Goal: Book appointment/travel/reservation

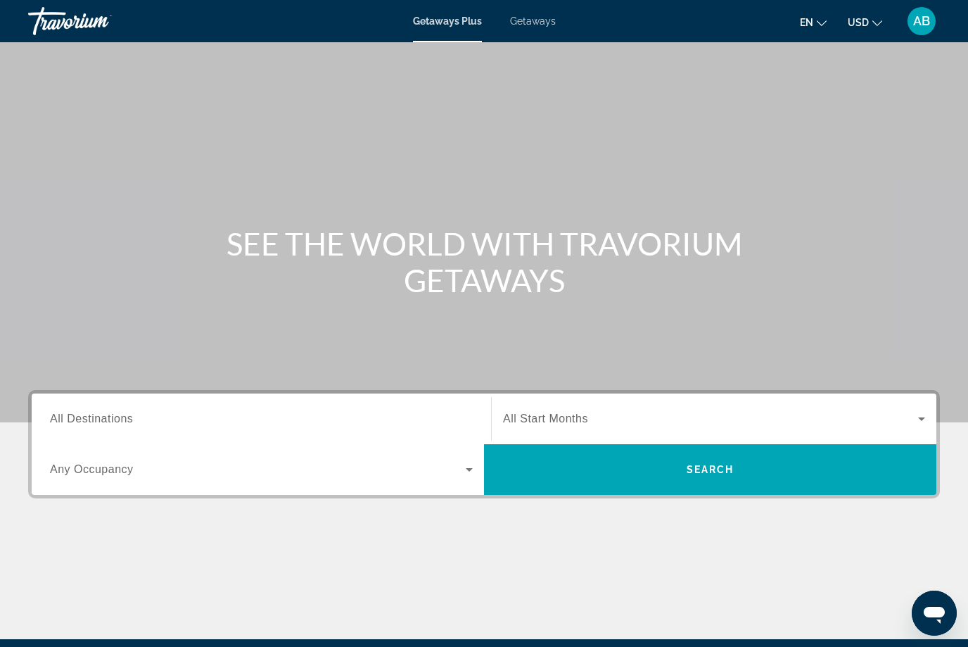
click at [136, 413] on input "Destination All Destinations" at bounding box center [261, 419] width 423 height 17
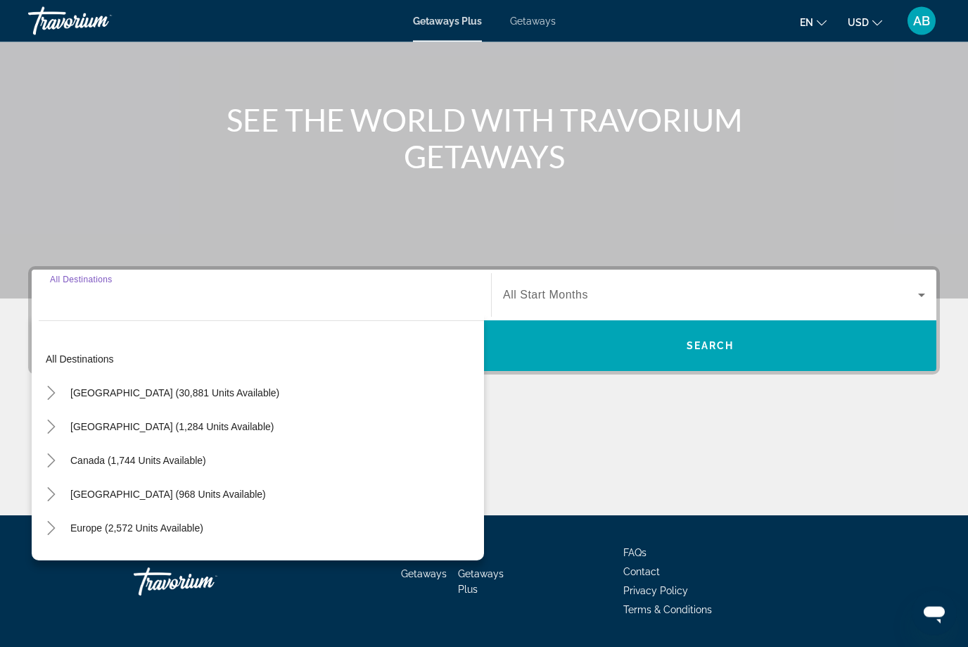
scroll to position [165, 0]
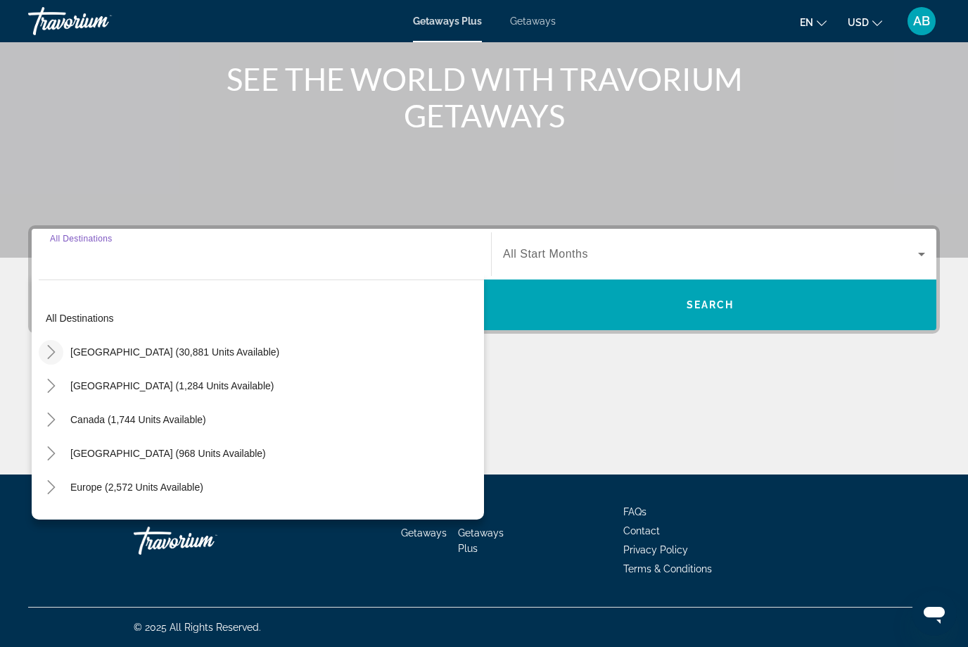
click at [56, 350] on icon "Toggle United States (30,881 units available)" at bounding box center [51, 352] width 14 height 14
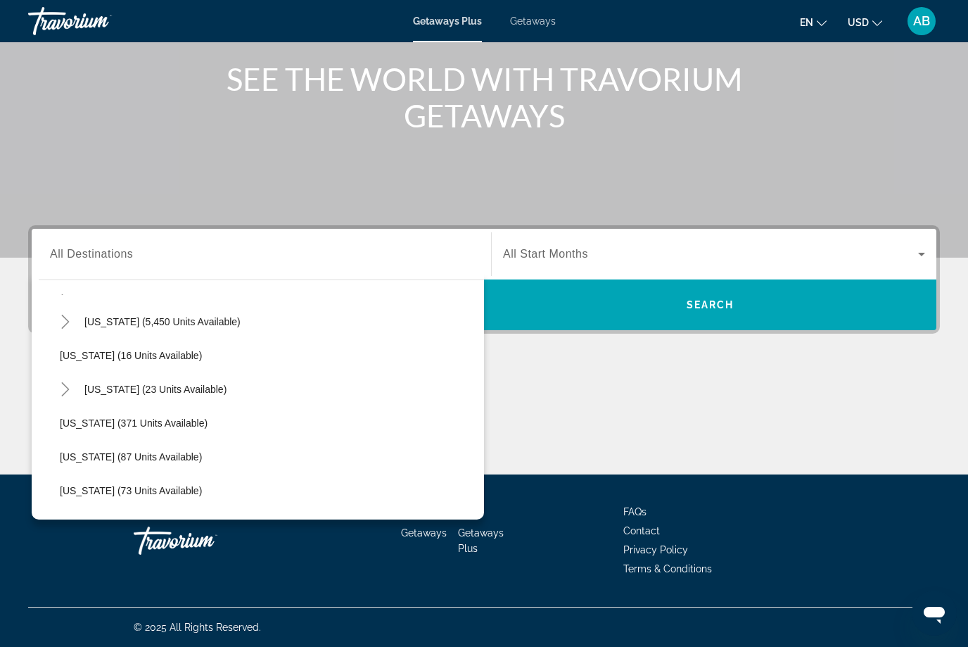
scroll to position [176, 0]
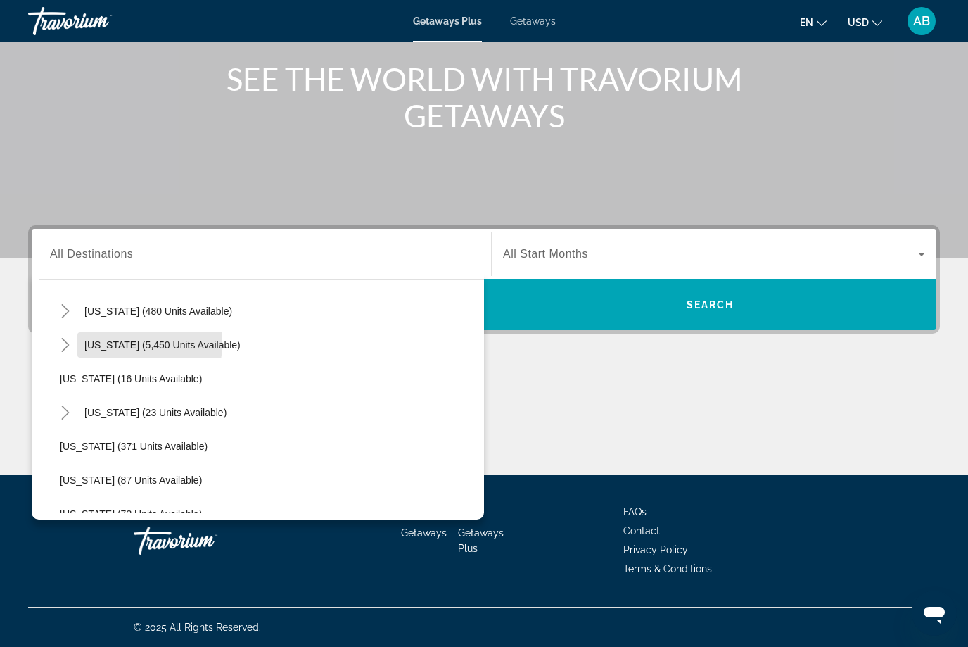
click at [106, 343] on span "Florida (5,450 units available)" at bounding box center [162, 344] width 156 height 11
type input "**********"
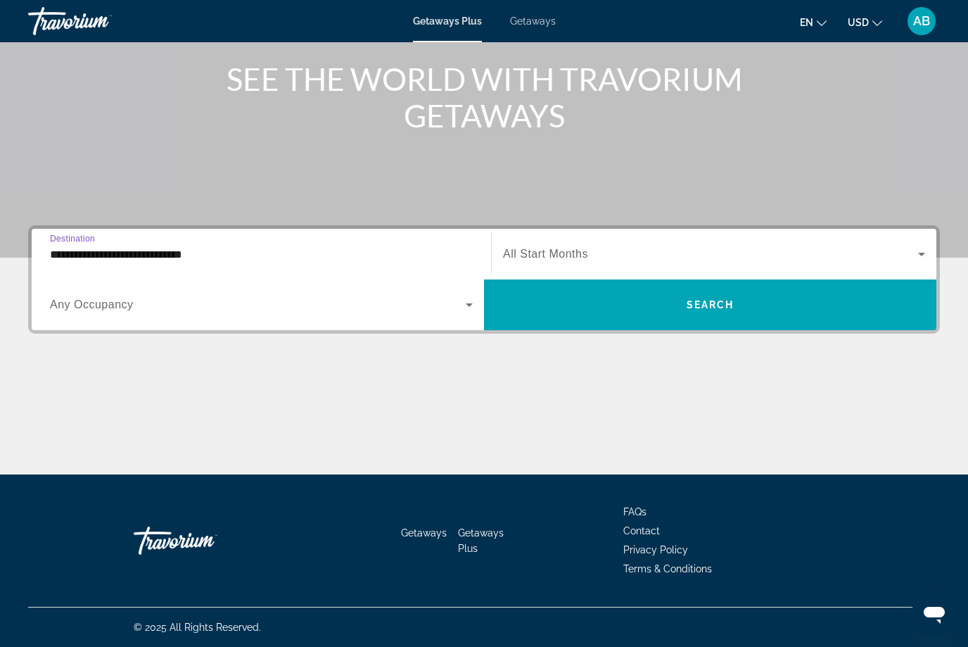
click at [477, 312] on icon "Search widget" at bounding box center [469, 304] width 17 height 17
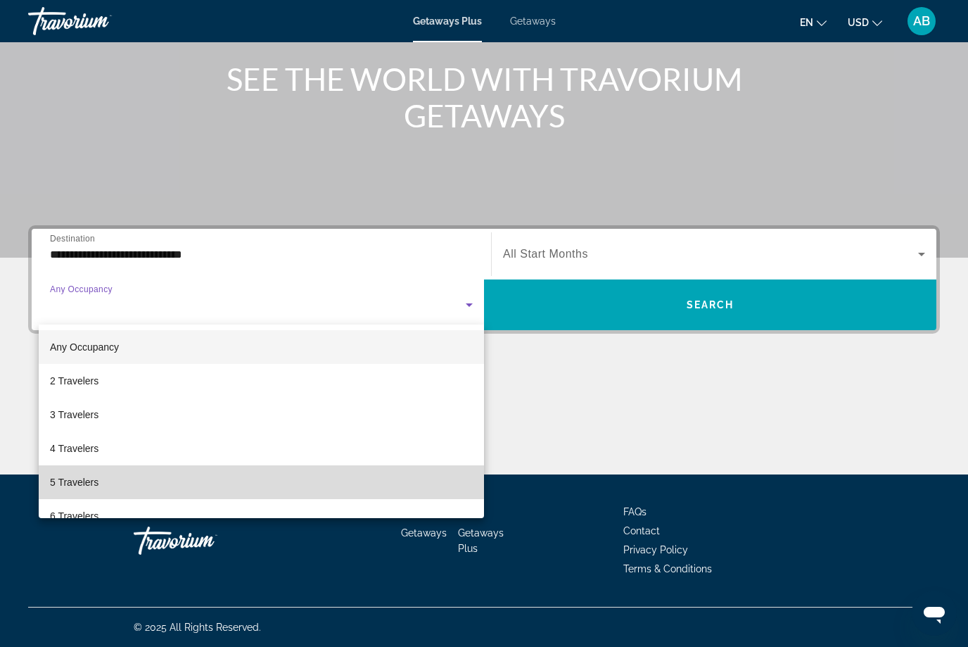
click at [97, 485] on span "5 Travelers" at bounding box center [74, 481] width 49 height 17
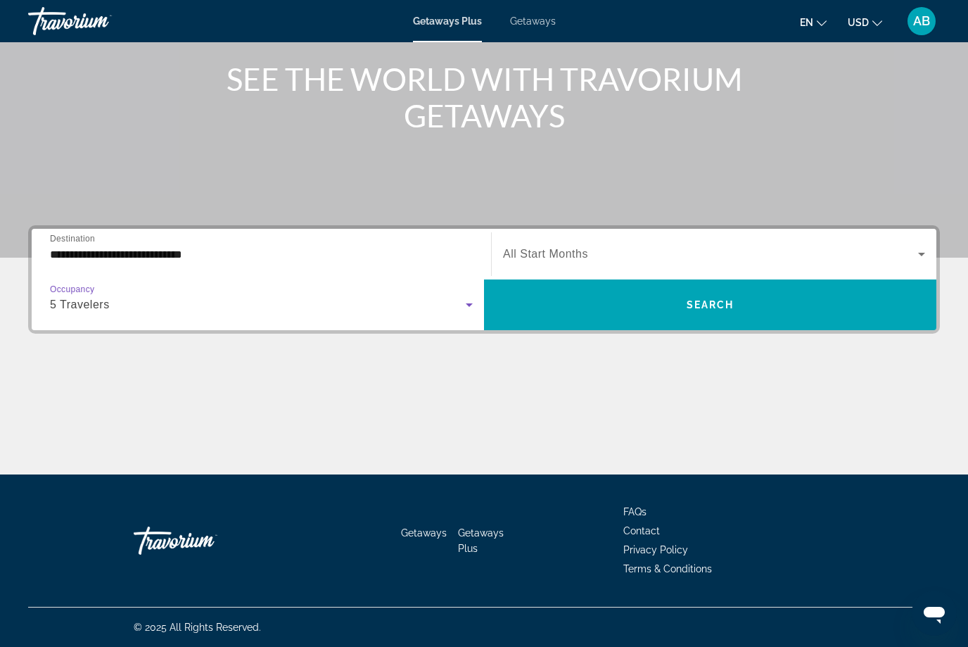
click at [929, 255] on icon "Search widget" at bounding box center [921, 254] width 17 height 17
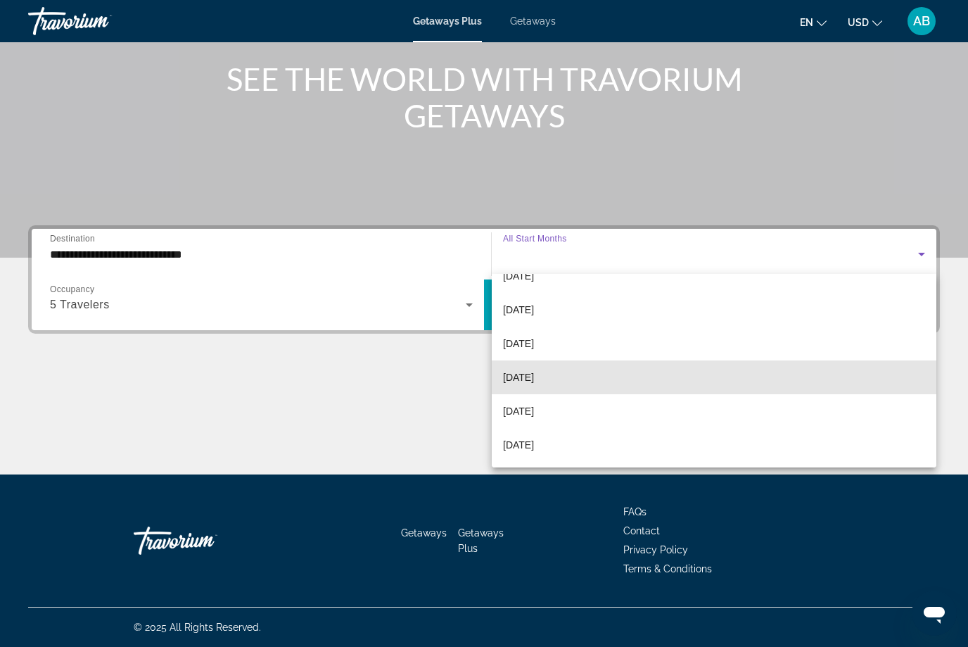
scroll to position [56, 0]
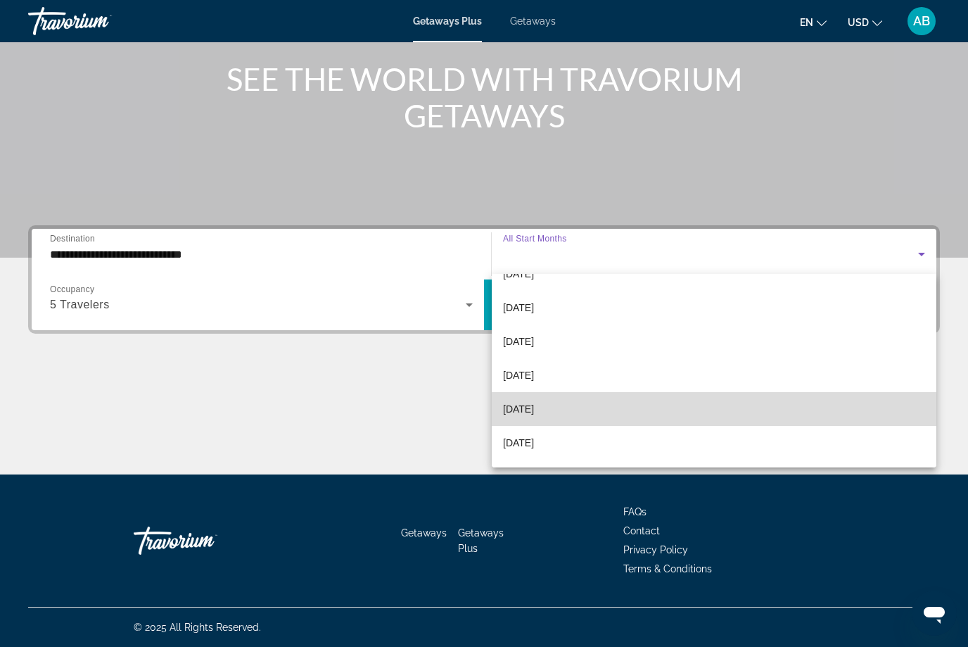
click at [534, 416] on span "[DATE]" at bounding box center [518, 408] width 31 height 17
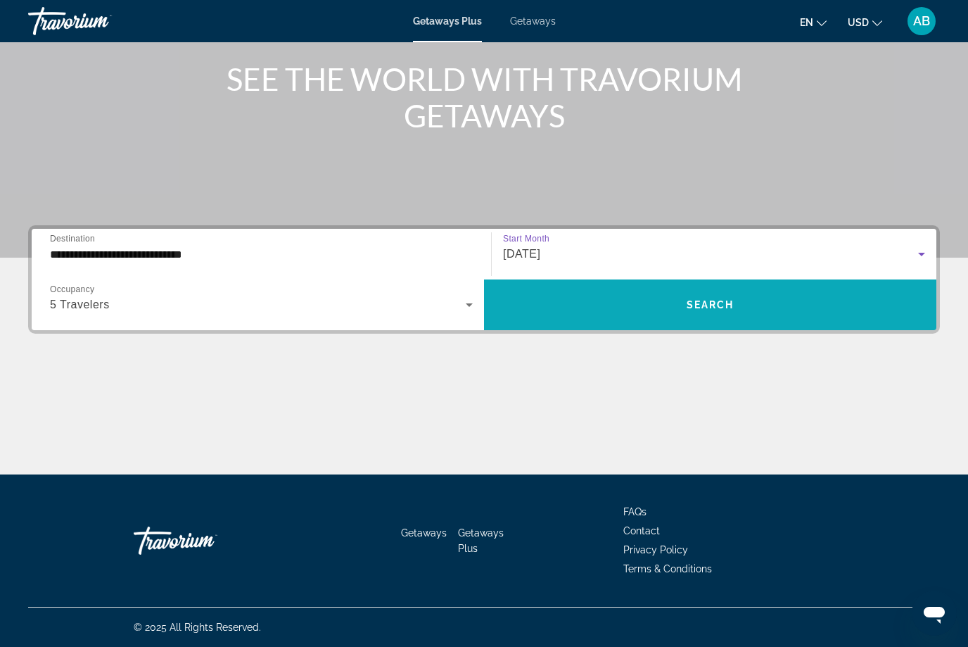
click at [715, 310] on span "Search" at bounding box center [711, 304] width 48 height 11
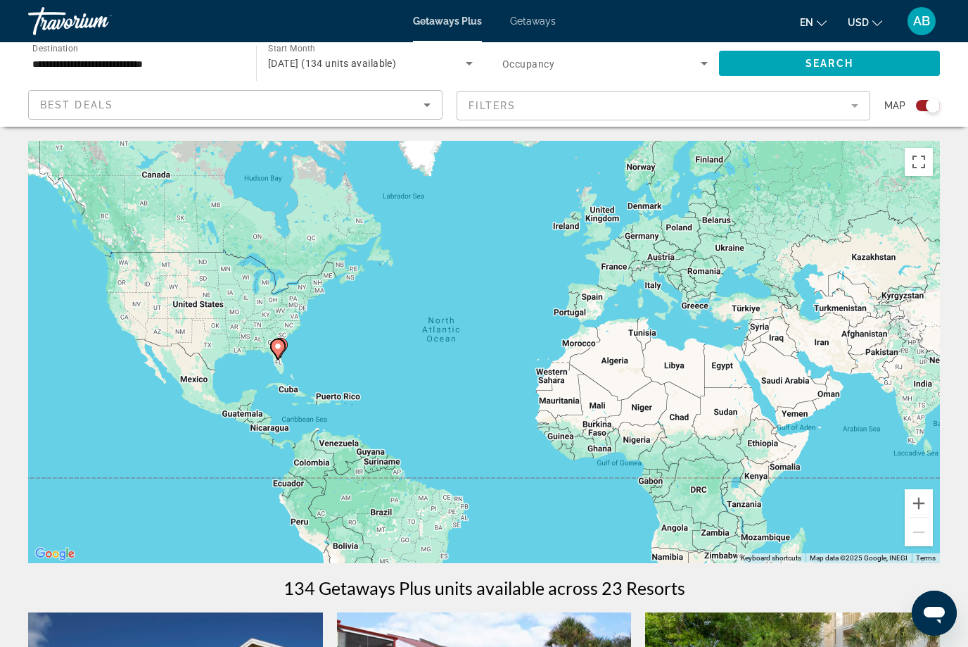
click at [526, 25] on span "Getaways" at bounding box center [533, 20] width 46 height 11
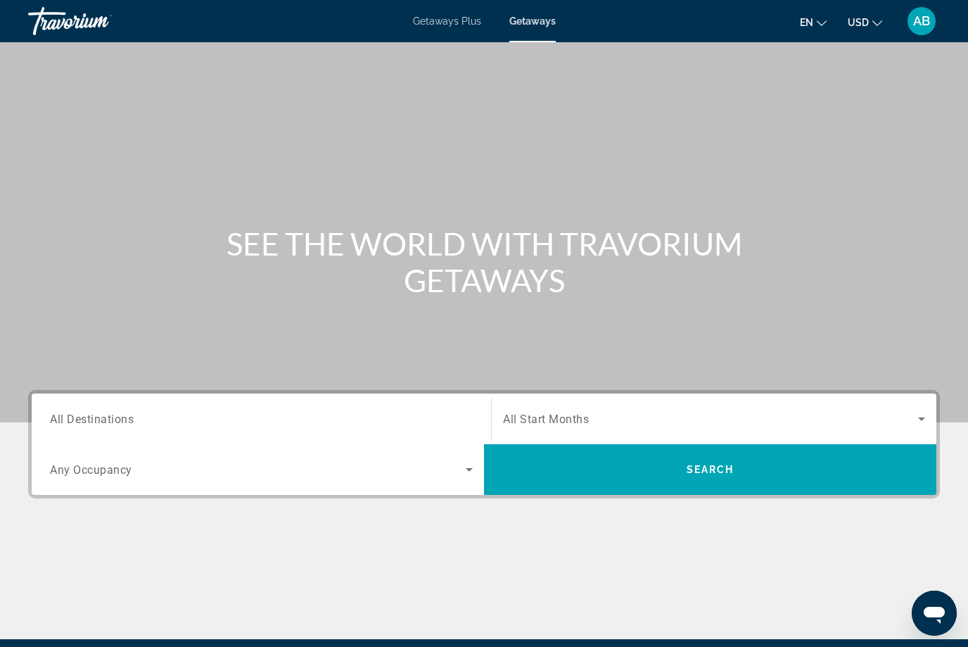
click at [106, 426] on div "Destination All Destinations" at bounding box center [261, 419] width 423 height 40
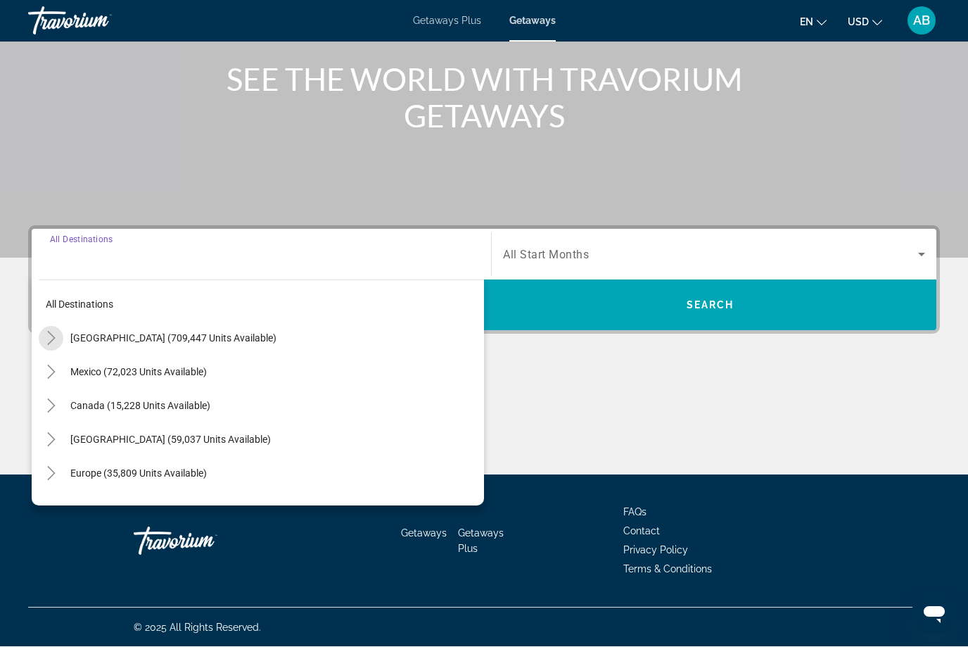
scroll to position [165, 0]
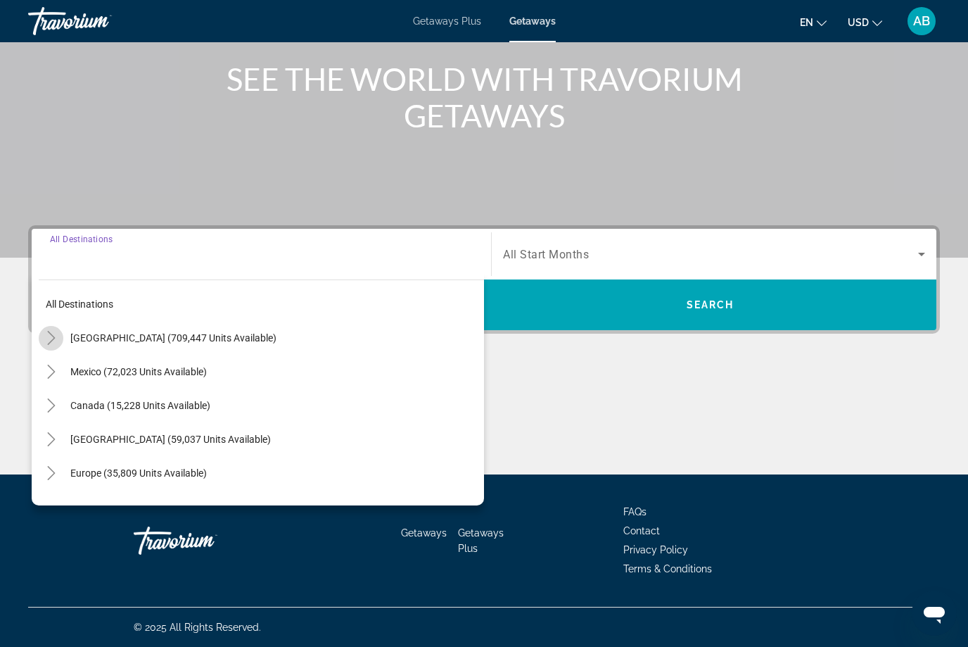
click at [50, 331] on icon "Toggle United States (709,447 units available)" at bounding box center [51, 338] width 14 height 14
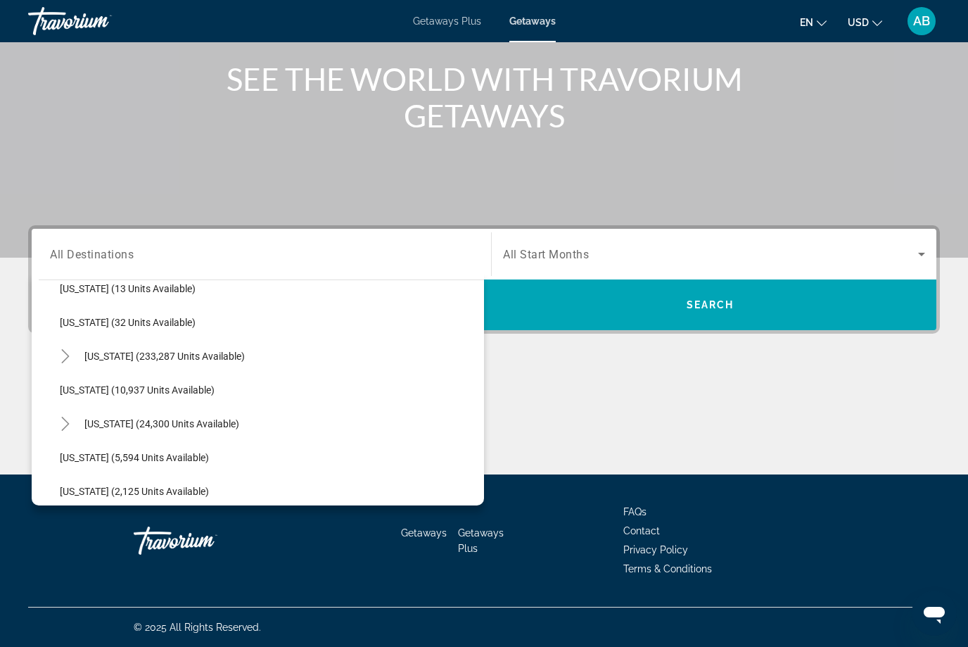
scroll to position [219, 0]
click at [135, 359] on span "[US_STATE] (233,287 units available)" at bounding box center [164, 354] width 160 height 11
type input "**********"
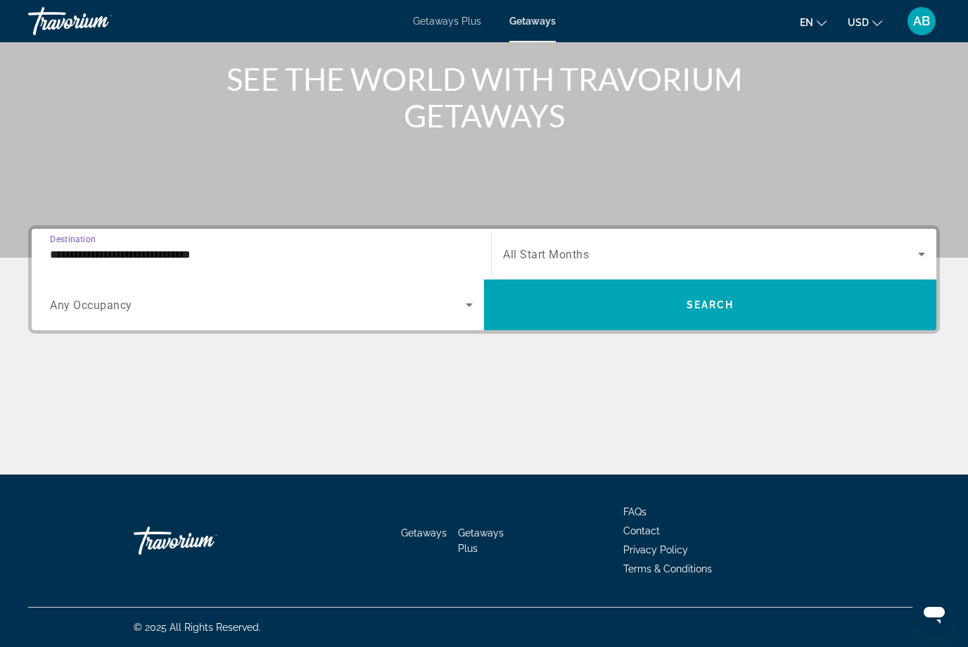
click at [917, 251] on icon "Search widget" at bounding box center [921, 254] width 17 height 17
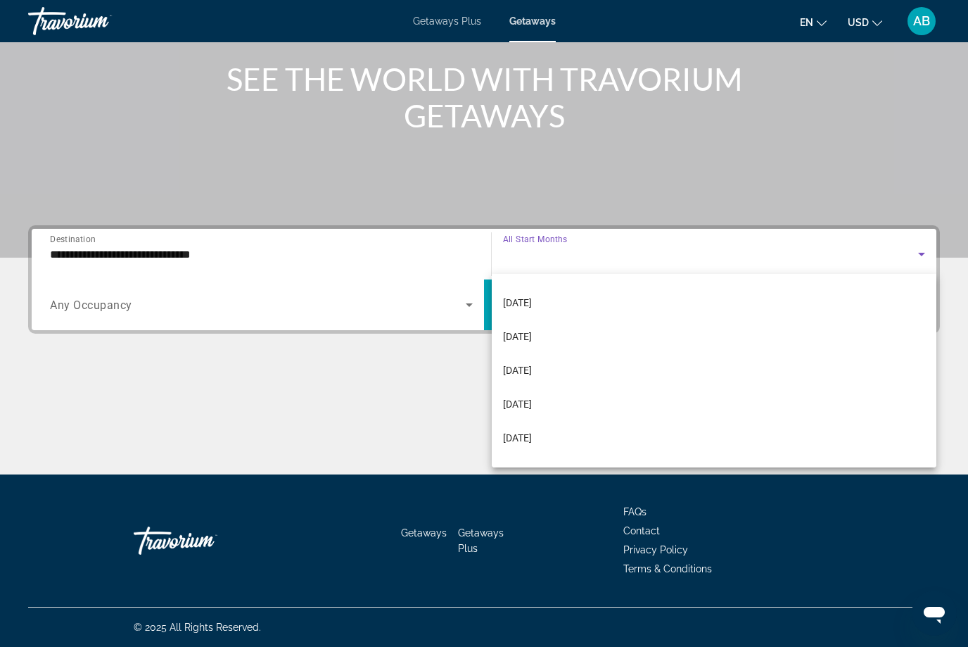
scroll to position [59, 0]
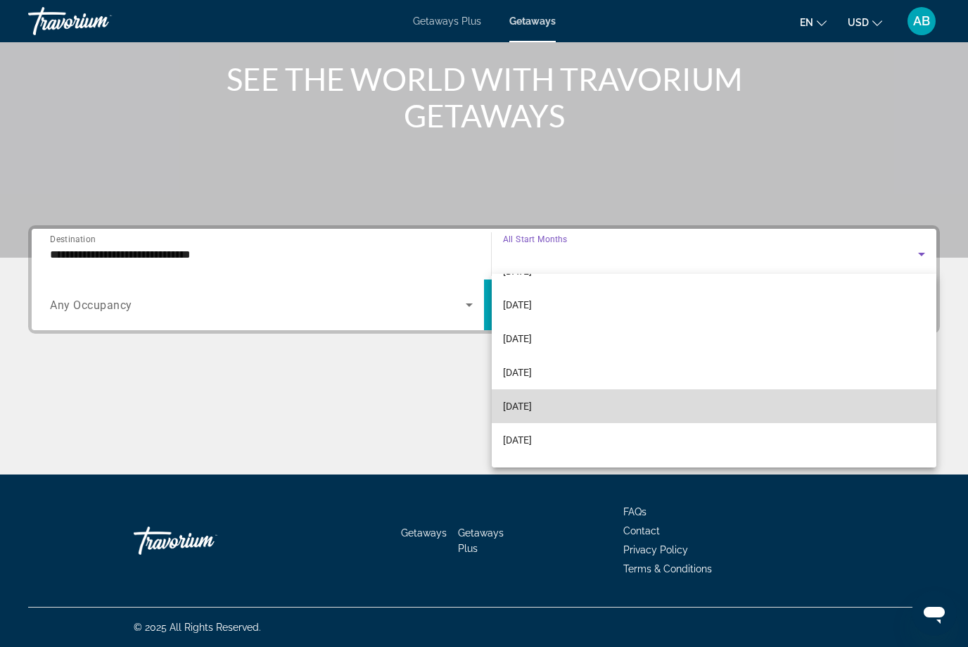
click at [532, 407] on span "[DATE]" at bounding box center [517, 405] width 29 height 17
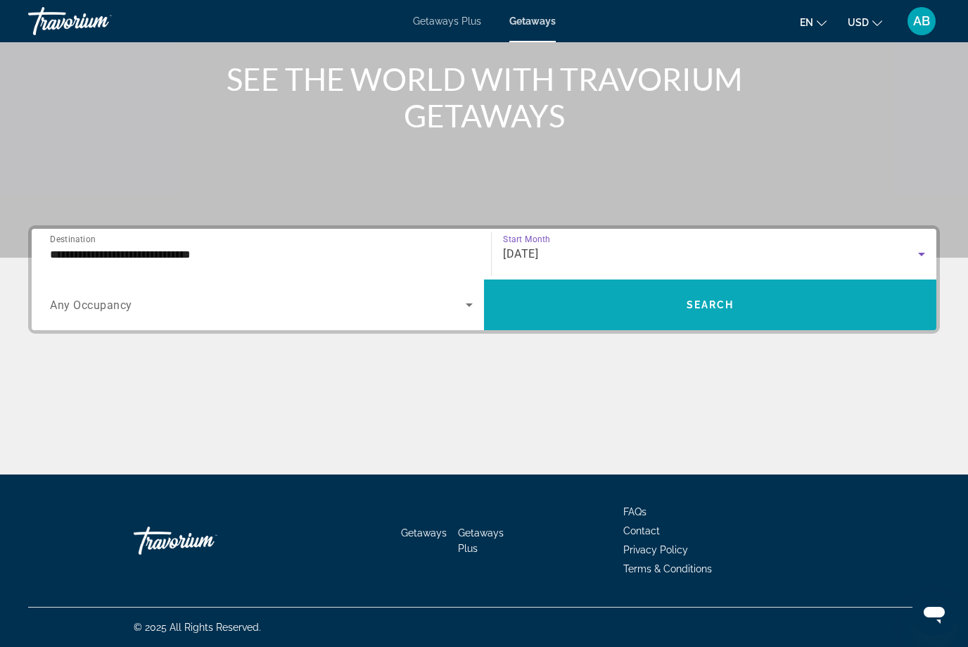
click at [798, 313] on span "Search widget" at bounding box center [710, 305] width 452 height 34
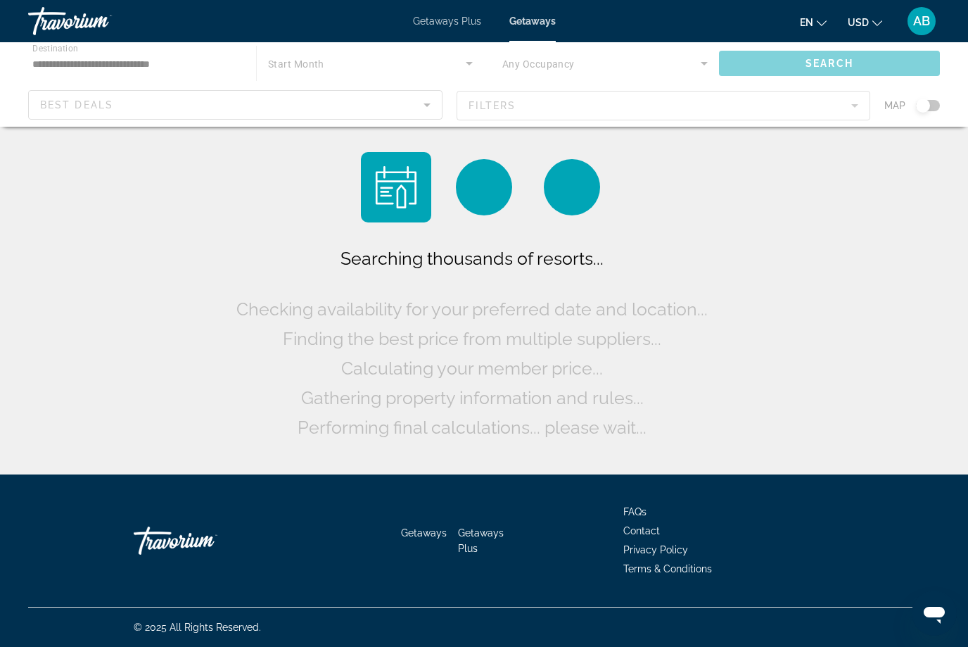
scroll to position [46, 0]
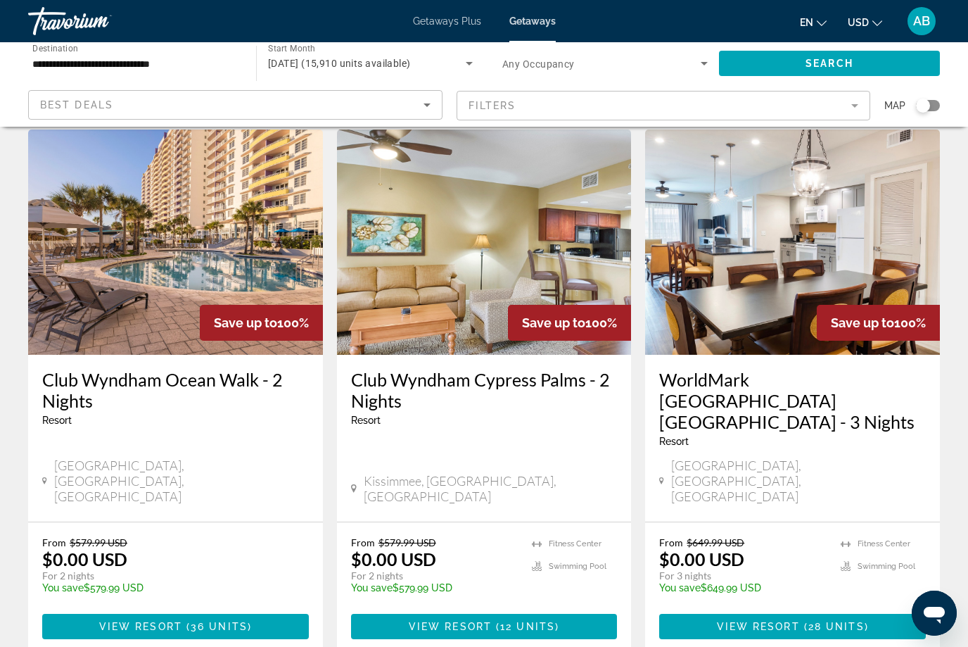
click at [853, 106] on mat-form-field "Filters" at bounding box center [664, 106] width 414 height 30
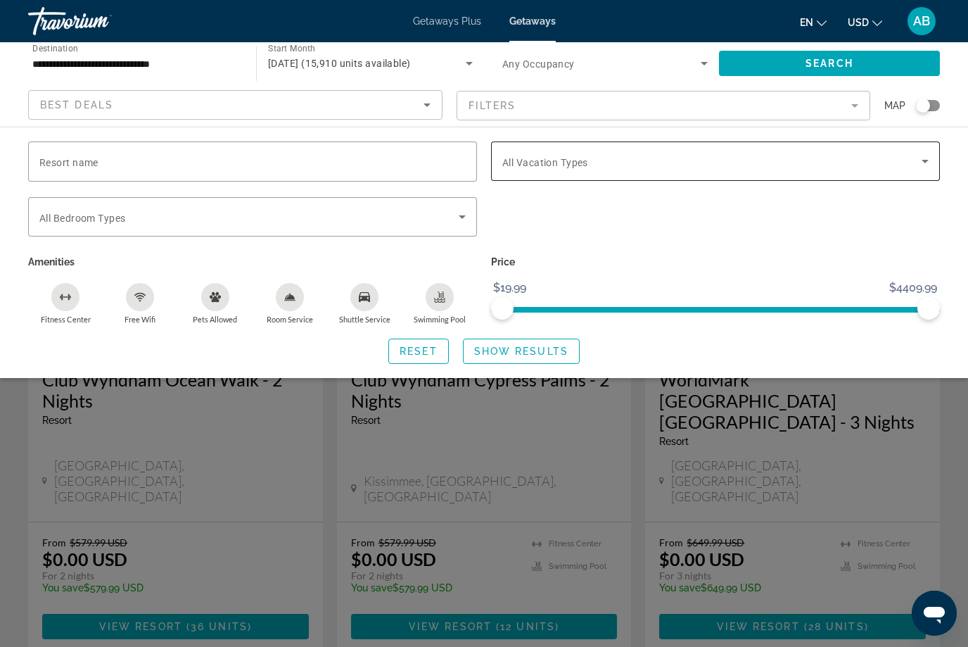
click at [712, 160] on span "Search widget" at bounding box center [711, 161] width 419 height 17
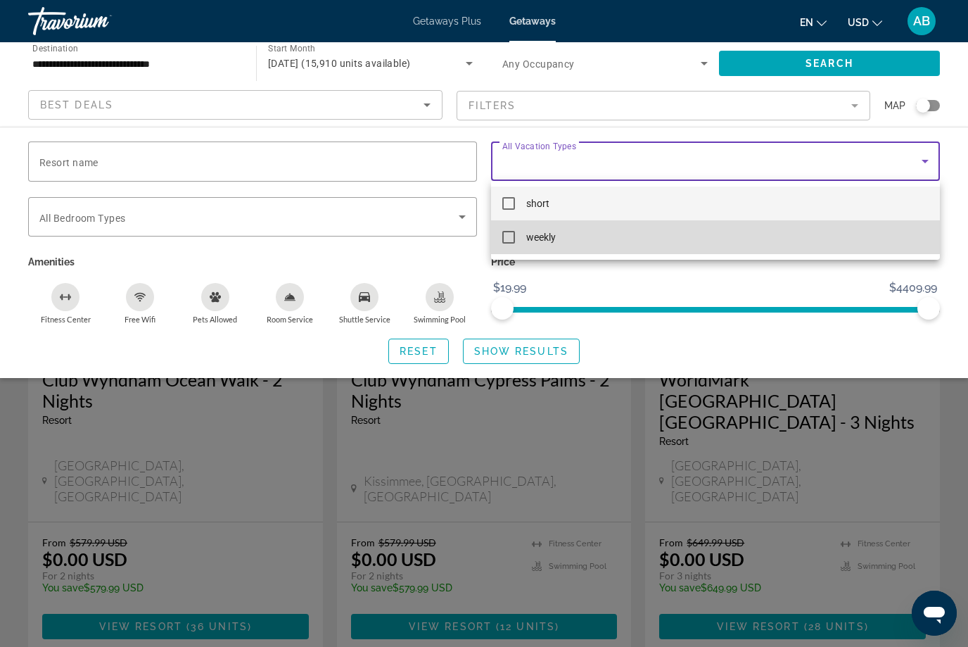
click at [555, 234] on span "weekly" at bounding box center [541, 237] width 30 height 17
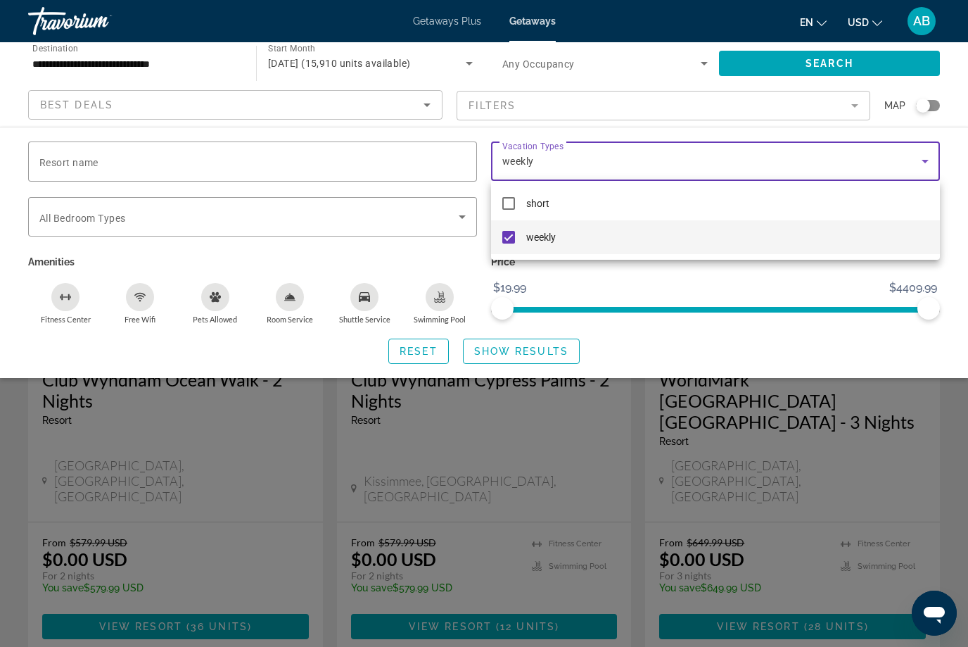
scroll to position [53, 0]
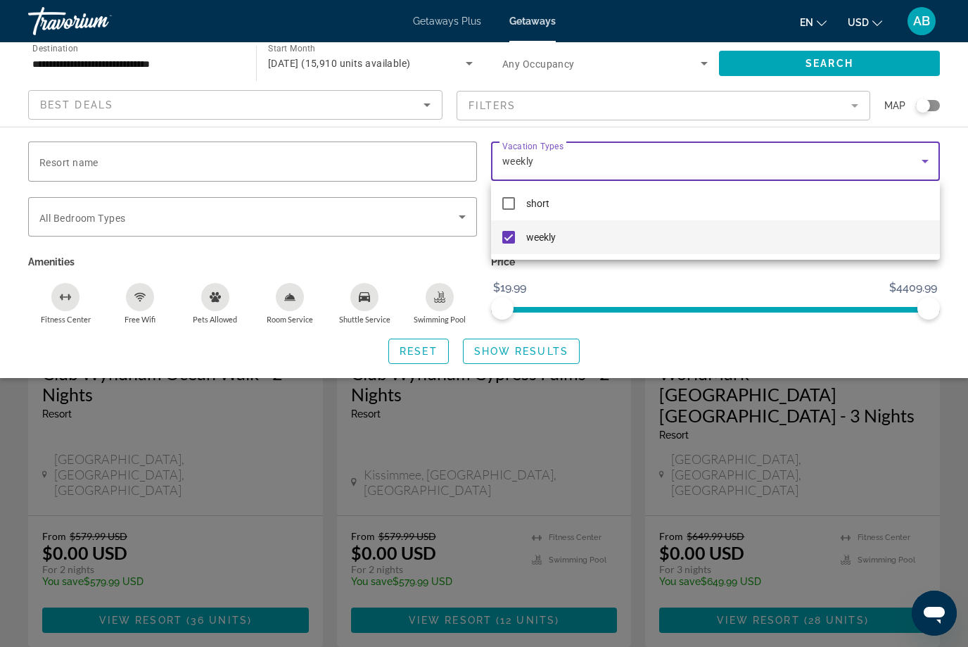
click at [929, 390] on div at bounding box center [484, 323] width 968 height 647
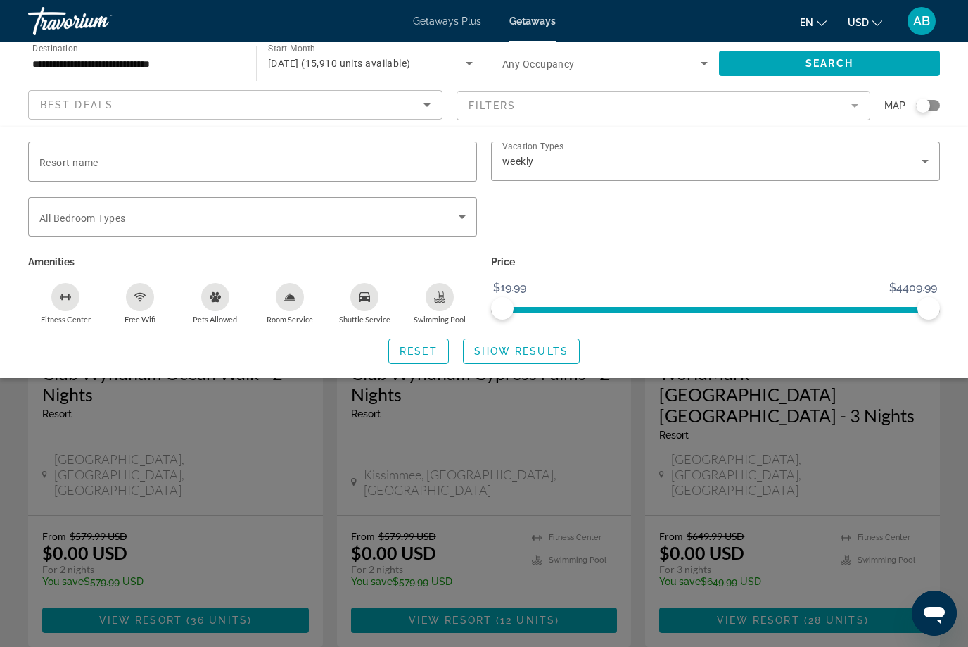
scroll to position [80, 0]
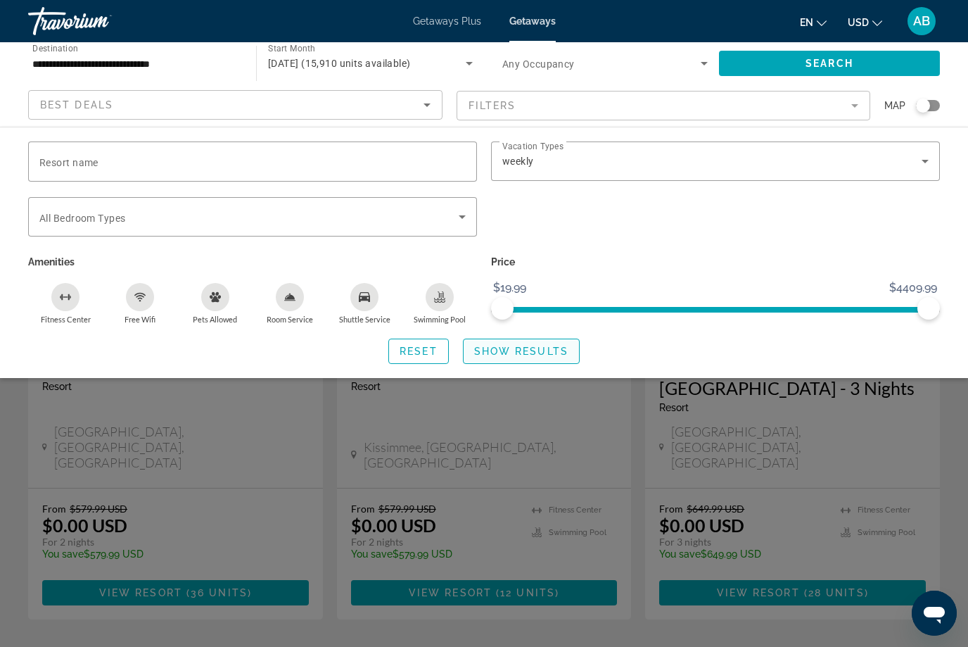
click at [547, 356] on span "Search widget" at bounding box center [521, 351] width 115 height 34
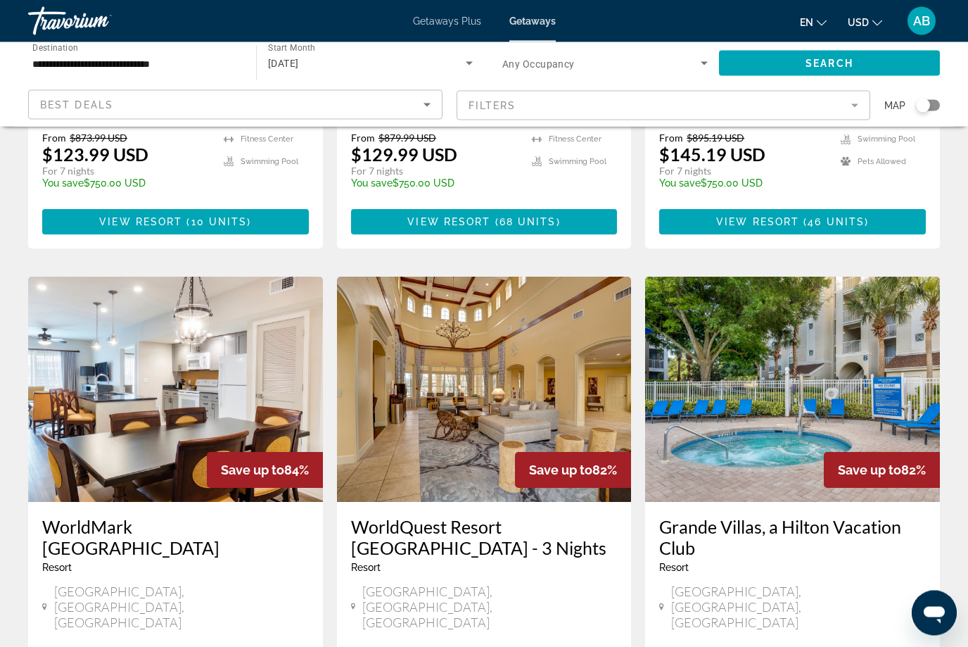
scroll to position [1444, 0]
click at [509, 399] on img "Main content" at bounding box center [484, 388] width 295 height 225
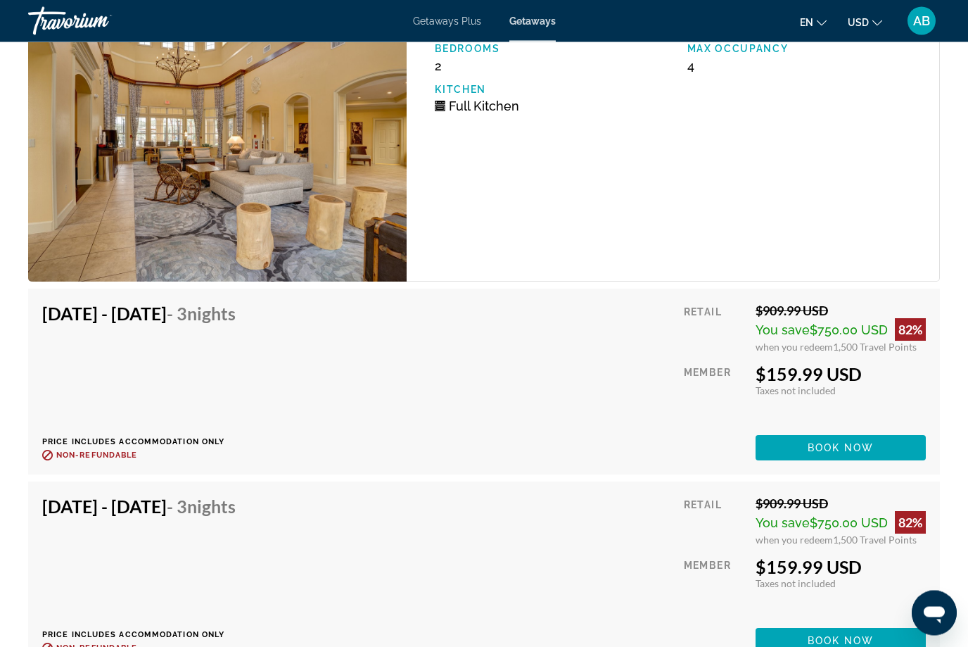
scroll to position [2564, 0]
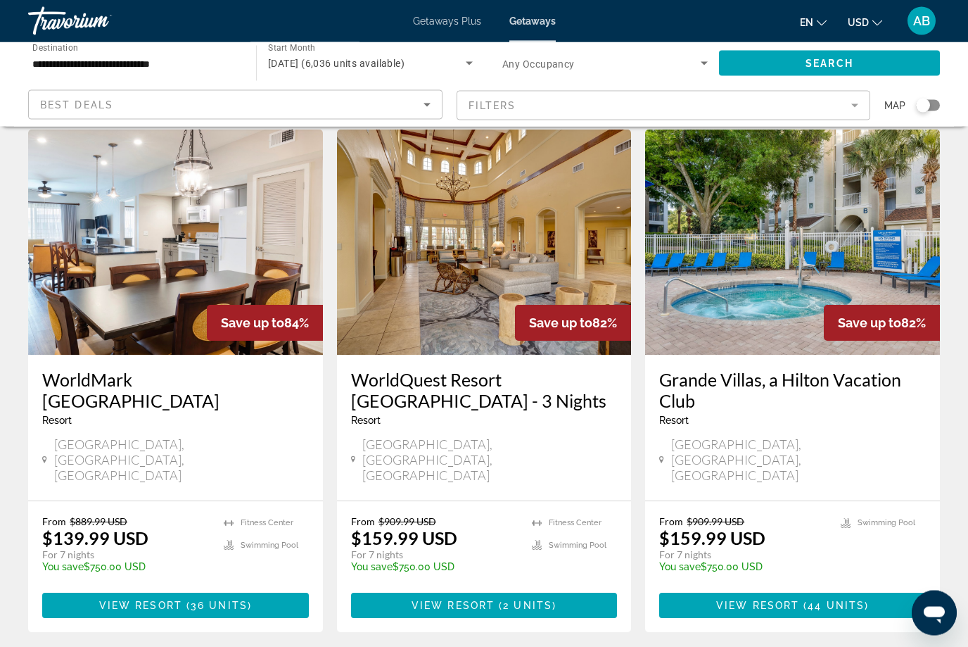
scroll to position [1591, 0]
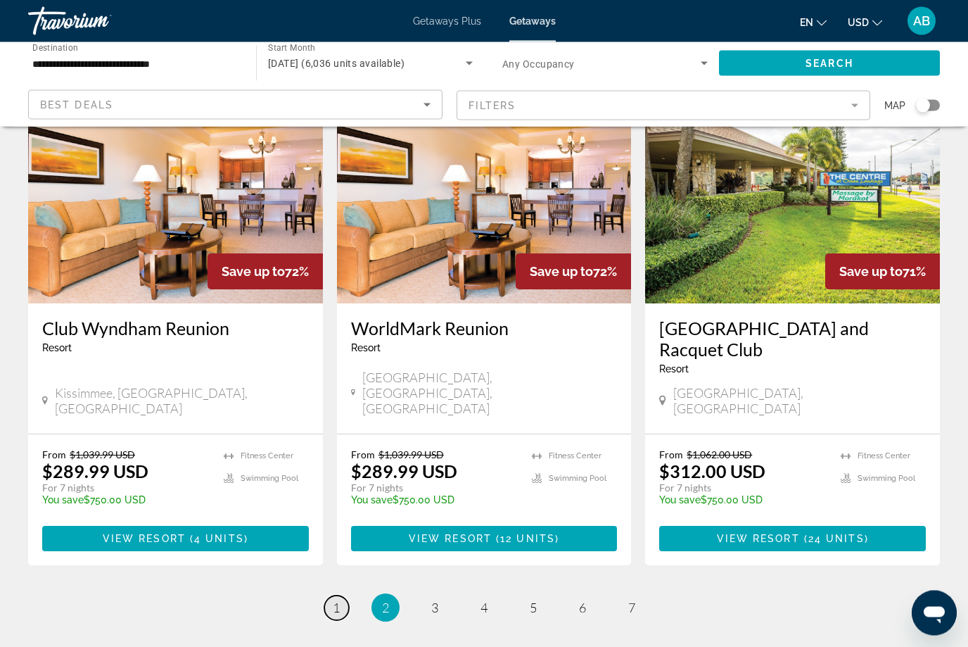
click at [343, 596] on link "page 1" at bounding box center [336, 608] width 25 height 25
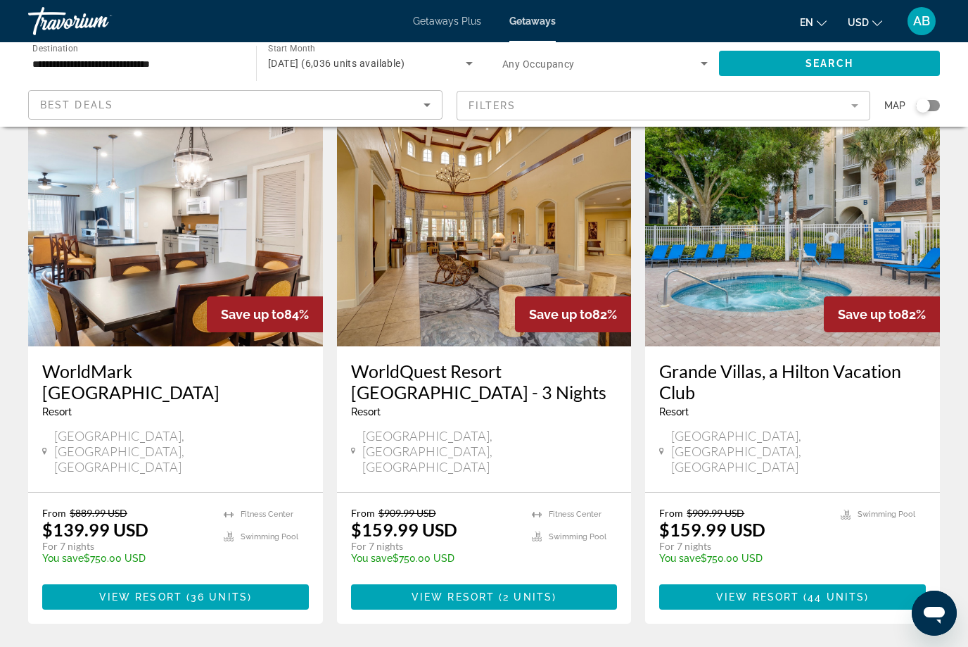
scroll to position [1598, 0]
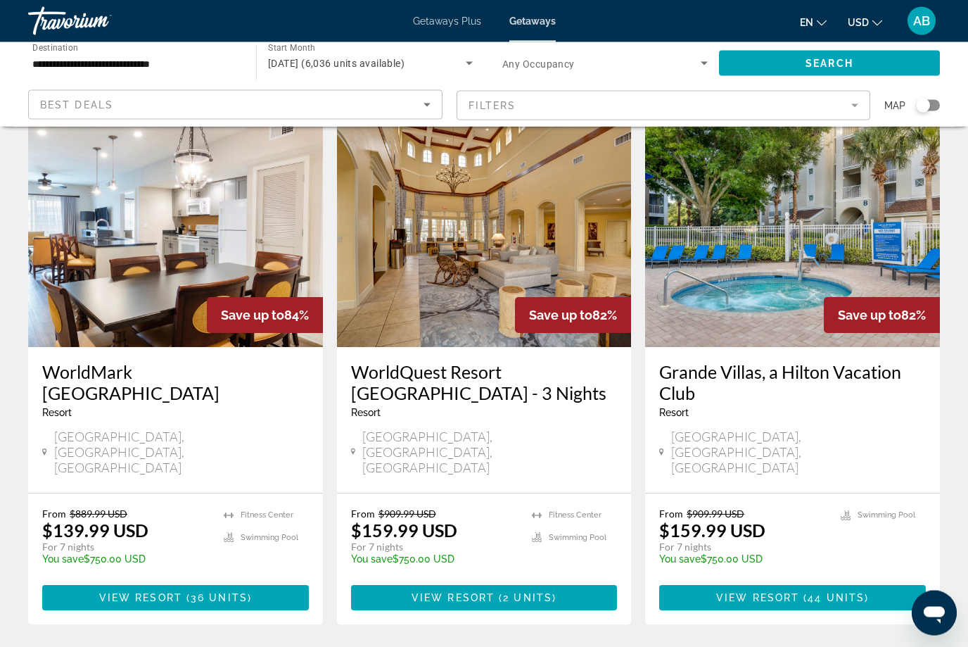
click at [166, 274] on img "Main content" at bounding box center [175, 234] width 295 height 225
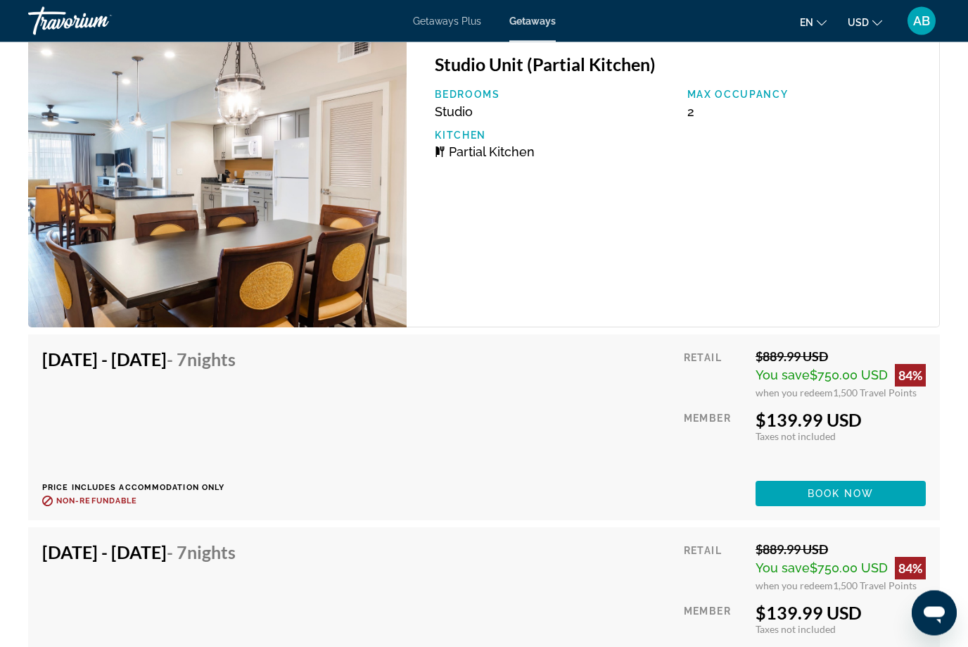
scroll to position [3024, 0]
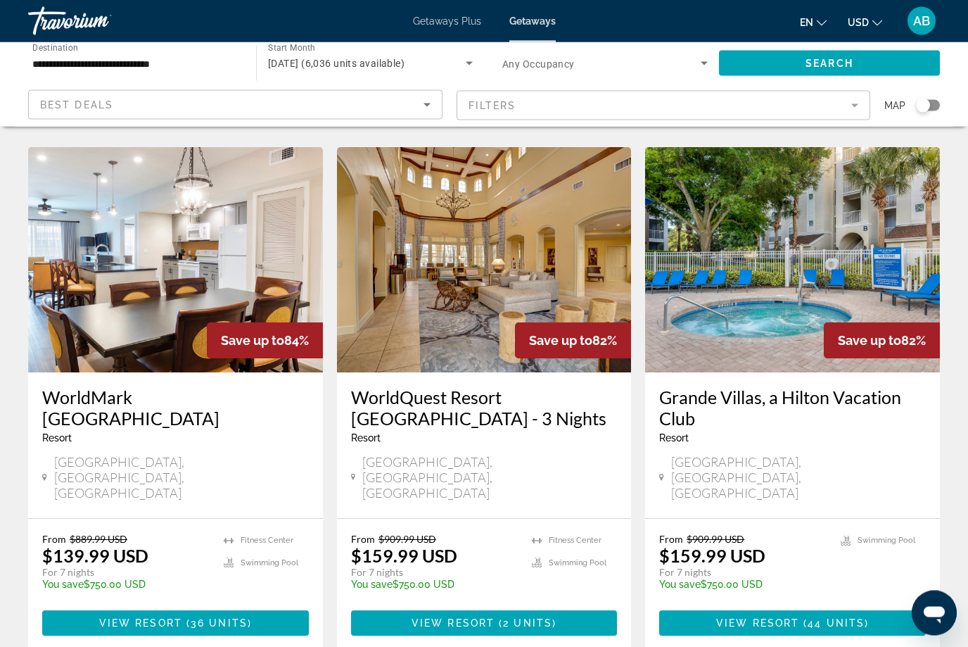
scroll to position [1576, 0]
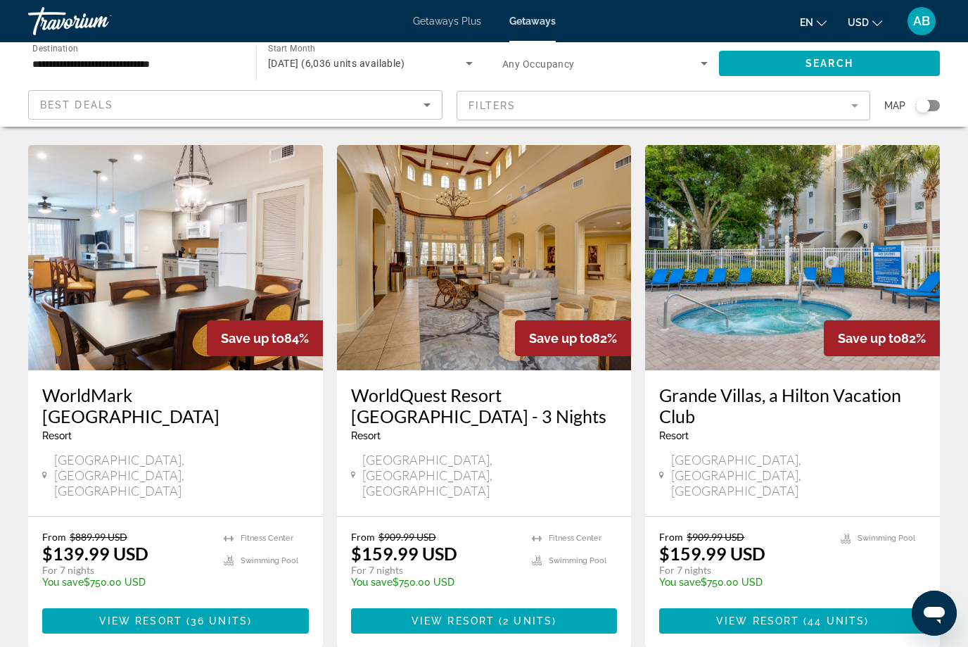
click at [153, 283] on img "Main content" at bounding box center [175, 257] width 295 height 225
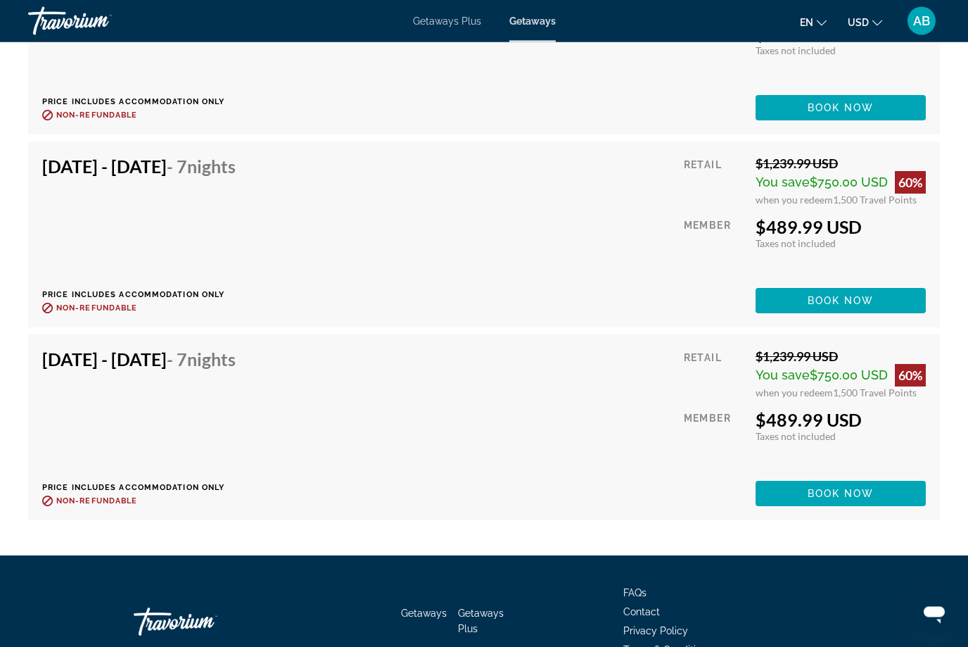
scroll to position [5227, 0]
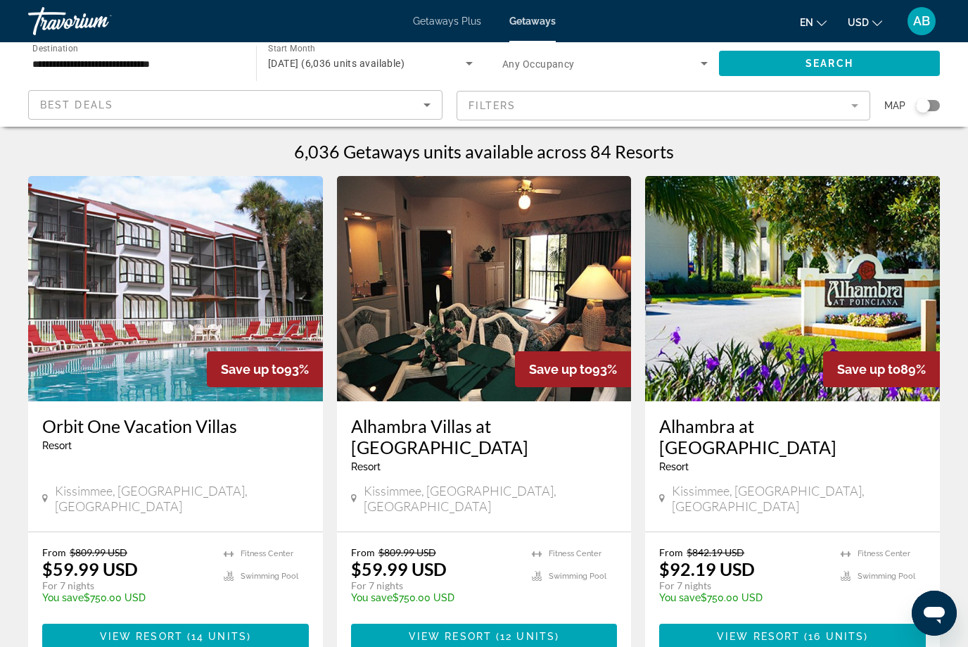
click at [427, 108] on icon "Sort by" at bounding box center [427, 104] width 17 height 17
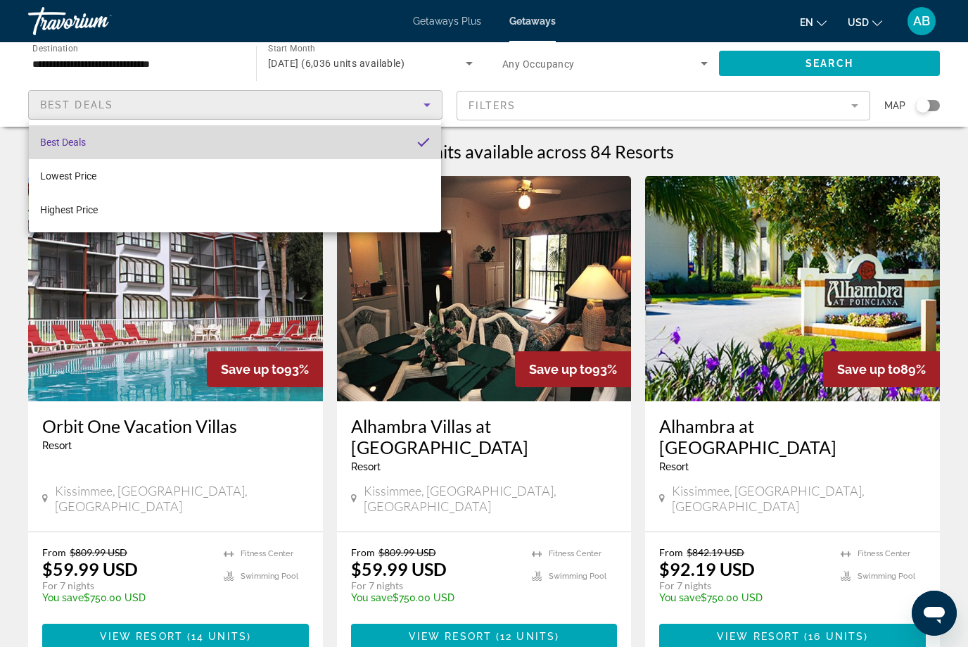
click at [433, 144] on mat-option "Best Deals" at bounding box center [235, 142] width 412 height 34
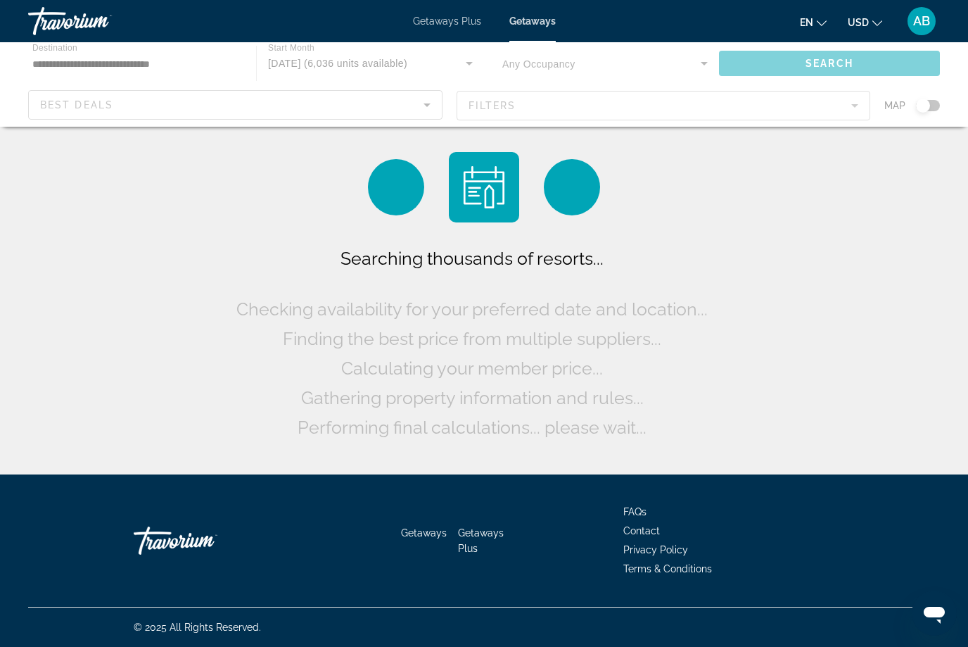
click at [528, 27] on span "Getaways" at bounding box center [532, 20] width 46 height 11
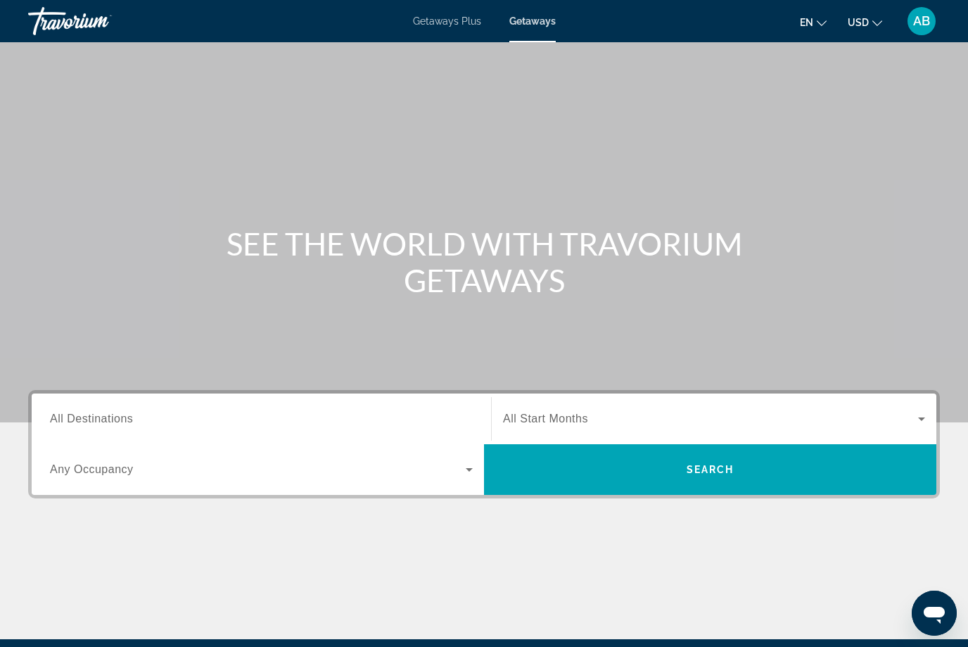
click at [62, 426] on div "Destination All Destinations" at bounding box center [261, 419] width 423 height 40
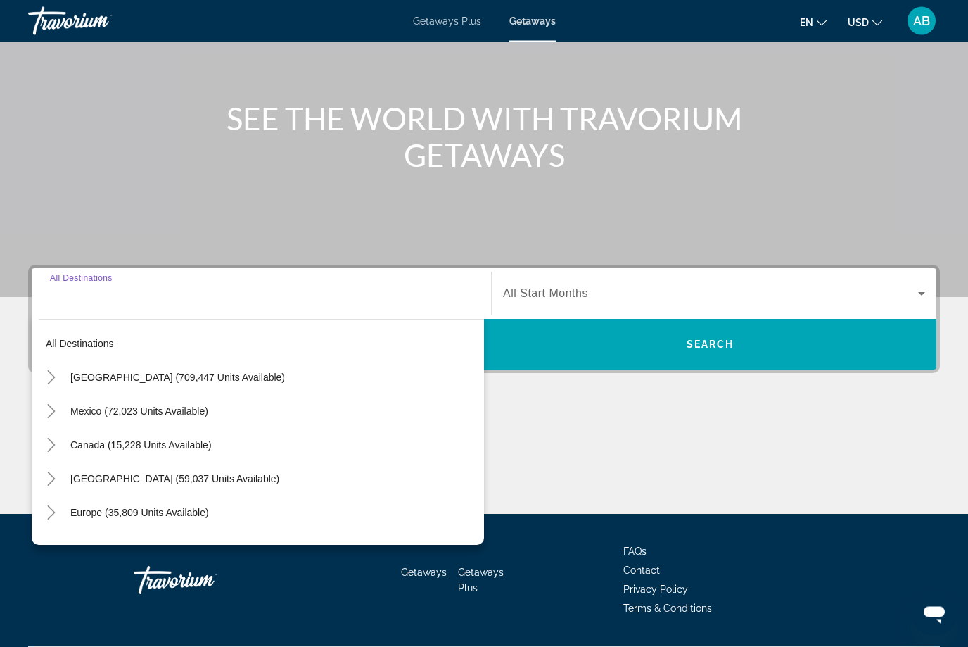
scroll to position [164, 0]
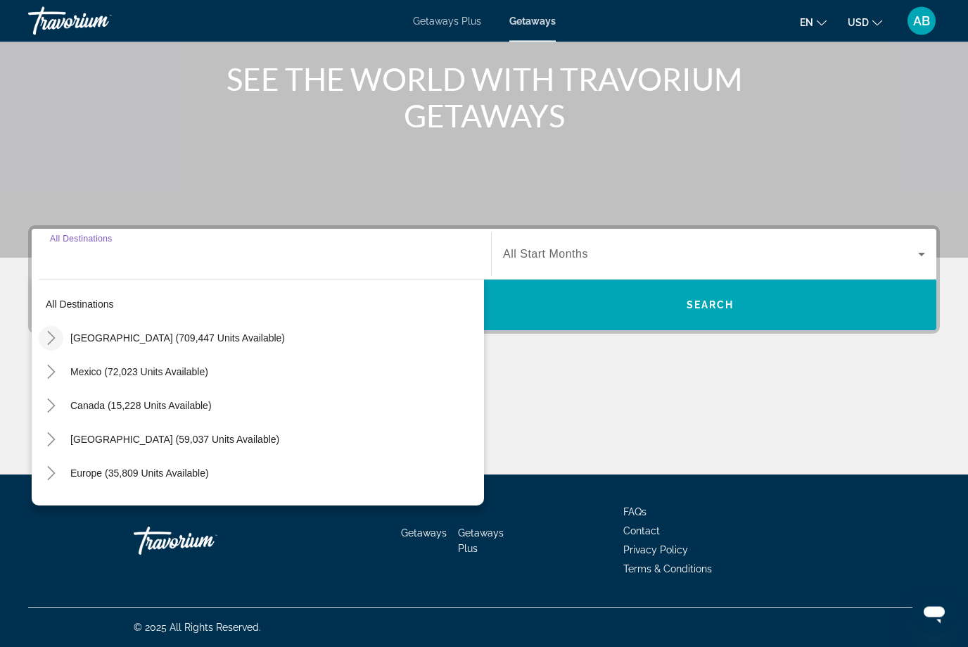
click at [54, 342] on icon "Toggle United States (709,447 units available)" at bounding box center [51, 338] width 14 height 14
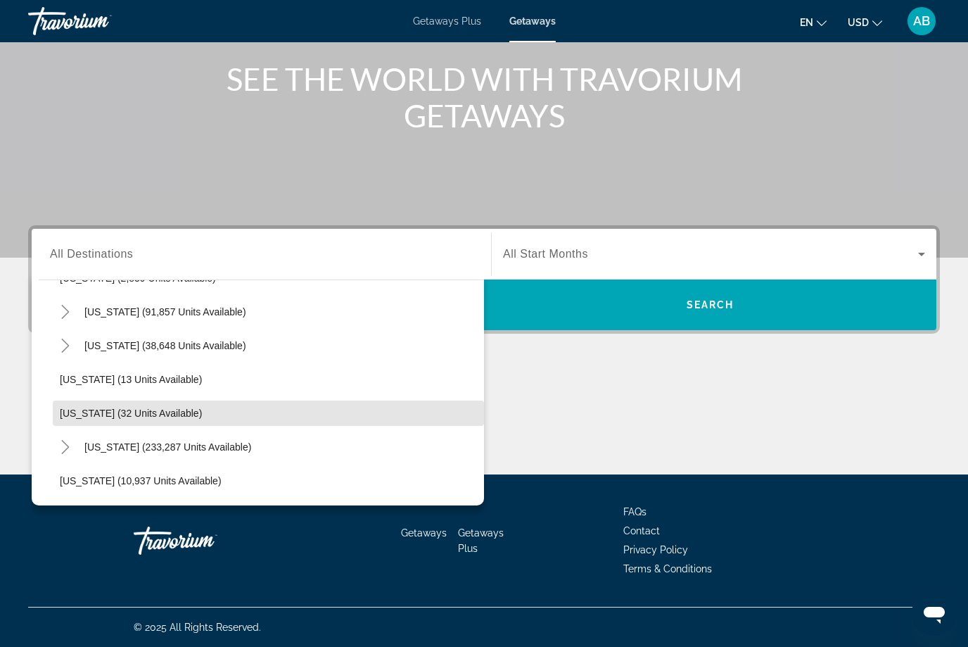
scroll to position [135, 0]
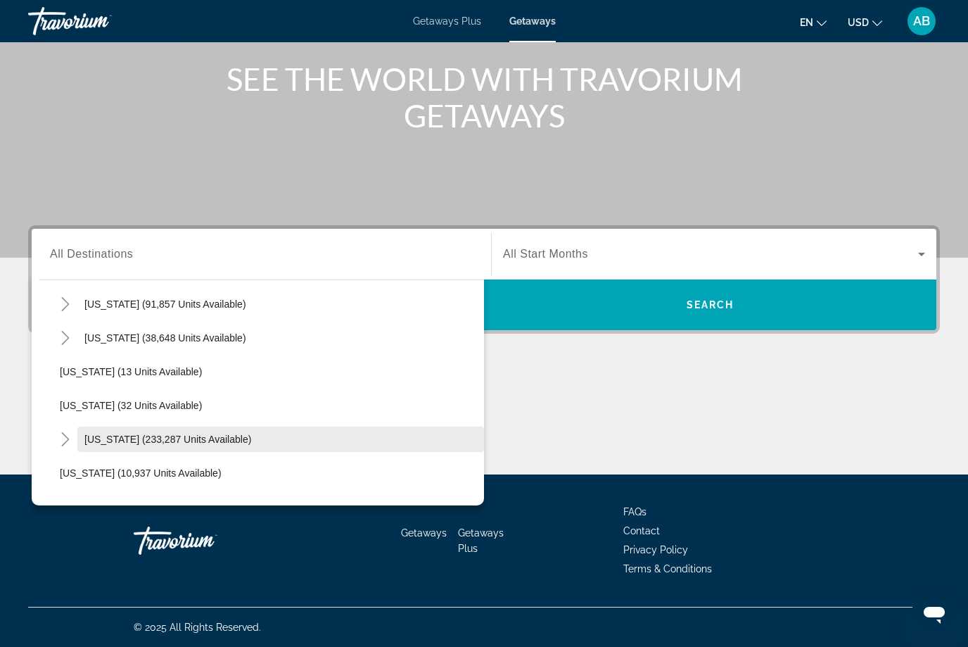
click at [180, 449] on span "Search widget" at bounding box center [280, 439] width 407 height 34
type input "**********"
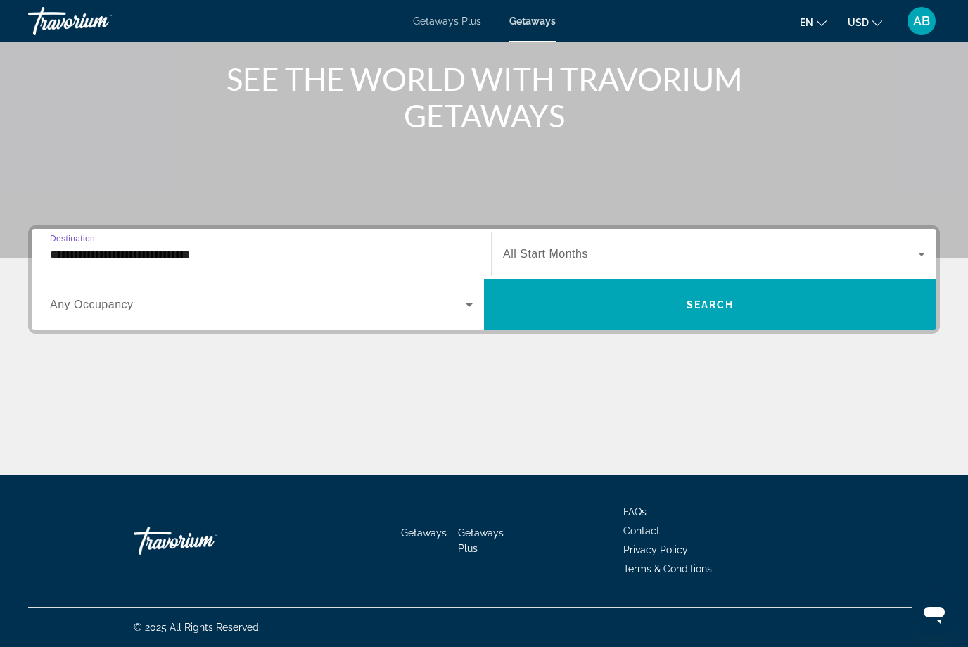
click at [471, 311] on icon "Search widget" at bounding box center [469, 304] width 17 height 17
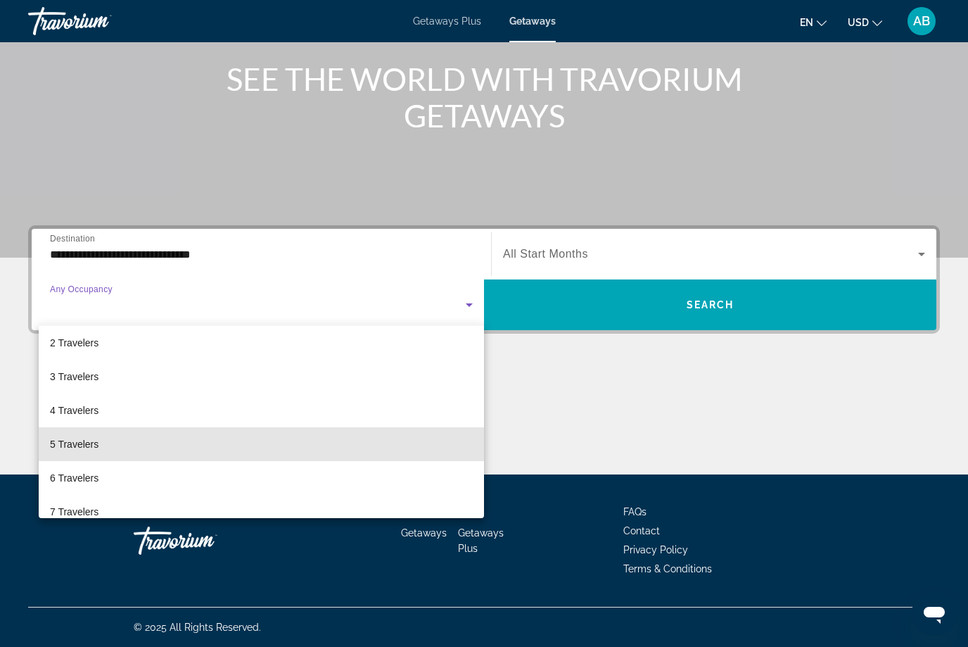
scroll to position [56, 0]
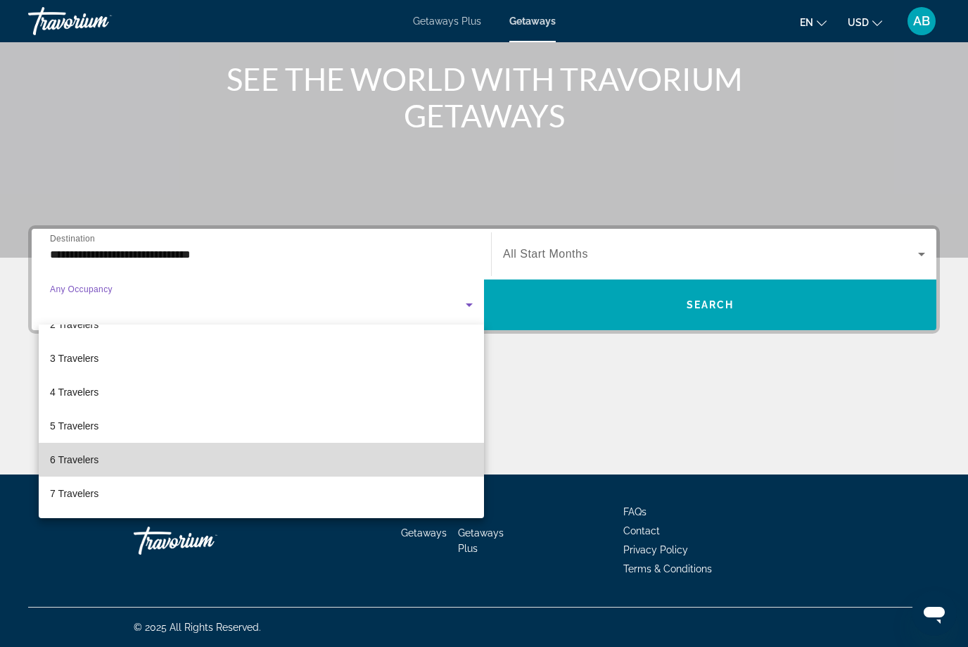
click at [94, 460] on span "6 Travelers" at bounding box center [74, 459] width 49 height 17
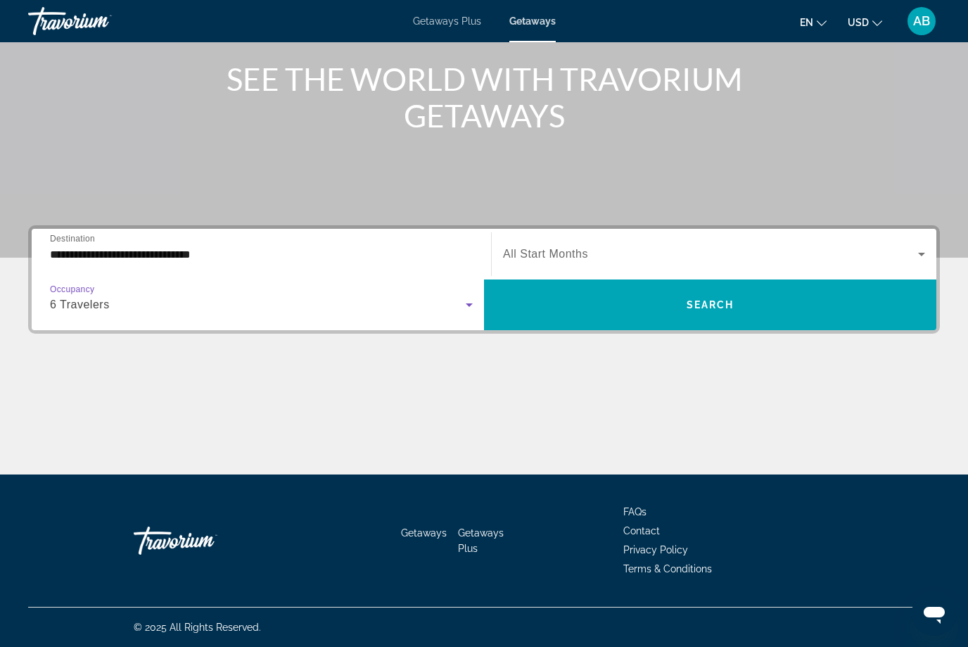
click at [927, 260] on icon "Search widget" at bounding box center [921, 254] width 17 height 17
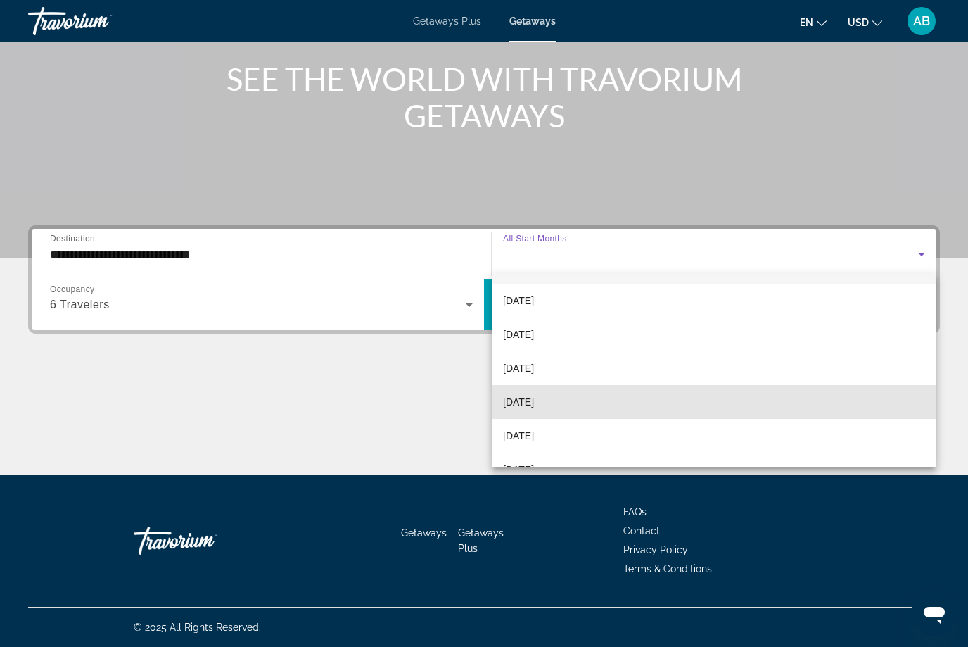
scroll to position [42, 0]
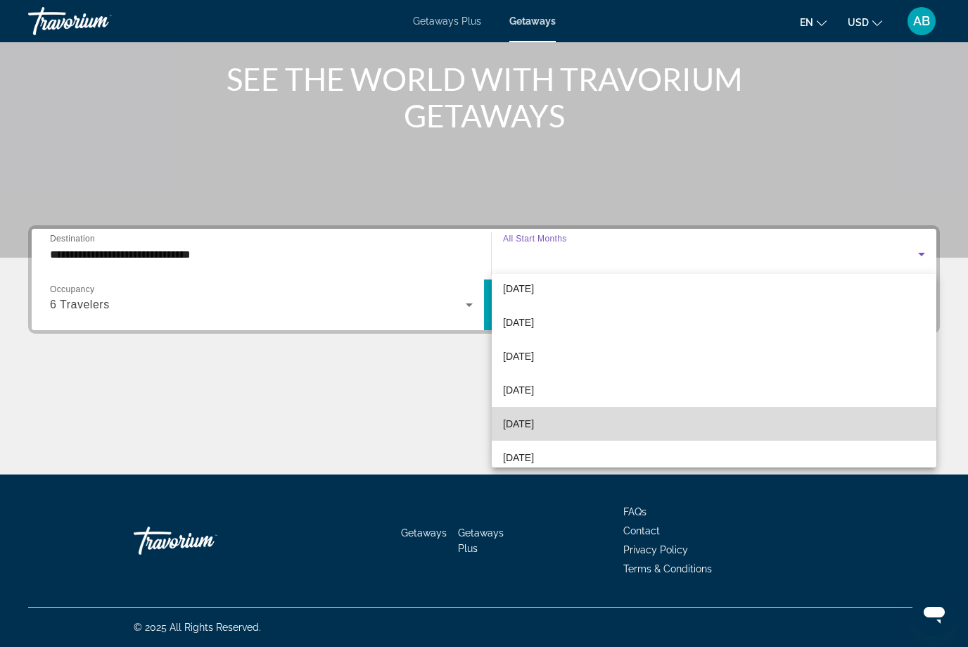
click at [534, 424] on span "[DATE]" at bounding box center [518, 423] width 31 height 17
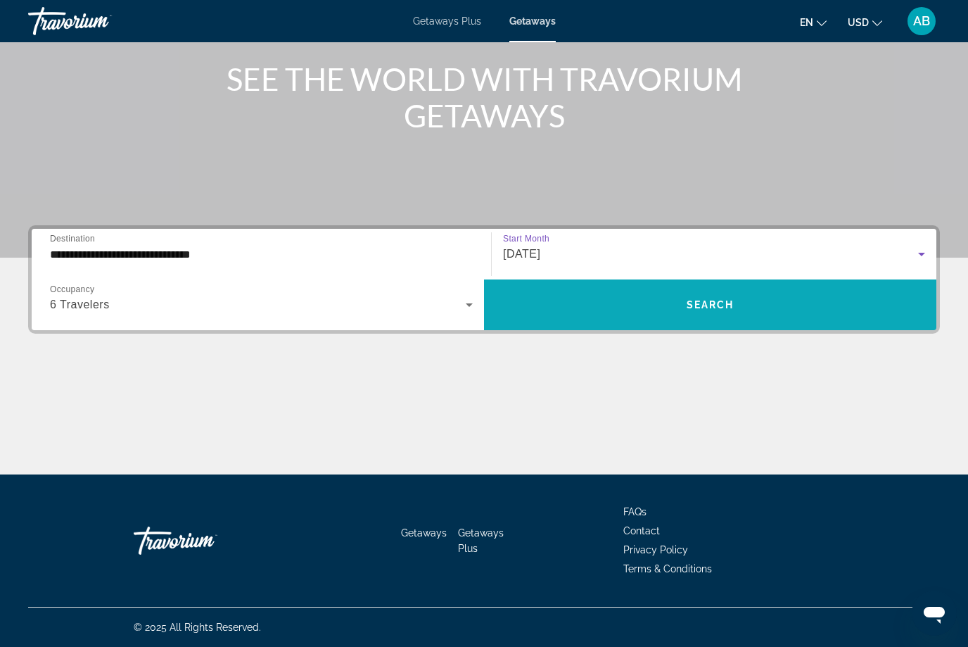
click at [800, 311] on span "Search widget" at bounding box center [710, 305] width 452 height 34
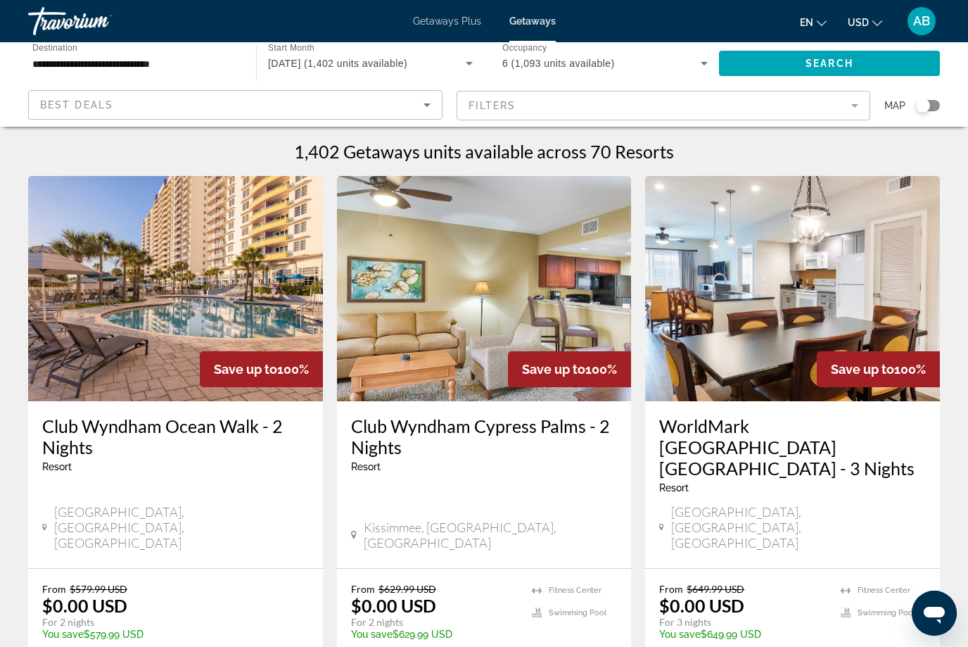
click at [868, 98] on mat-form-field "Filters" at bounding box center [664, 106] width 414 height 30
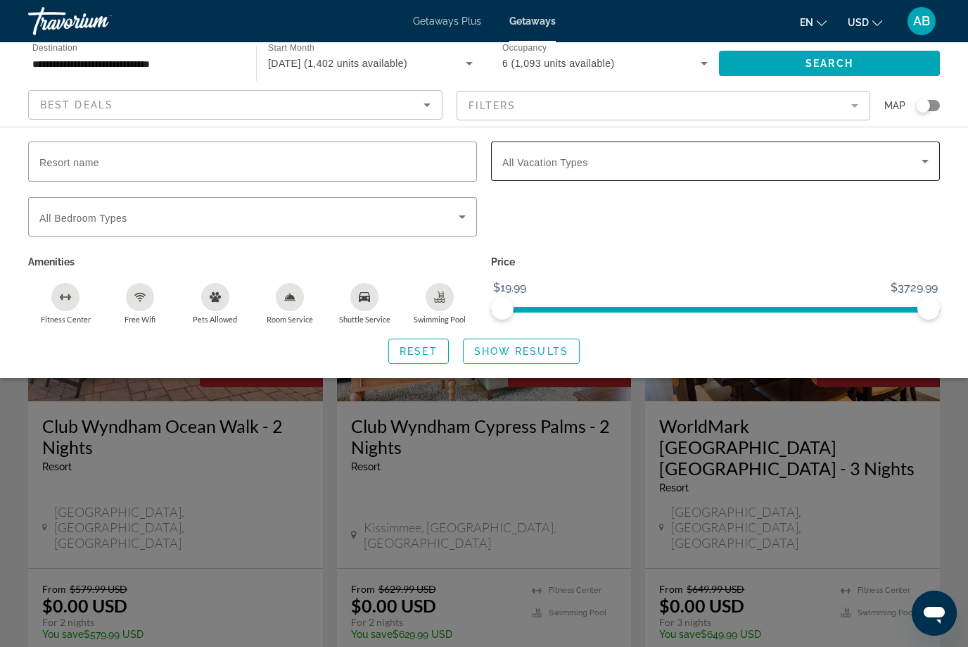
click at [843, 165] on span "Search widget" at bounding box center [711, 161] width 419 height 17
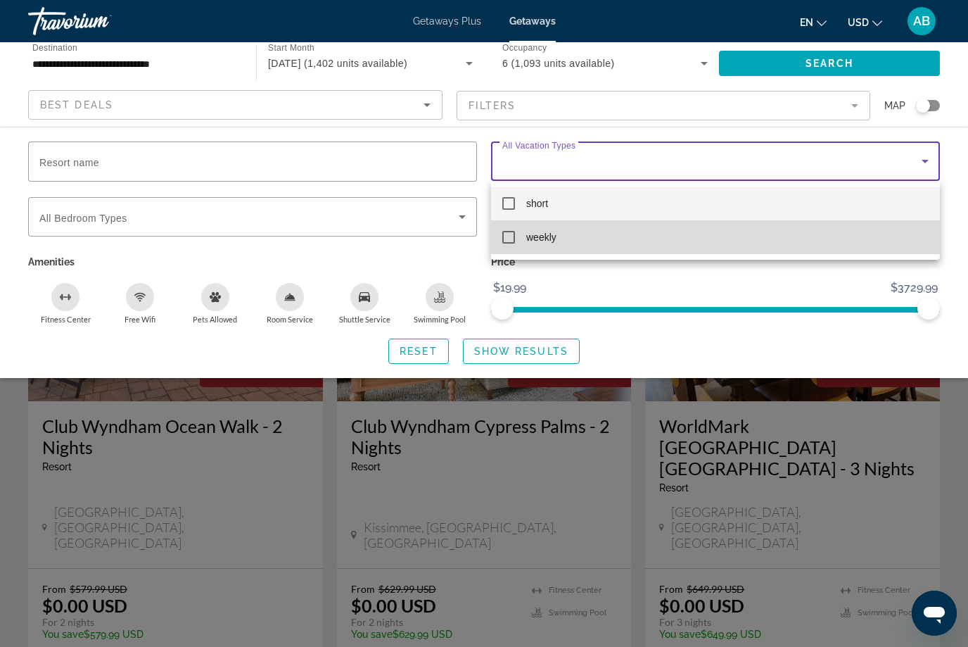
click at [507, 246] on mat-option "weekly" at bounding box center [715, 237] width 449 height 34
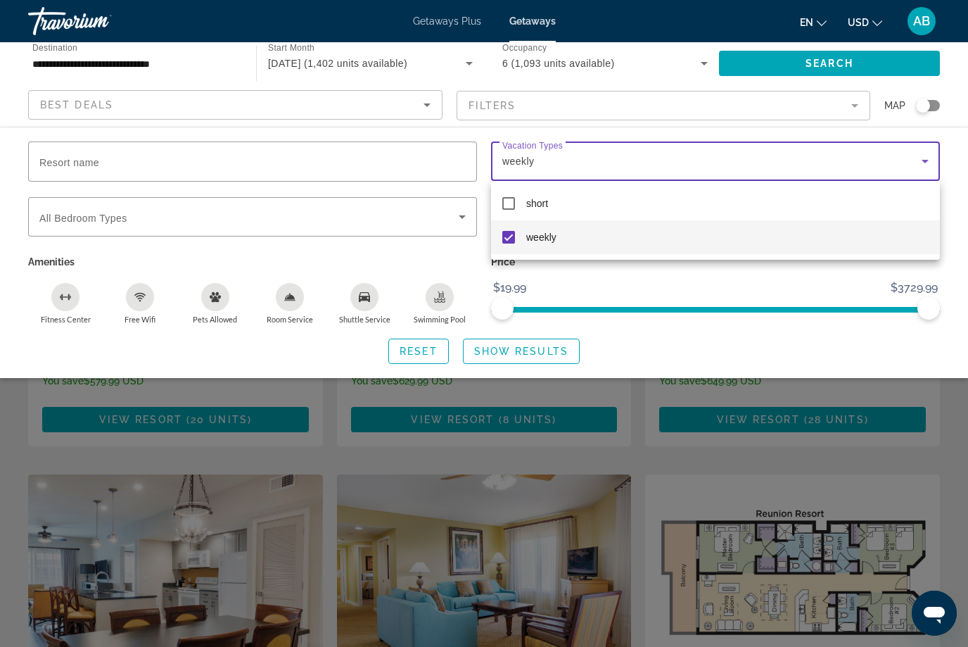
scroll to position [253, 0]
click at [545, 355] on div at bounding box center [484, 323] width 968 height 647
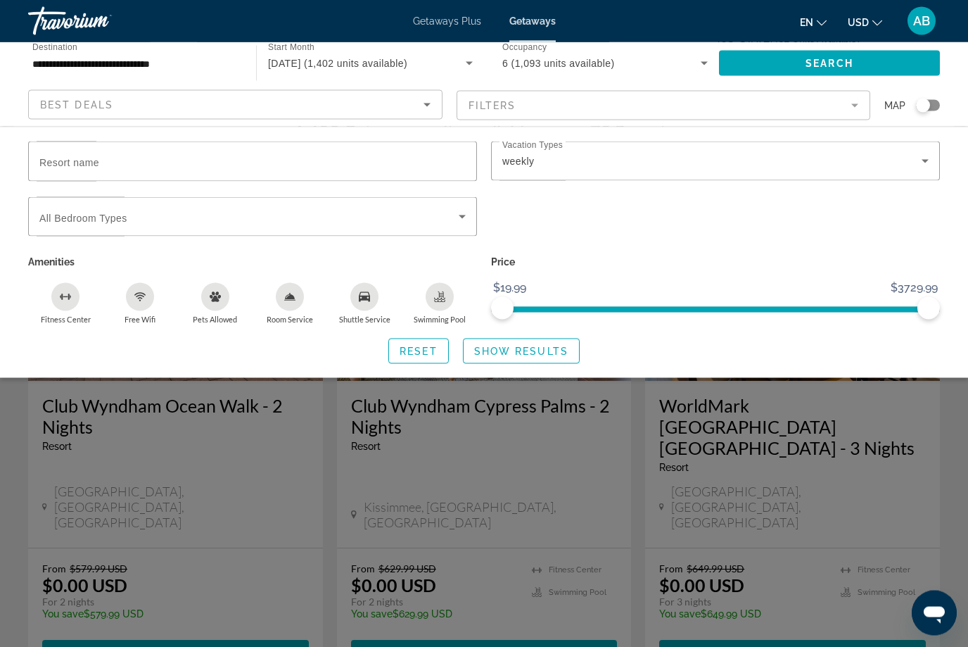
scroll to position [0, 0]
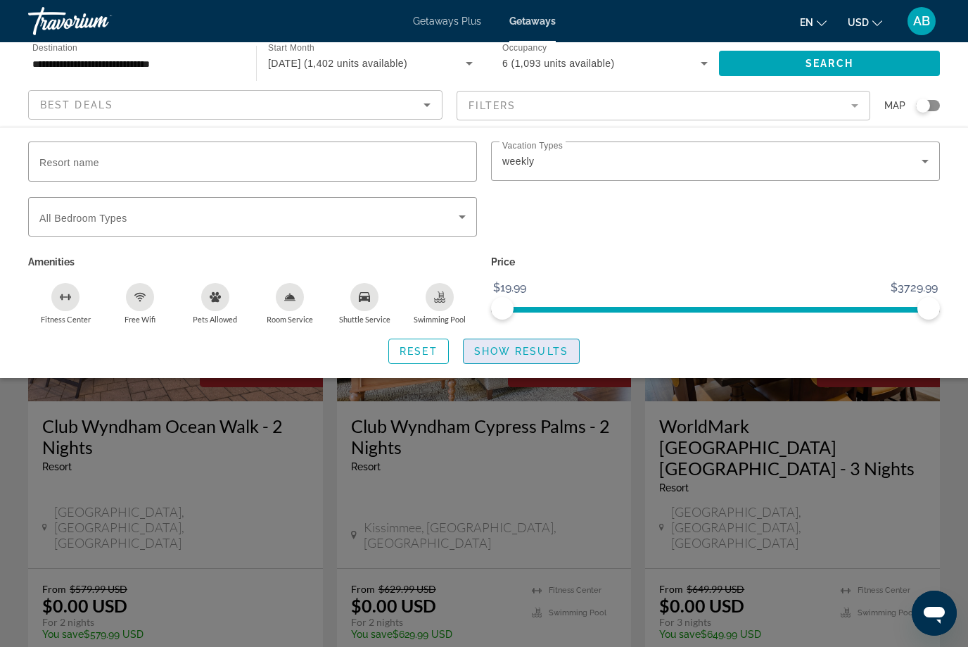
click at [561, 355] on span "Search widget" at bounding box center [521, 351] width 115 height 34
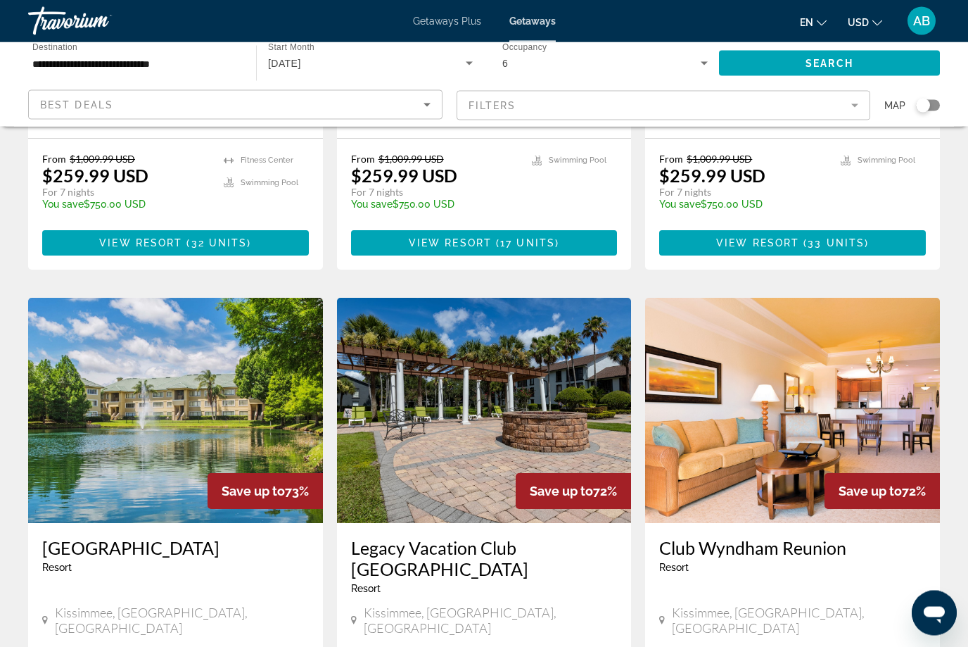
scroll to position [940, 0]
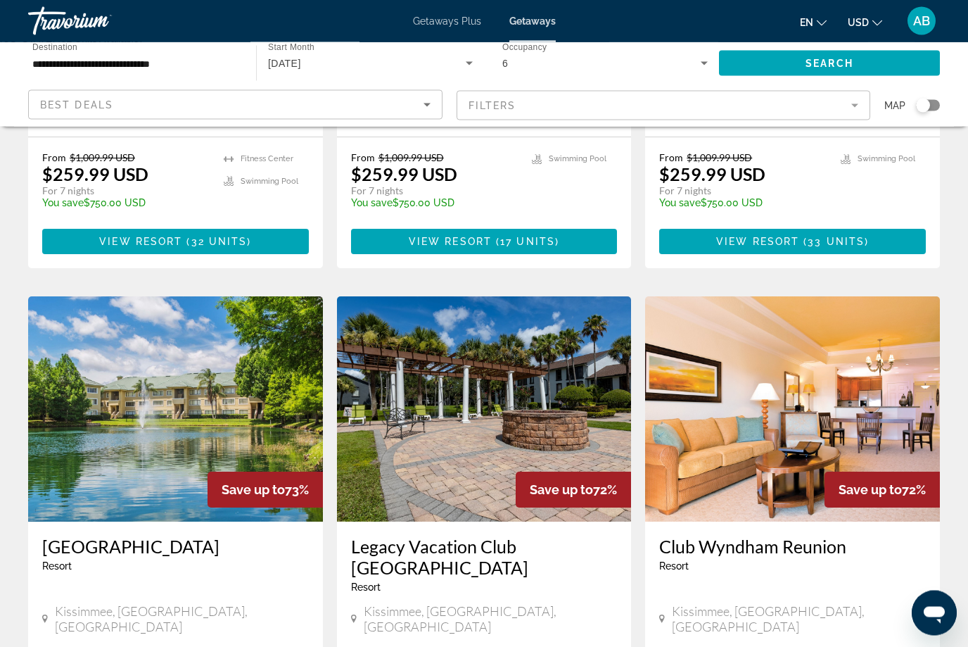
click at [469, 604] on span "Kissimmee, FL, USA" at bounding box center [491, 619] width 254 height 31
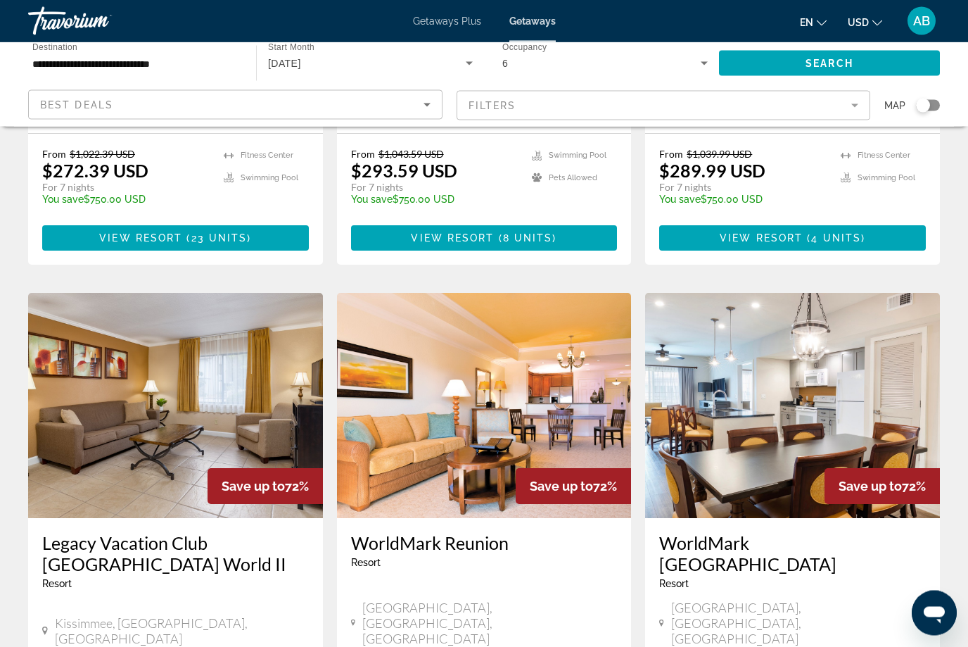
scroll to position [1447, 0]
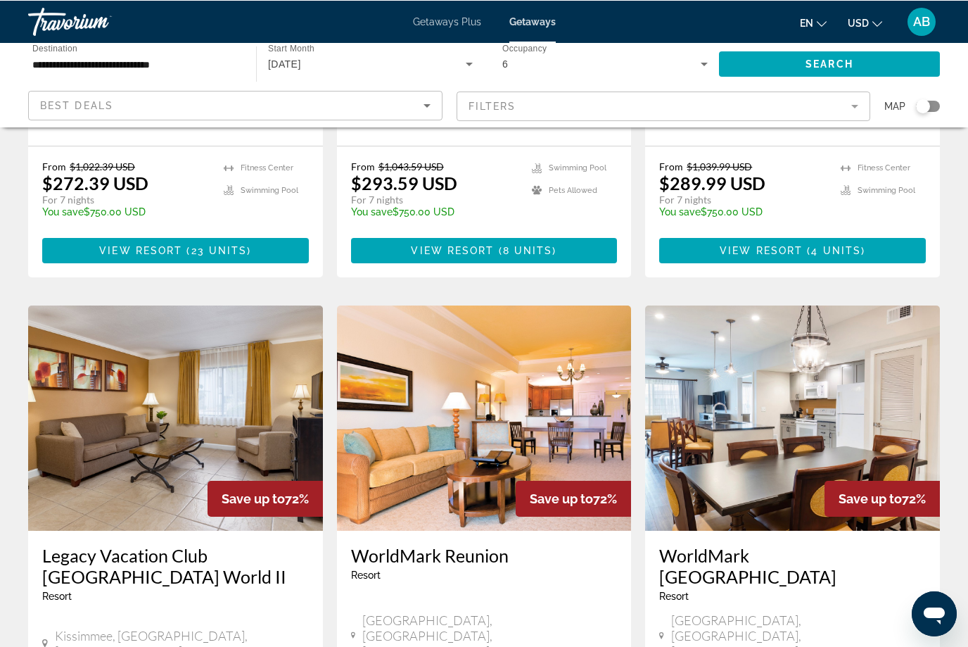
click at [217, 544] on h3 "Legacy Vacation Club Orlando-Resort World II" at bounding box center [175, 565] width 267 height 42
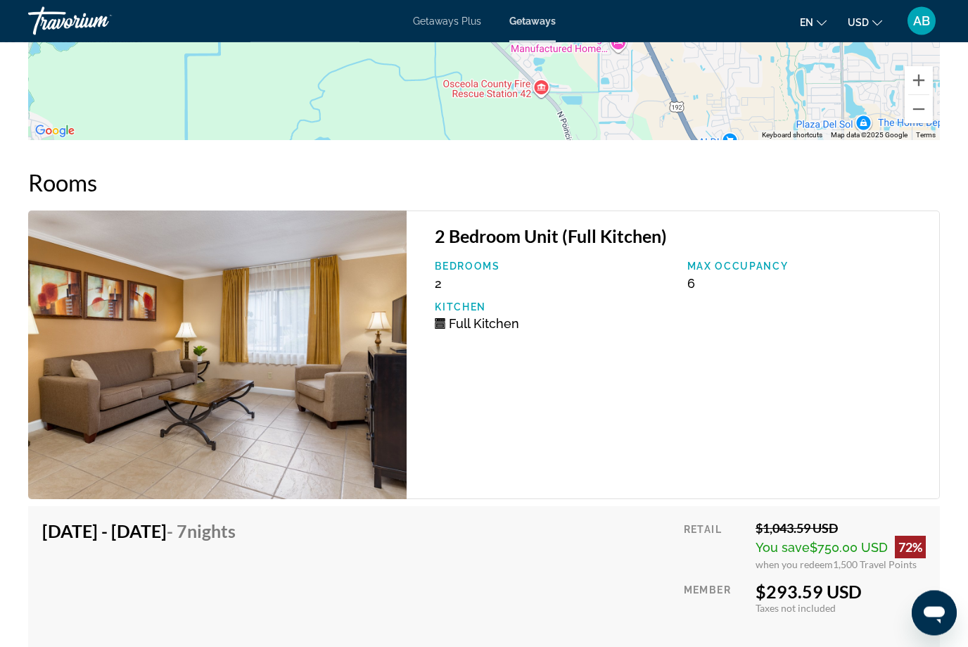
scroll to position [2578, 0]
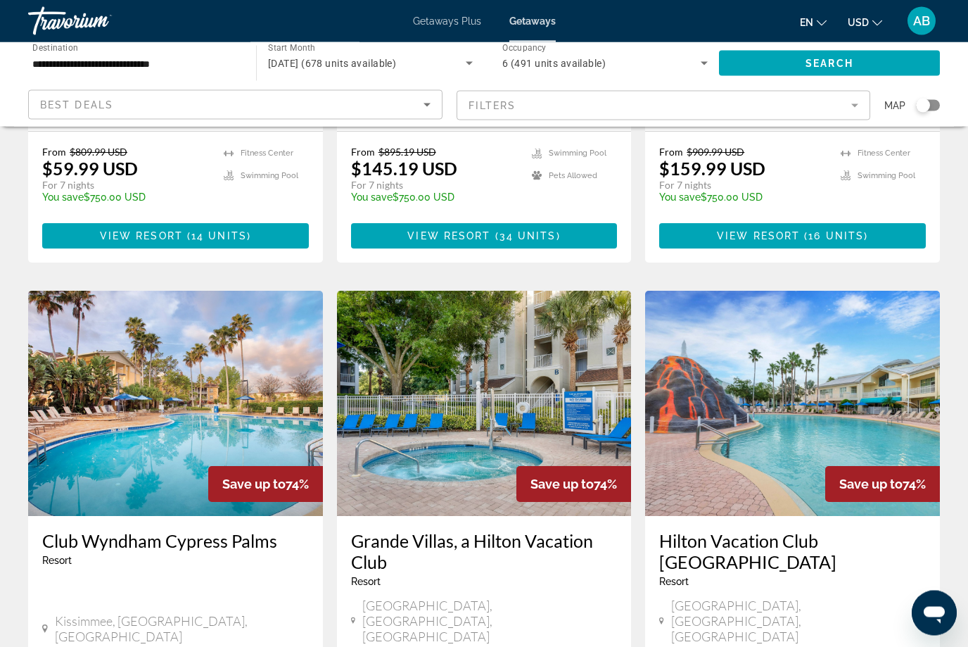
scroll to position [416, 0]
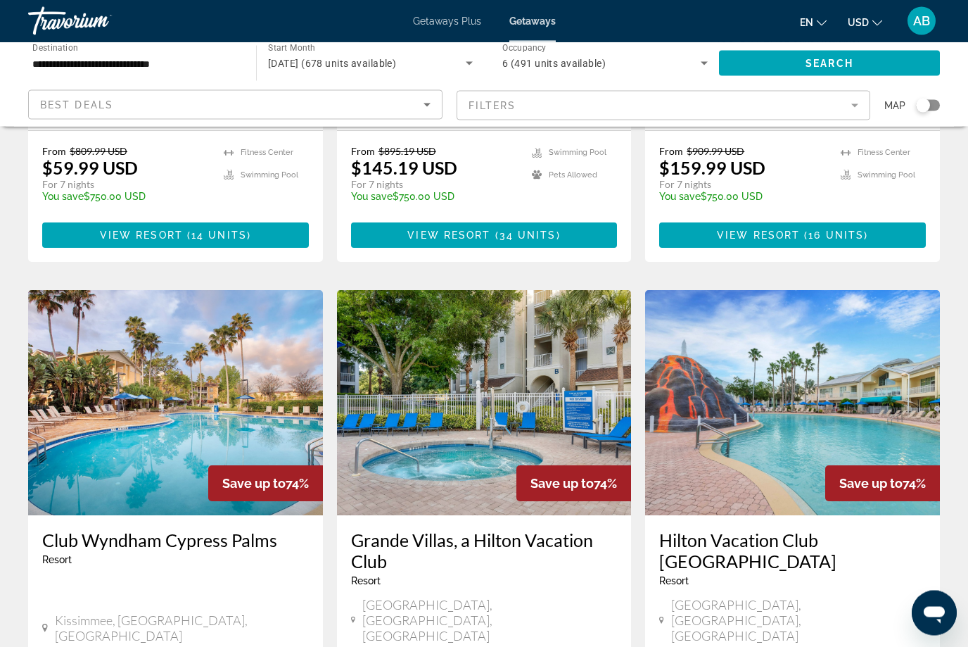
click at [799, 478] on img "Main content" at bounding box center [792, 403] width 295 height 225
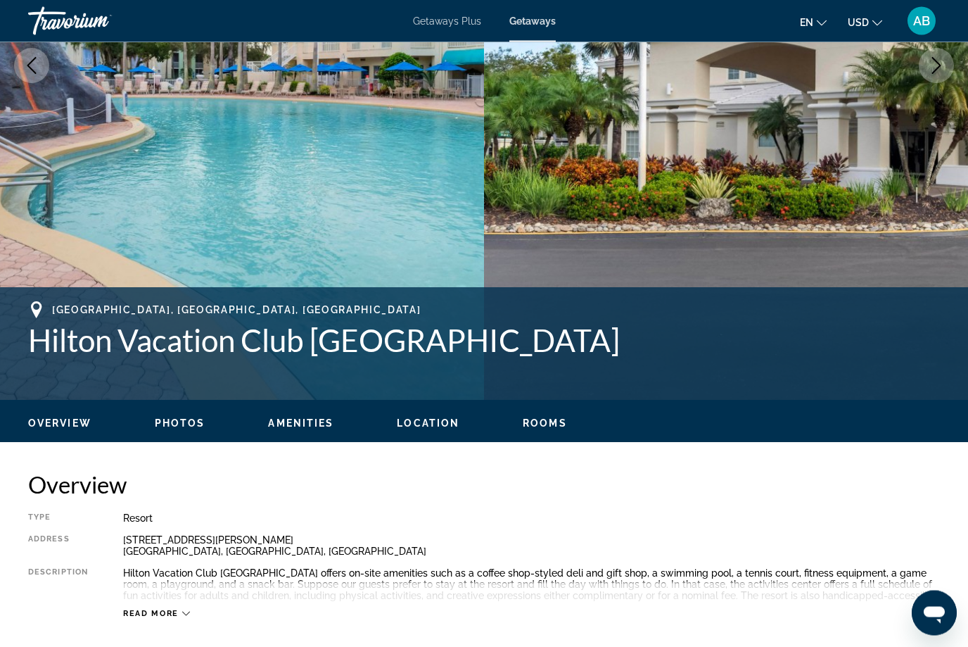
scroll to position [206, 0]
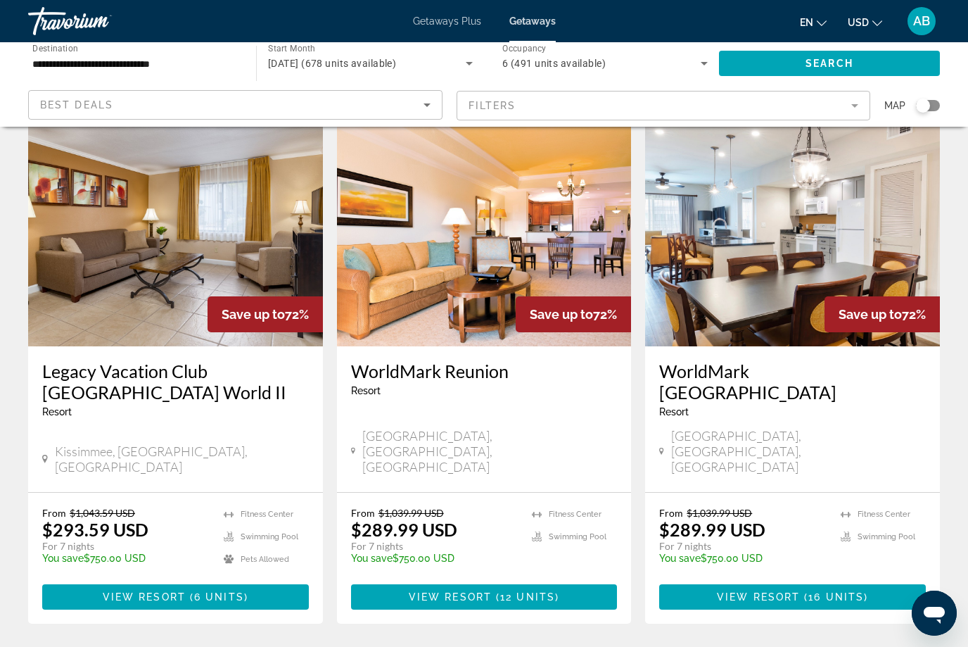
scroll to position [1710, 0]
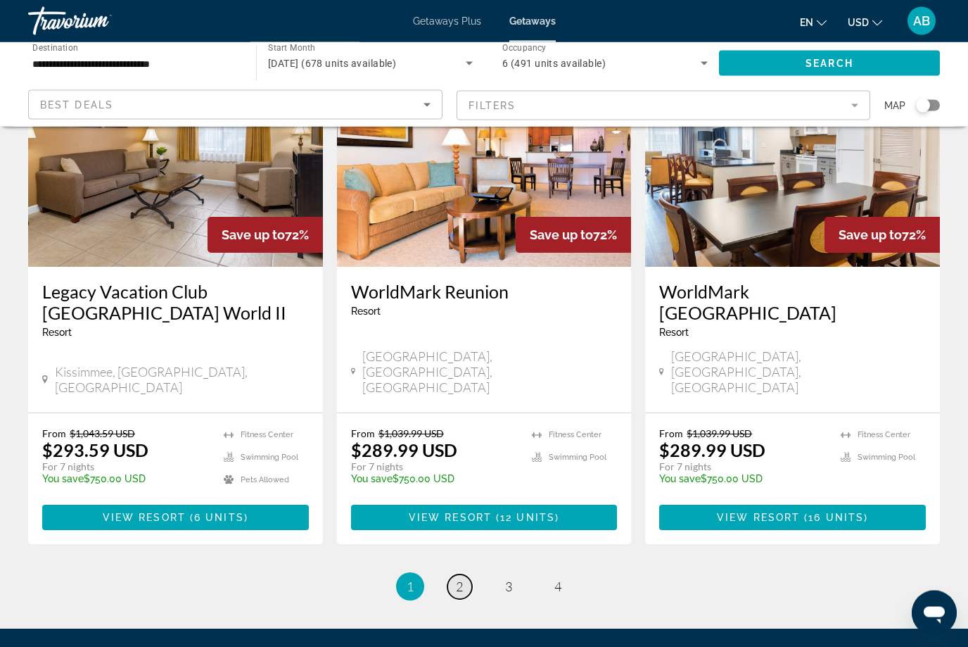
click at [453, 575] on link "page 2" at bounding box center [459, 587] width 25 height 25
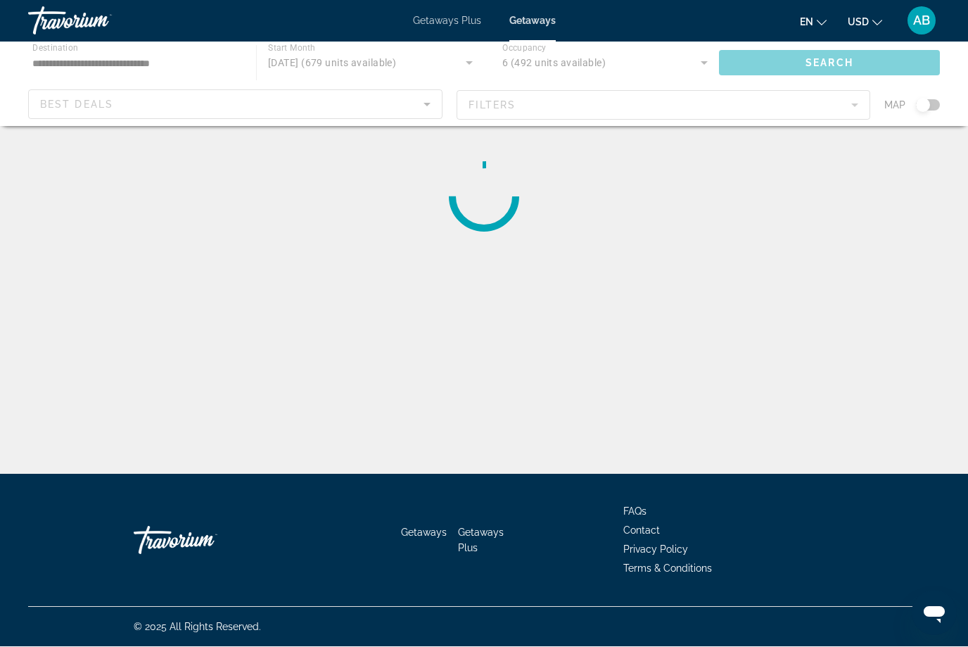
scroll to position [47, 0]
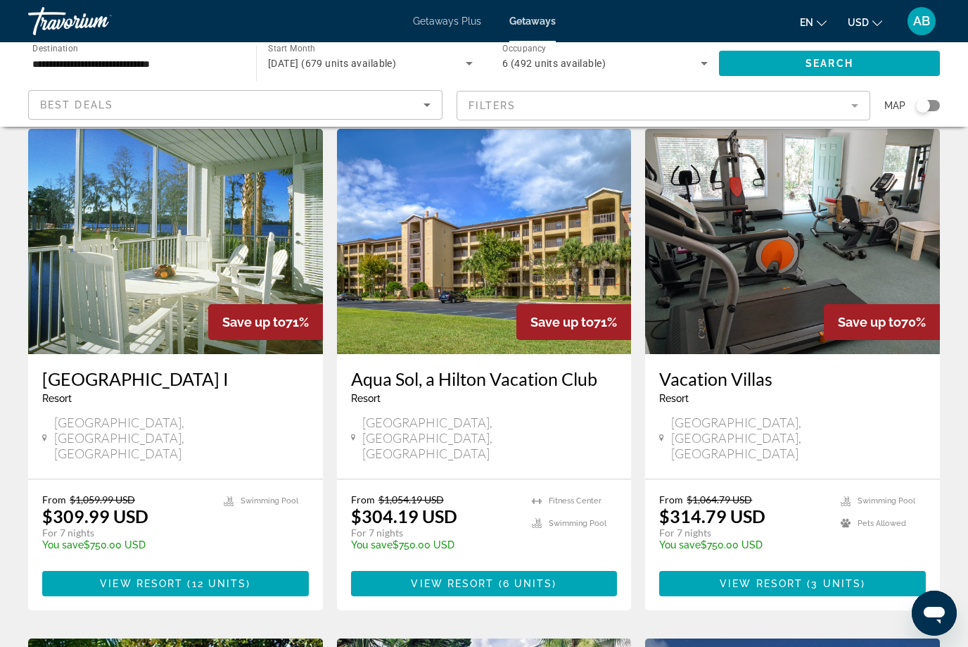
click at [163, 323] on img "Main content" at bounding box center [175, 241] width 295 height 225
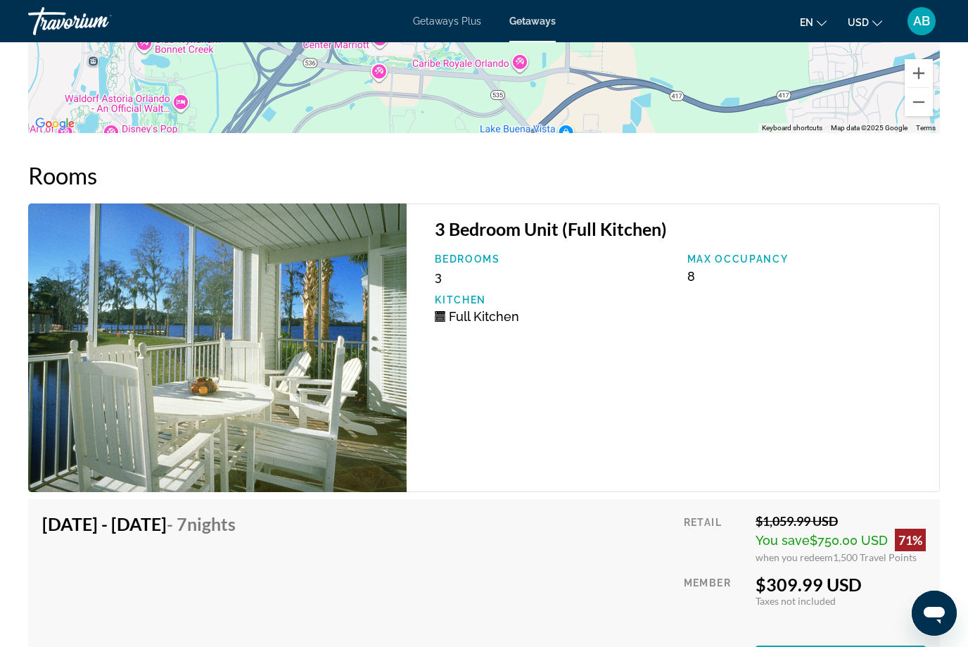
scroll to position [2374, 0]
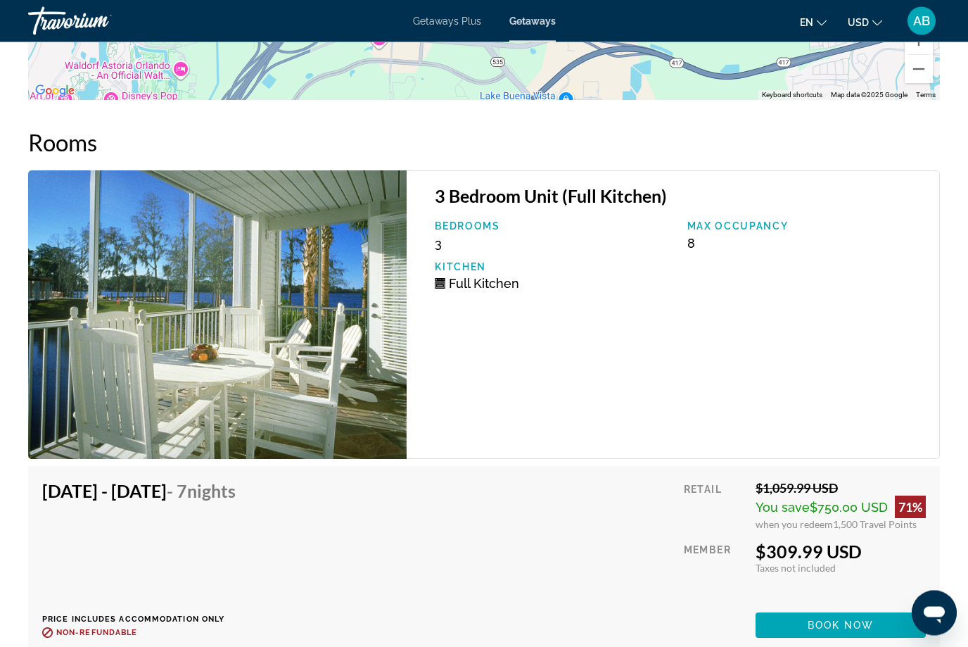
click at [542, 564] on div "Jan 3, 2026 - Jan 10, 2026 - 7 Nights Price includes accommodation only Refunda…" at bounding box center [484, 559] width 884 height 158
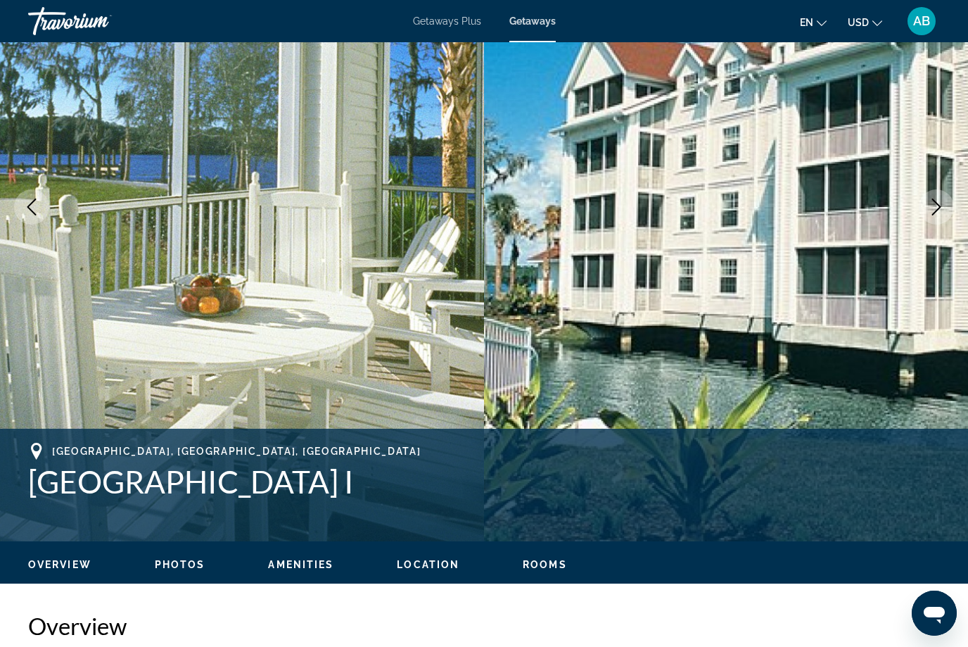
scroll to position [0, 0]
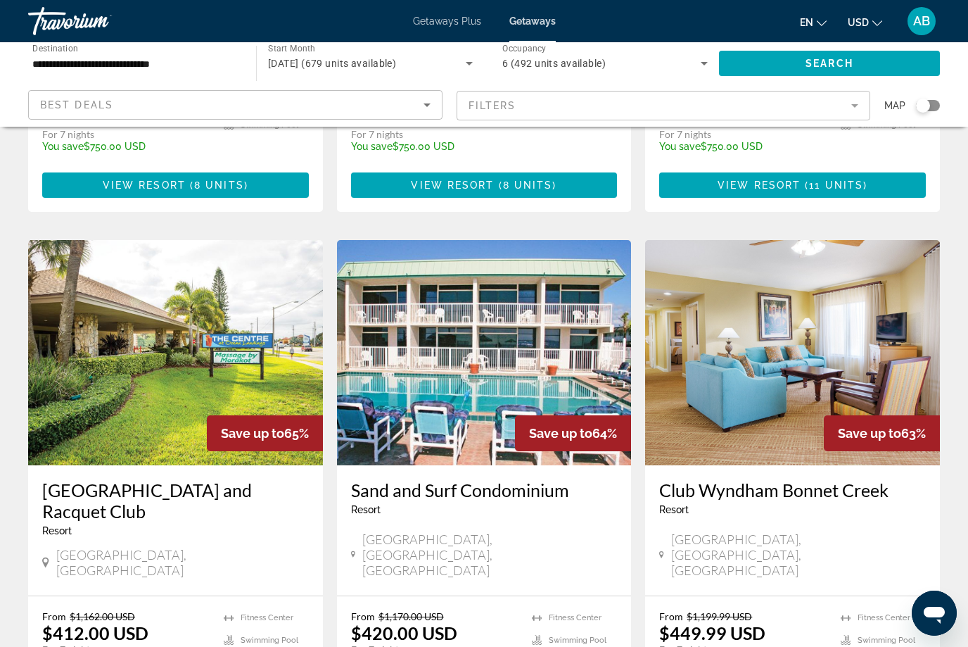
scroll to position [1500, 0]
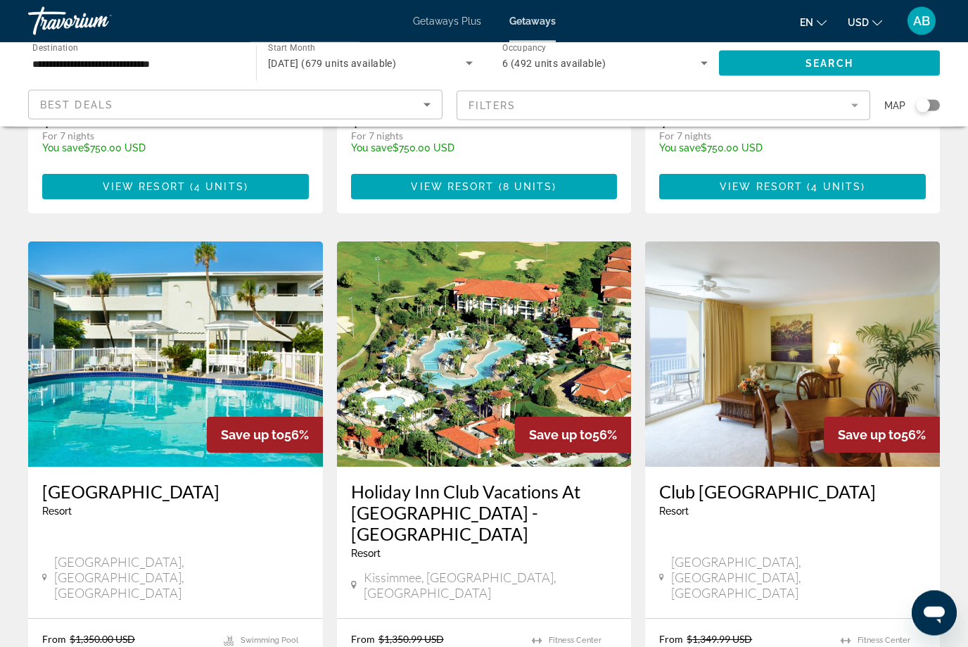
scroll to position [1539, 0]
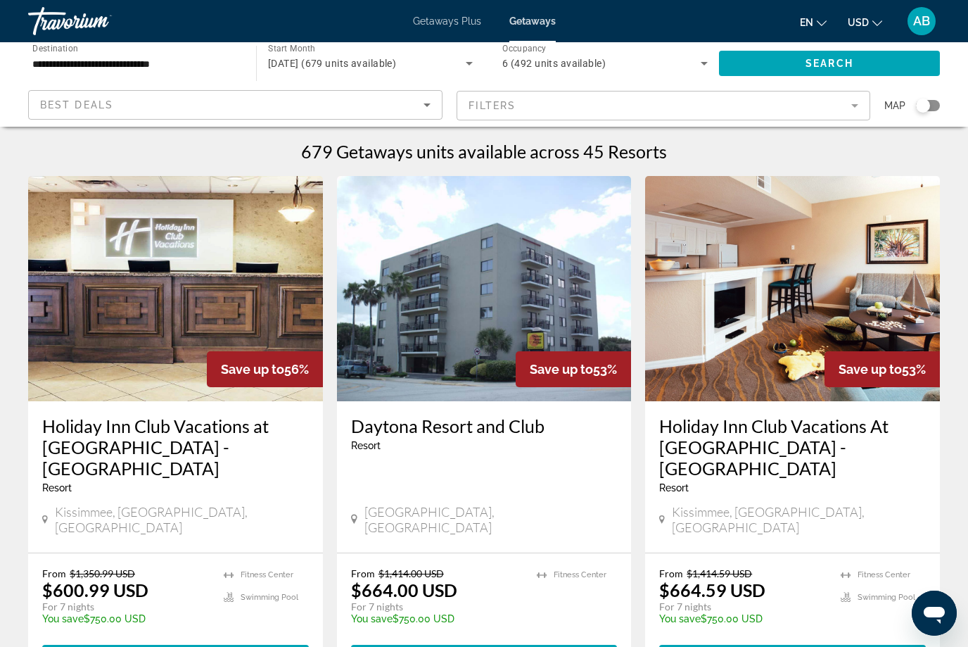
click at [551, 23] on span "Getaways" at bounding box center [532, 20] width 46 height 11
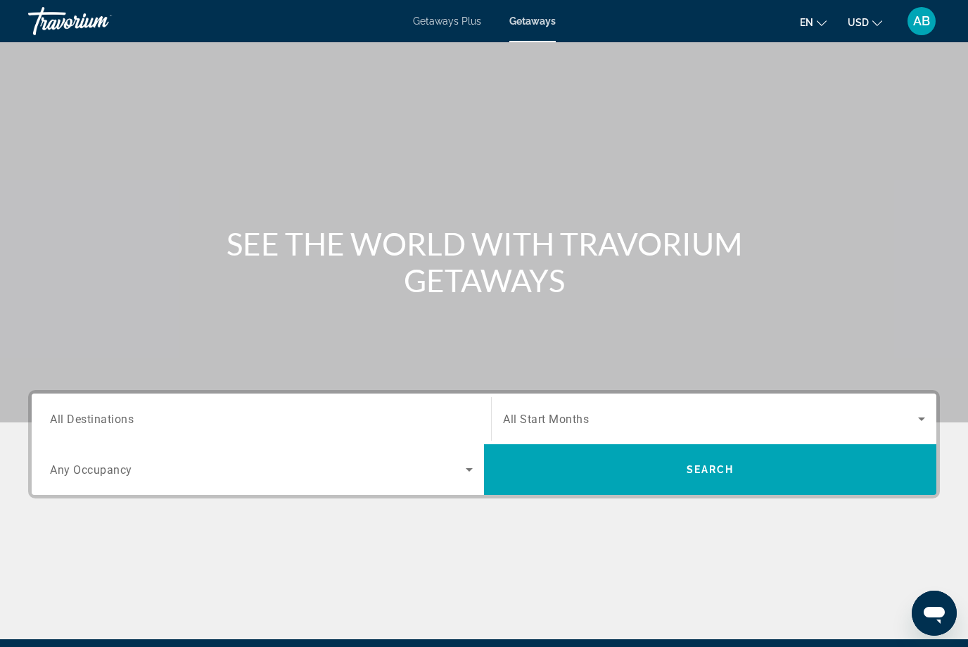
click at [117, 414] on span "All Destinations" at bounding box center [92, 418] width 84 height 13
click at [117, 414] on input "Destination All Destinations" at bounding box center [261, 419] width 423 height 17
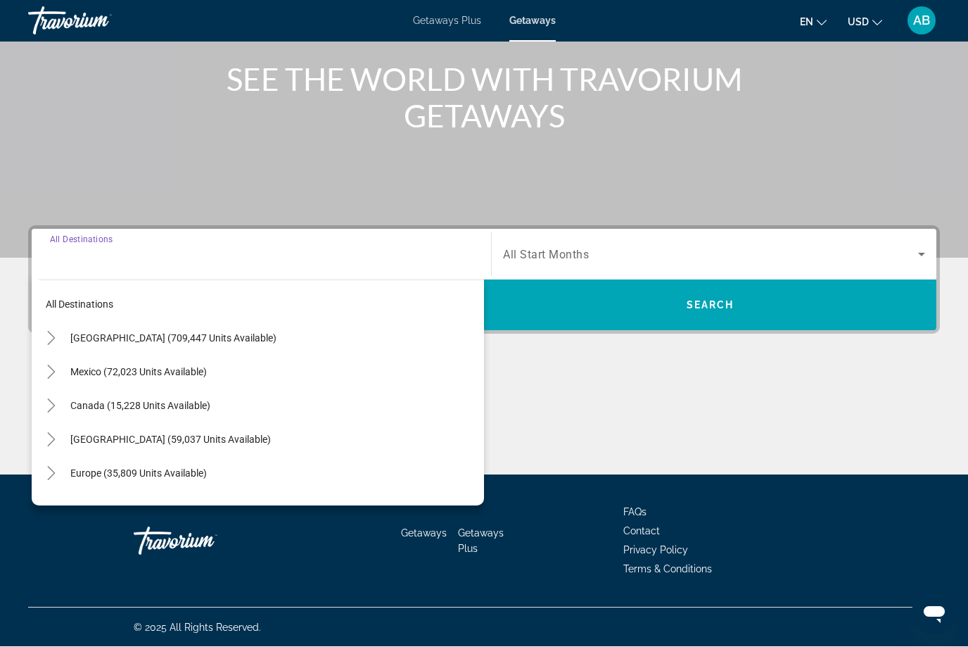
scroll to position [165, 0]
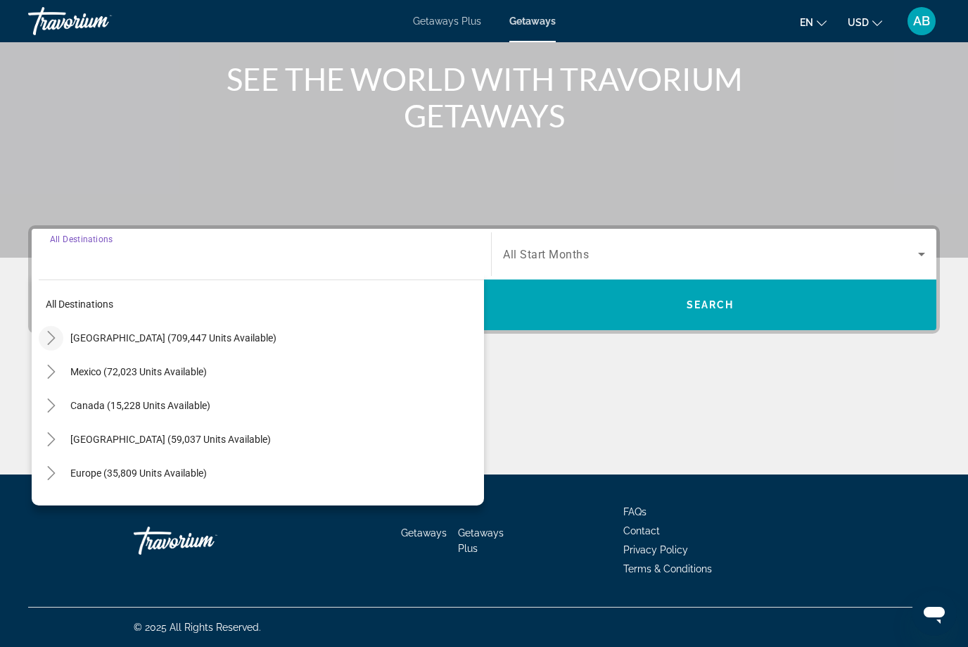
click at [62, 335] on mat-icon "Toggle United States (709,447 units available)" at bounding box center [51, 338] width 25 height 25
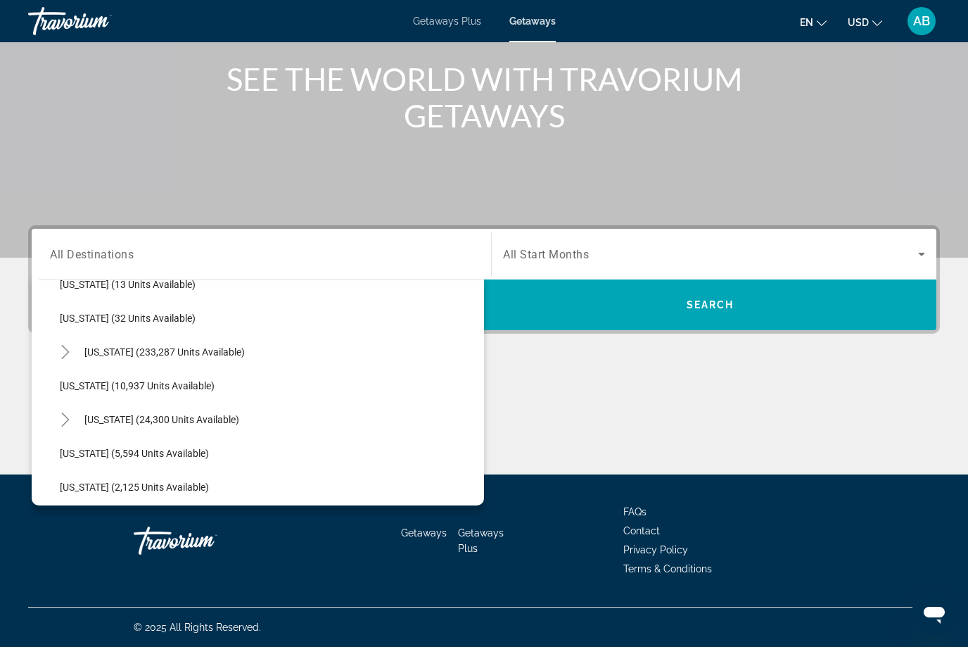
scroll to position [228, 0]
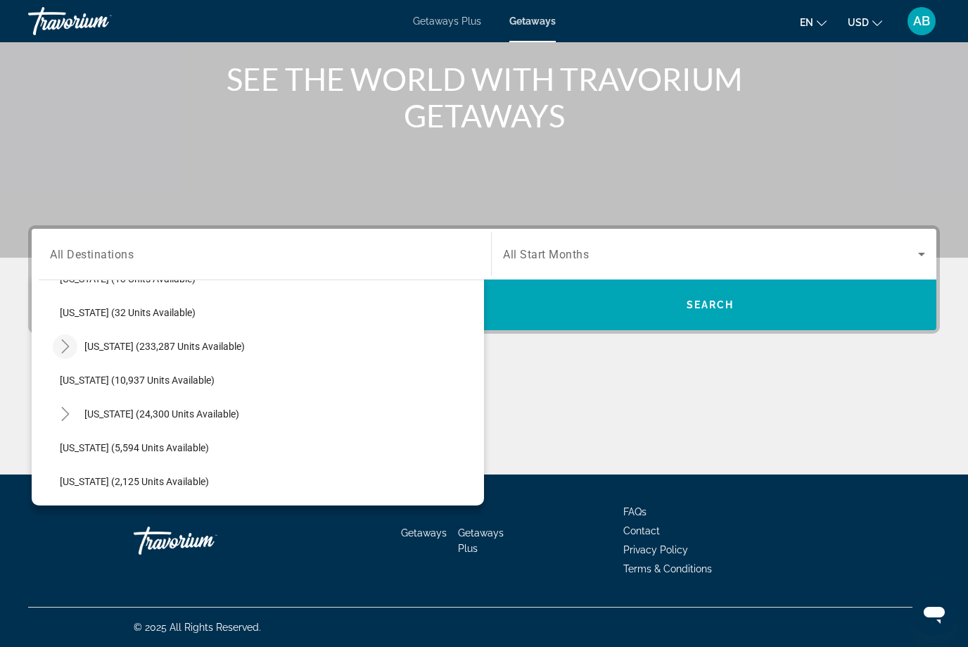
click at [76, 354] on mat-icon "Toggle Florida (233,287 units available)" at bounding box center [65, 346] width 25 height 25
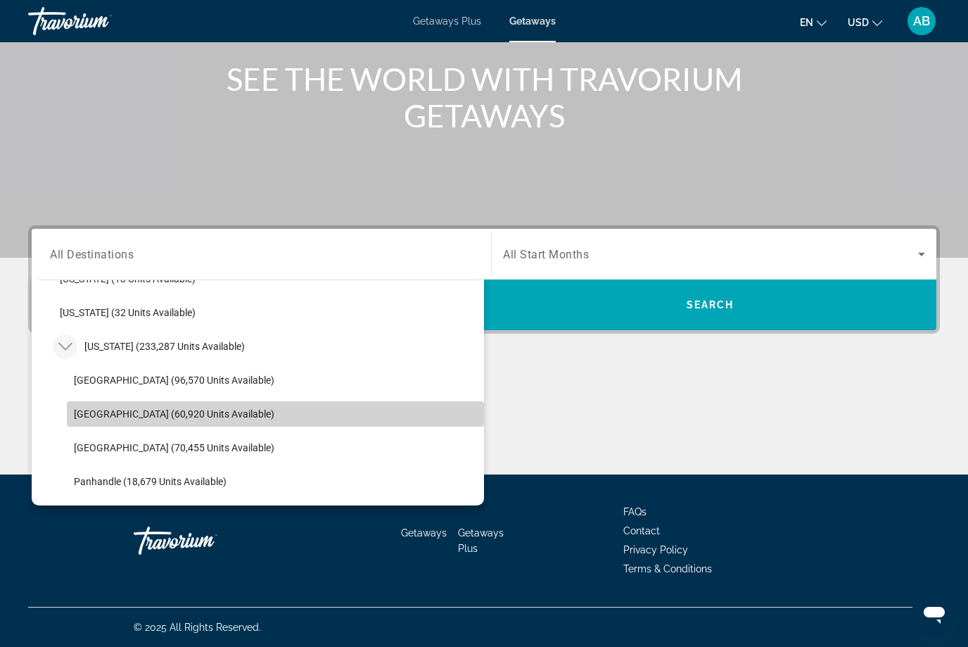
click at [99, 421] on span "Search widget" at bounding box center [275, 414] width 417 height 34
type input "**********"
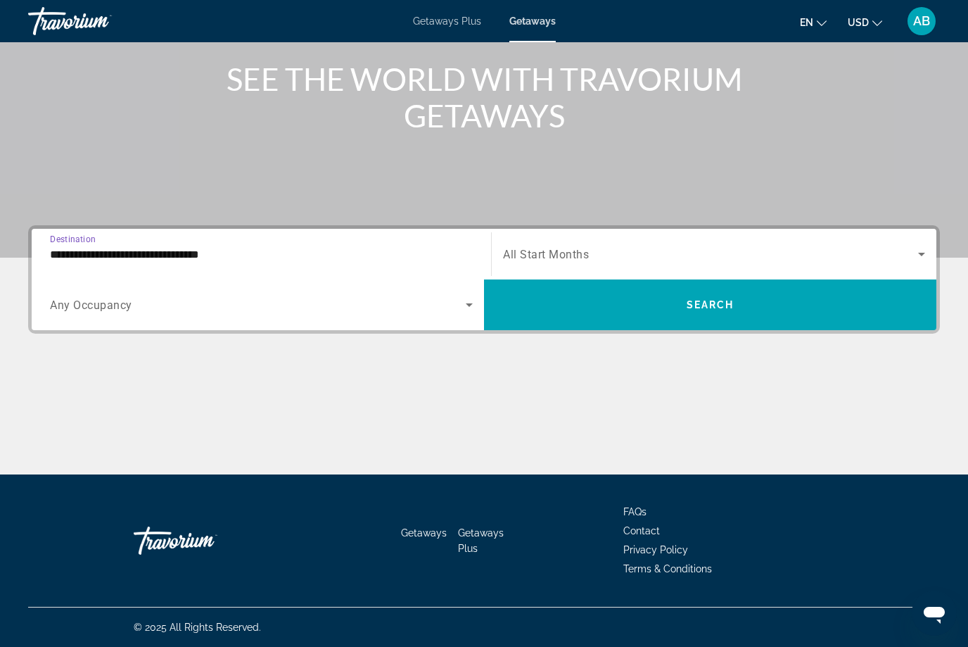
click at [464, 310] on icon "Search widget" at bounding box center [469, 304] width 17 height 17
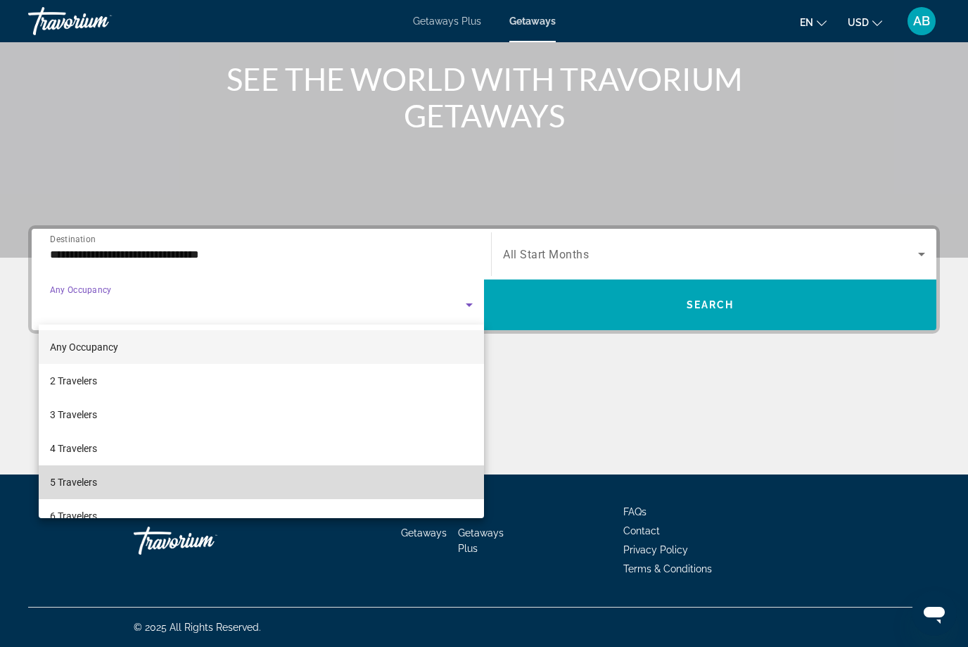
click at [83, 488] on span "5 Travelers" at bounding box center [73, 481] width 47 height 17
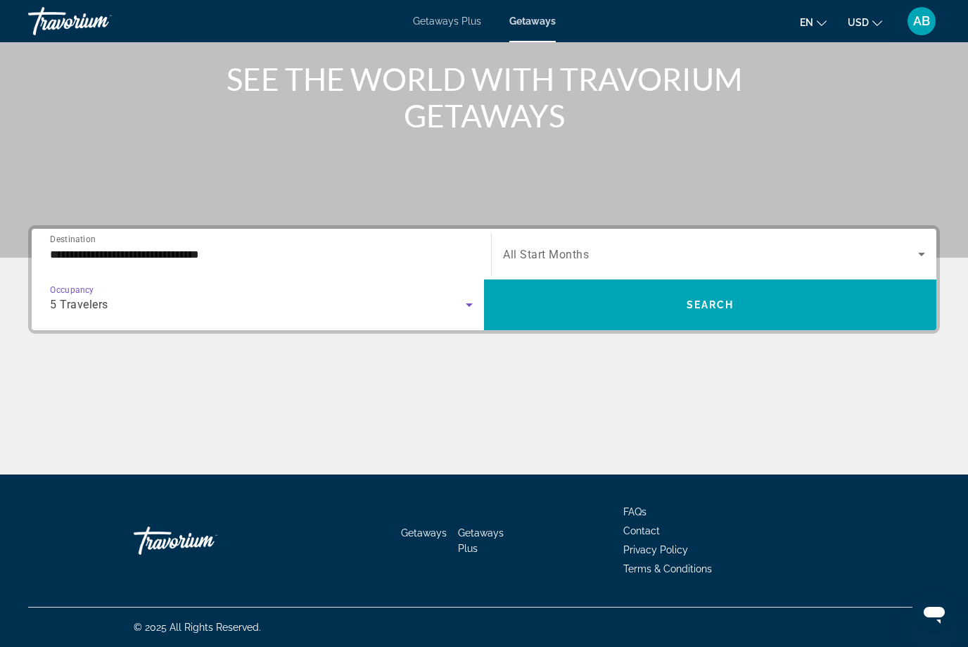
click at [917, 260] on icon "Search widget" at bounding box center [921, 254] width 17 height 17
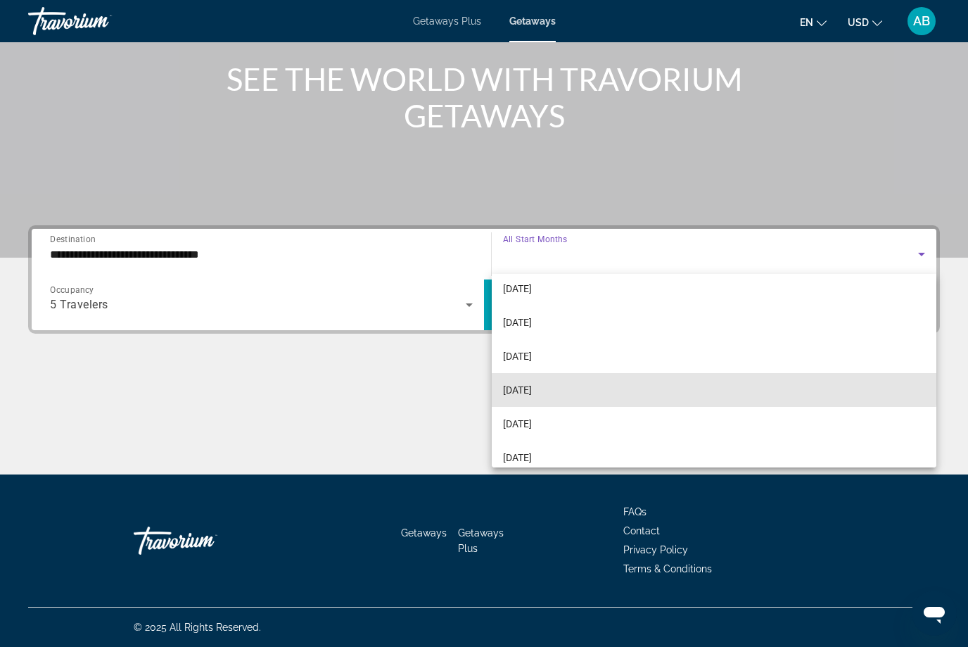
scroll to position [46, 0]
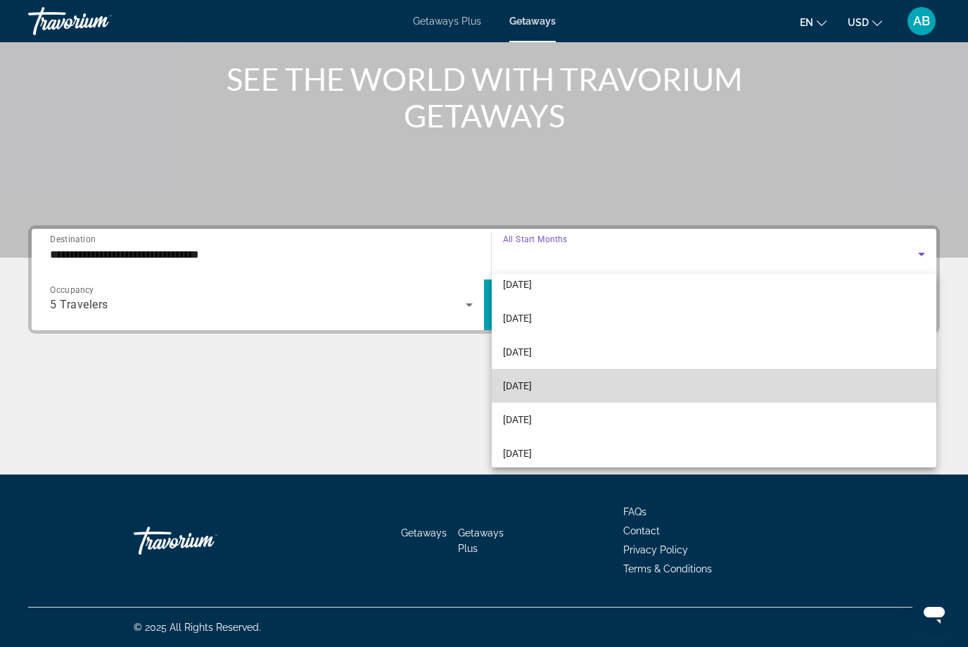
click at [532, 388] on span "[DATE]" at bounding box center [517, 385] width 29 height 17
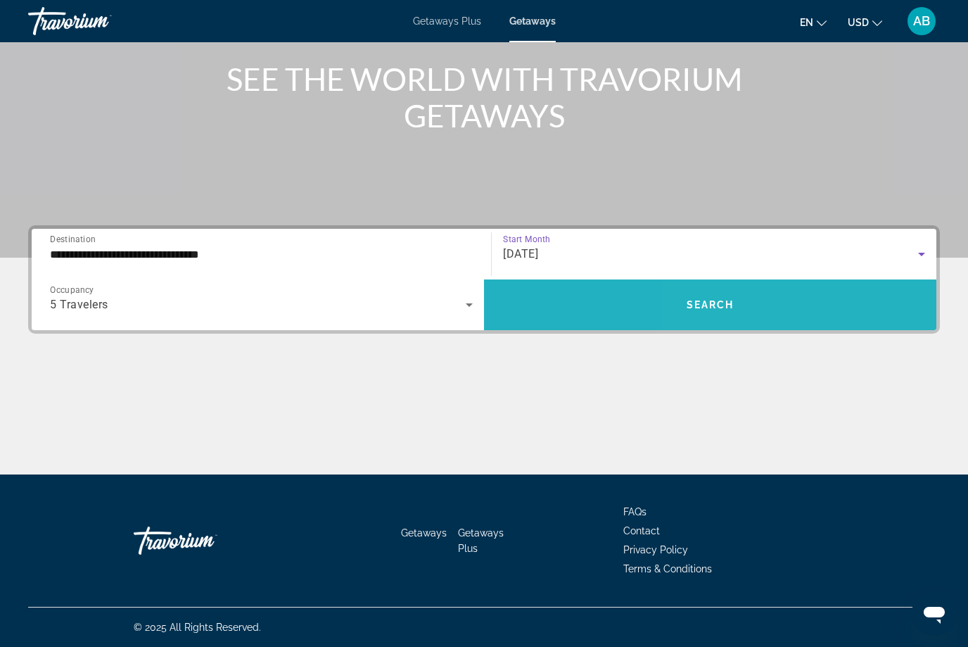
click at [775, 305] on span "Search widget" at bounding box center [710, 305] width 452 height 34
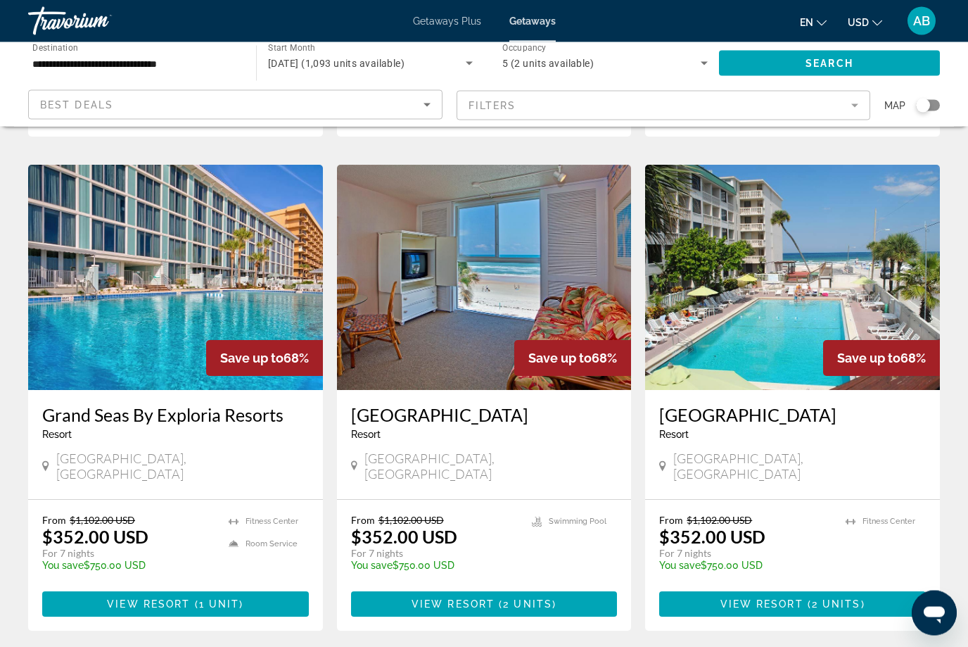
scroll to position [1688, 0]
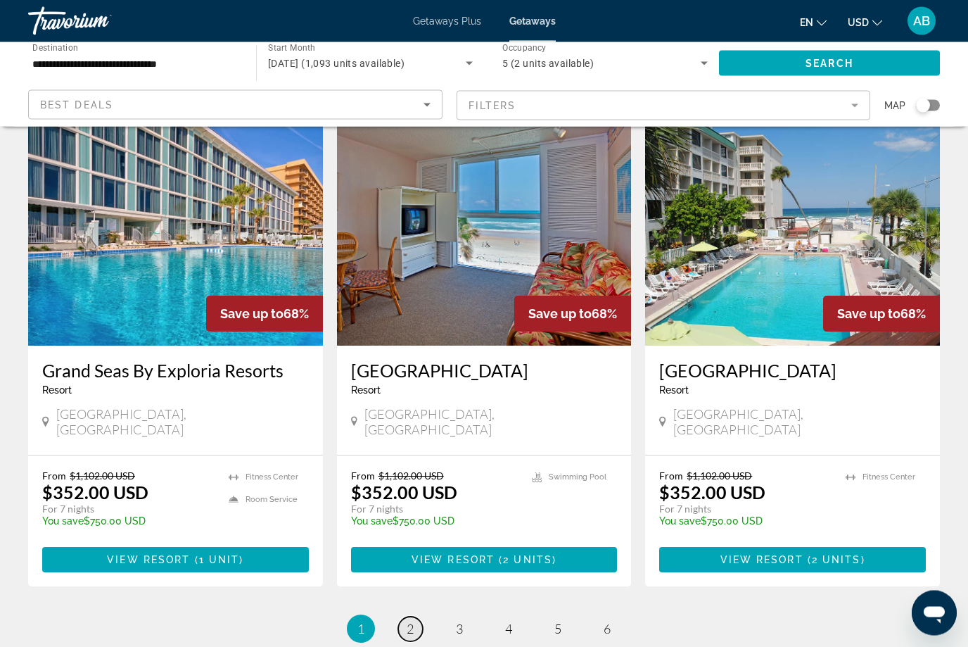
click at [412, 621] on span "2" at bounding box center [410, 628] width 7 height 15
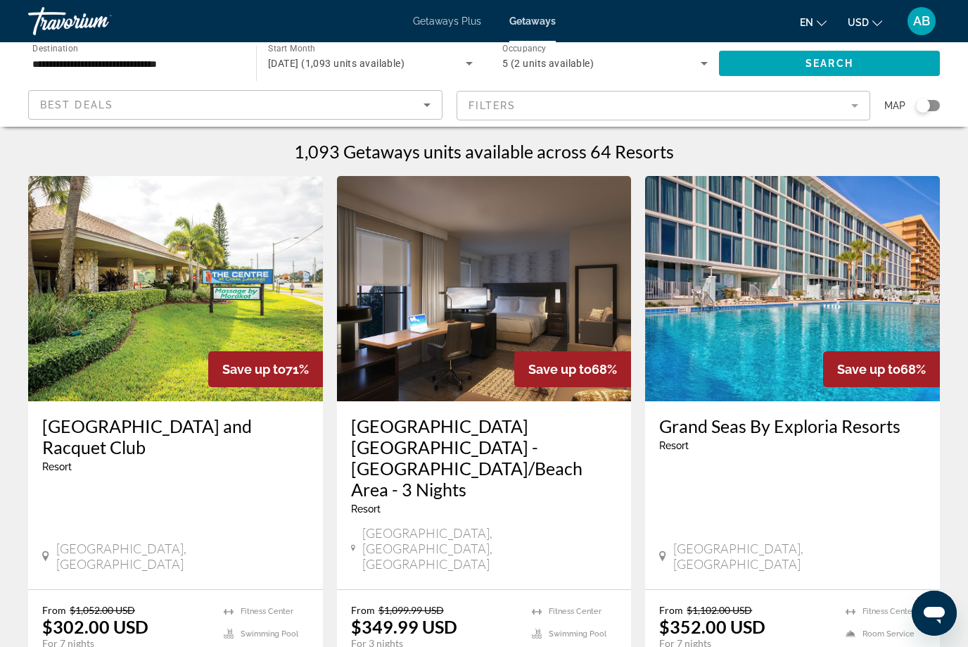
click at [843, 108] on mat-form-field "Filters" at bounding box center [664, 106] width 414 height 30
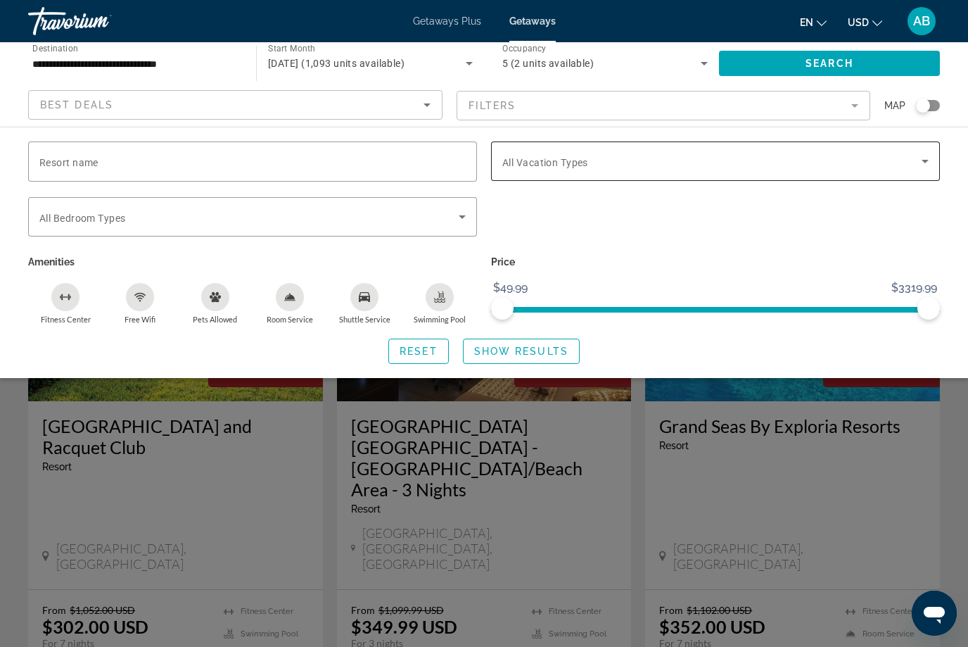
click at [594, 155] on span "Search widget" at bounding box center [711, 161] width 419 height 17
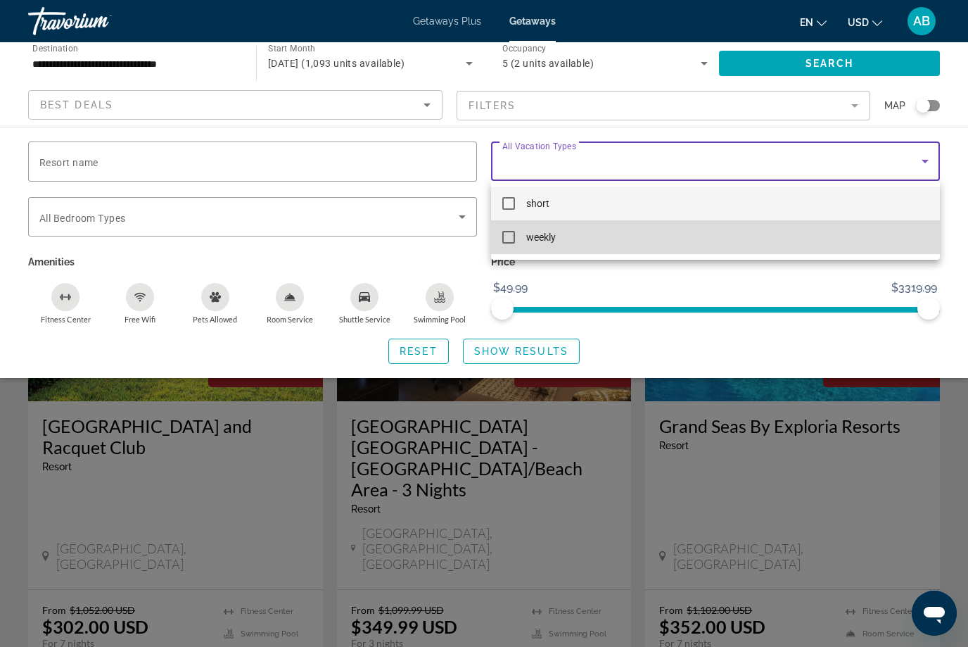
click at [543, 243] on span "weekly" at bounding box center [541, 237] width 30 height 17
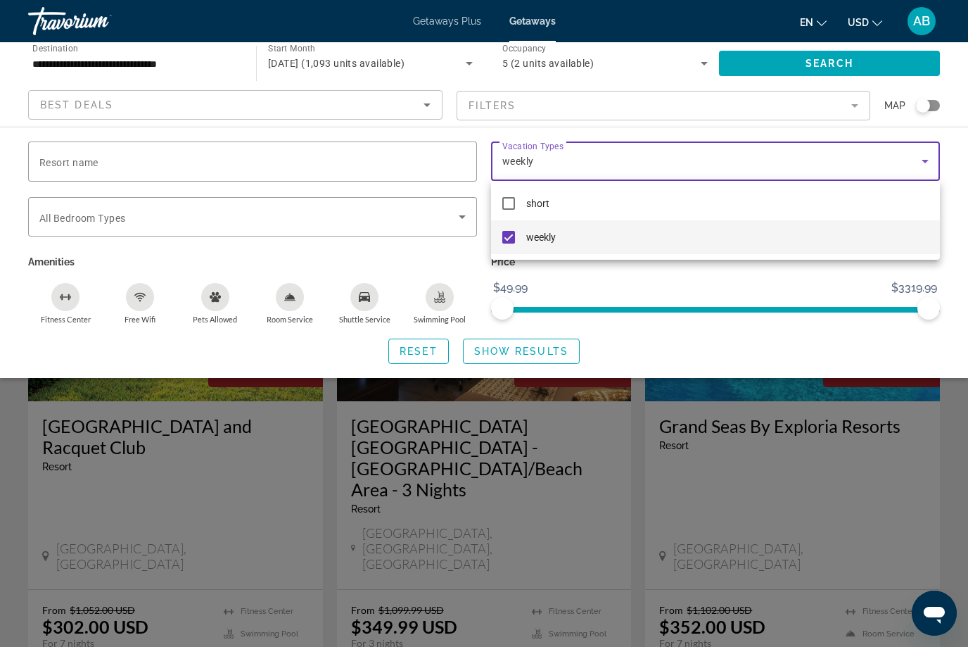
click at [549, 368] on div at bounding box center [484, 323] width 968 height 647
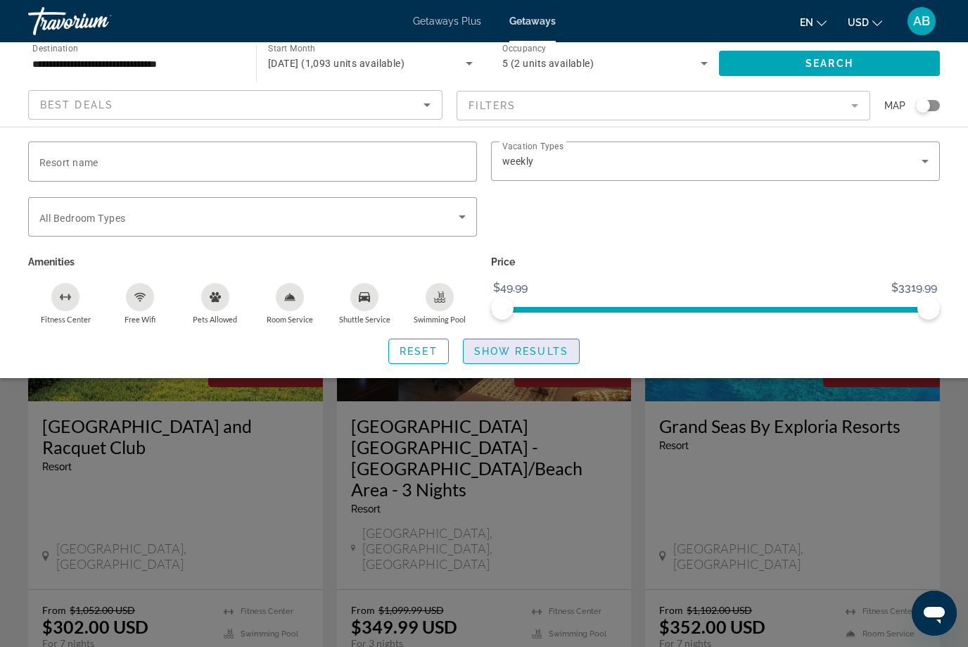
click at [545, 352] on span "Show Results" at bounding box center [521, 350] width 94 height 11
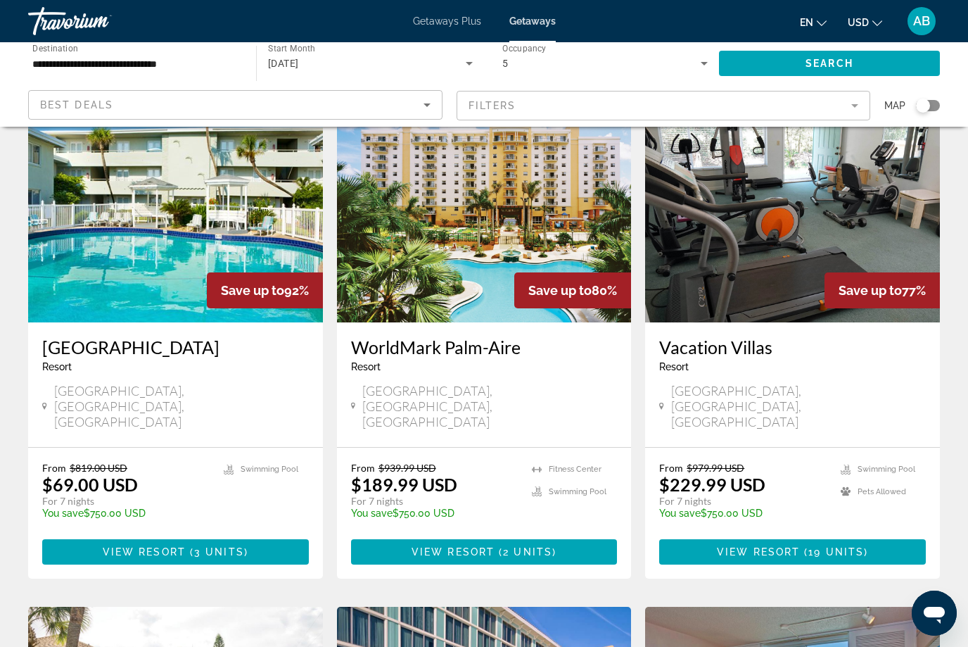
scroll to position [81, 0]
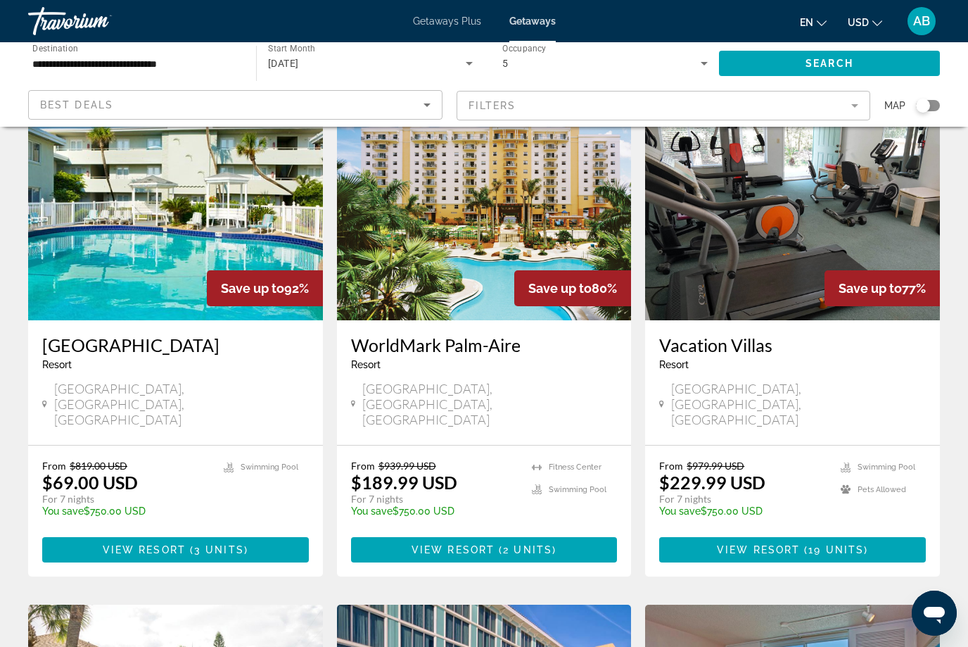
click at [510, 459] on div "From $939.99 USD $189.99 USD For 7 nights You save $750.00 USD temp" at bounding box center [434, 492] width 167 height 67
click at [556, 407] on div "WorldMark Palm-Aire Resort - This is an adults only resort Pompano Beach, FL, U…" at bounding box center [484, 382] width 295 height 125
click at [521, 445] on div "From $939.99 USD $189.99 USD For 7 nights You save $750.00 USD temp Fitness Cen…" at bounding box center [484, 510] width 295 height 131
click at [496, 459] on div "From $939.99 USD $189.99 USD For 7 nights You save $750.00 USD temp" at bounding box center [434, 492] width 167 height 67
click at [461, 505] on p "You save $750.00 USD" at bounding box center [434, 510] width 167 height 11
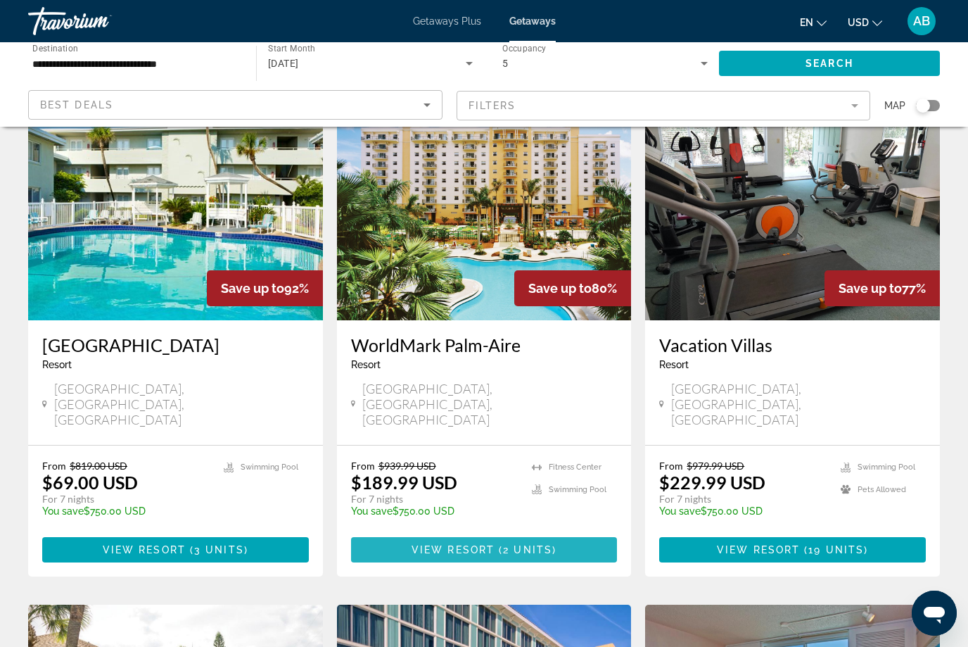
click at [457, 544] on span "View Resort" at bounding box center [453, 549] width 83 height 11
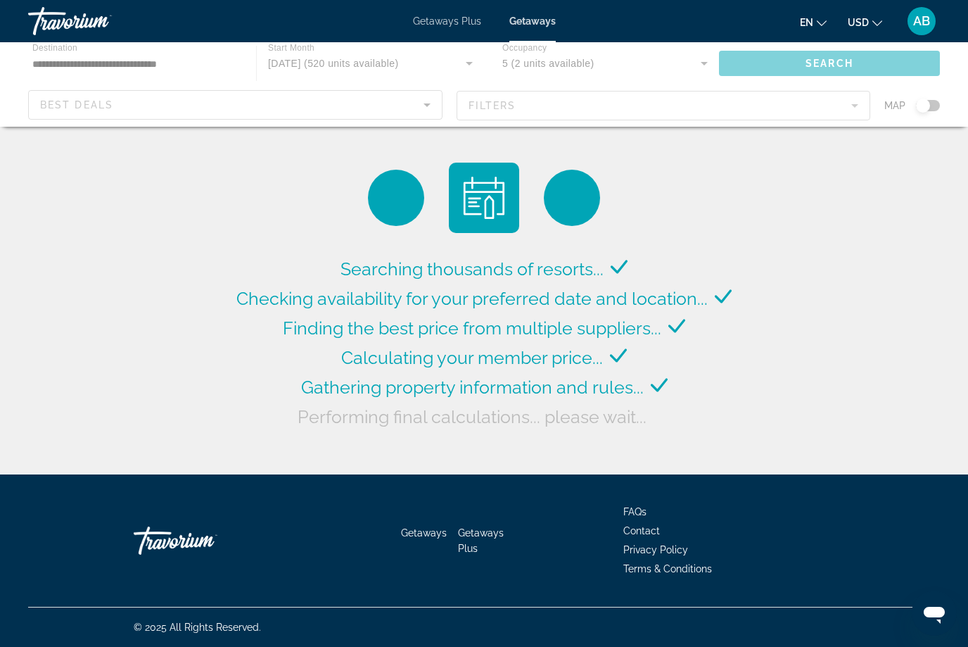
click at [545, 25] on span "Getaways" at bounding box center [532, 20] width 46 height 11
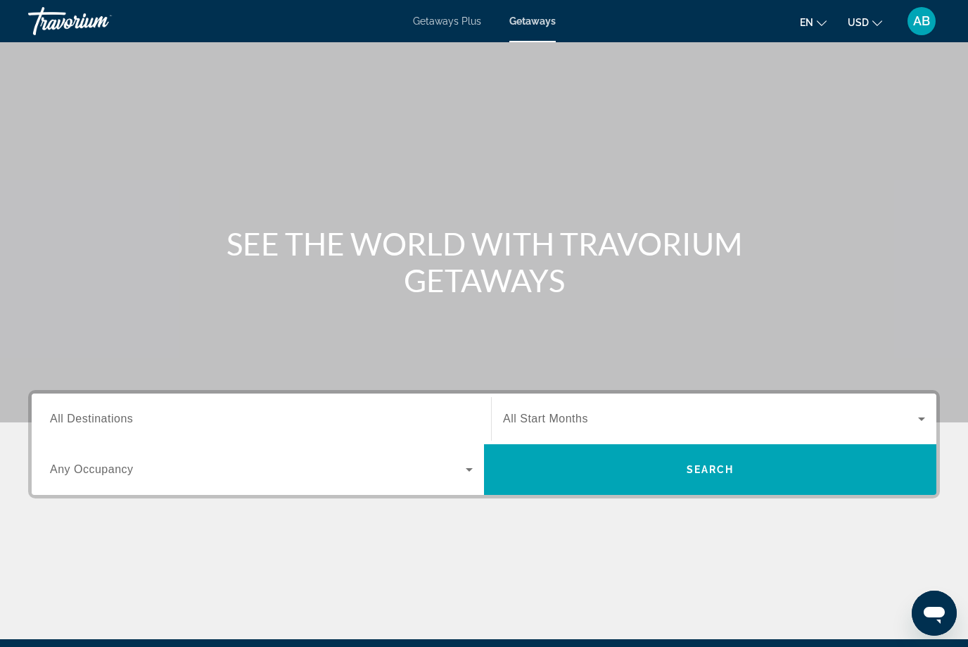
click at [81, 471] on span "Any Occupancy" at bounding box center [92, 469] width 84 height 12
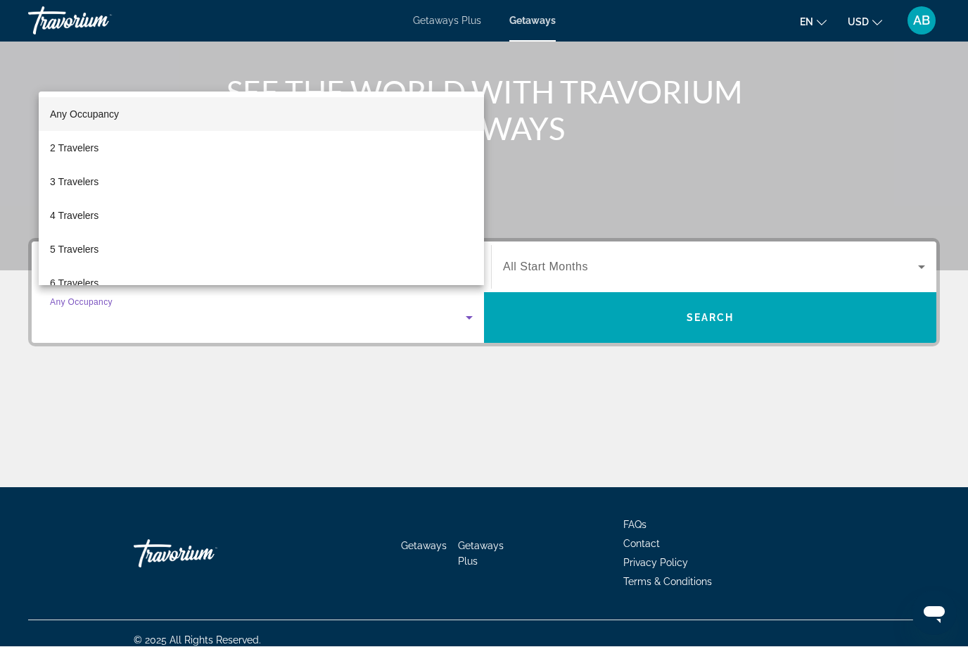
scroll to position [165, 0]
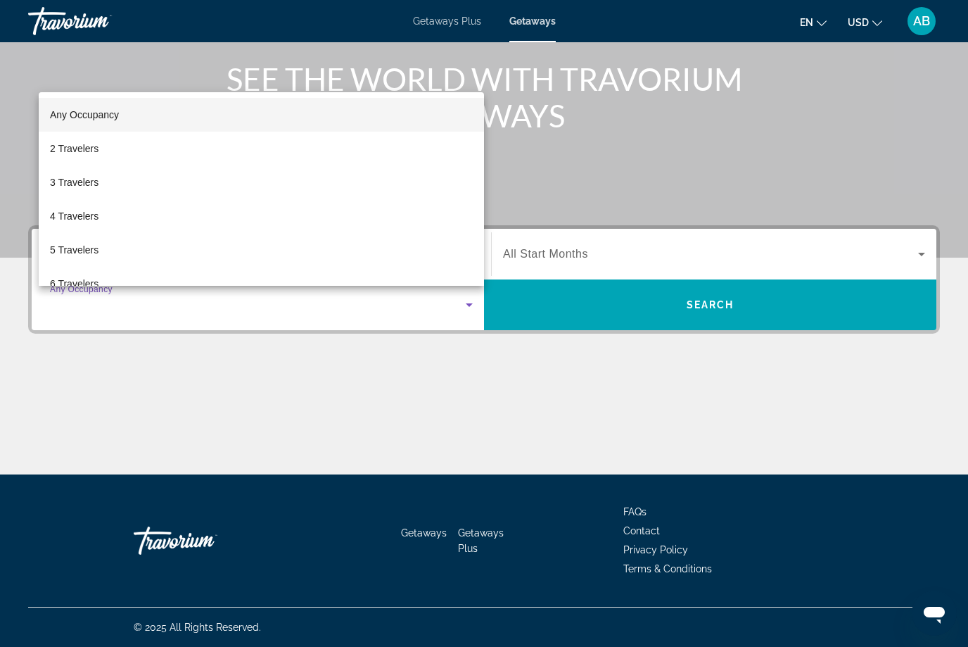
click at [154, 407] on div at bounding box center [484, 323] width 968 height 647
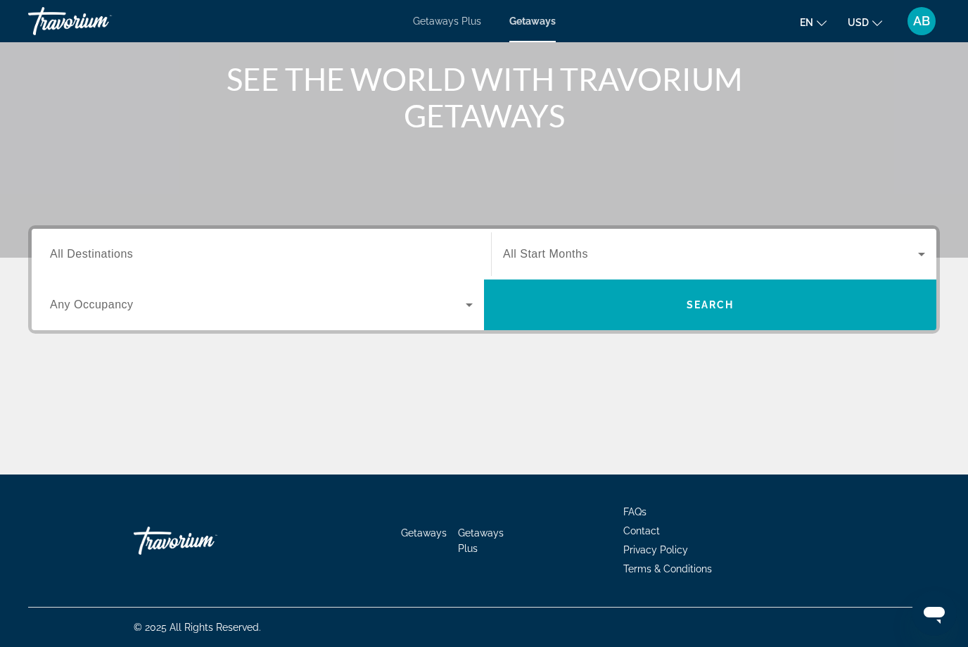
click at [128, 248] on span "All Destinations" at bounding box center [91, 254] width 83 height 12
click at [128, 247] on input "Destination All Destinations" at bounding box center [261, 254] width 423 height 17
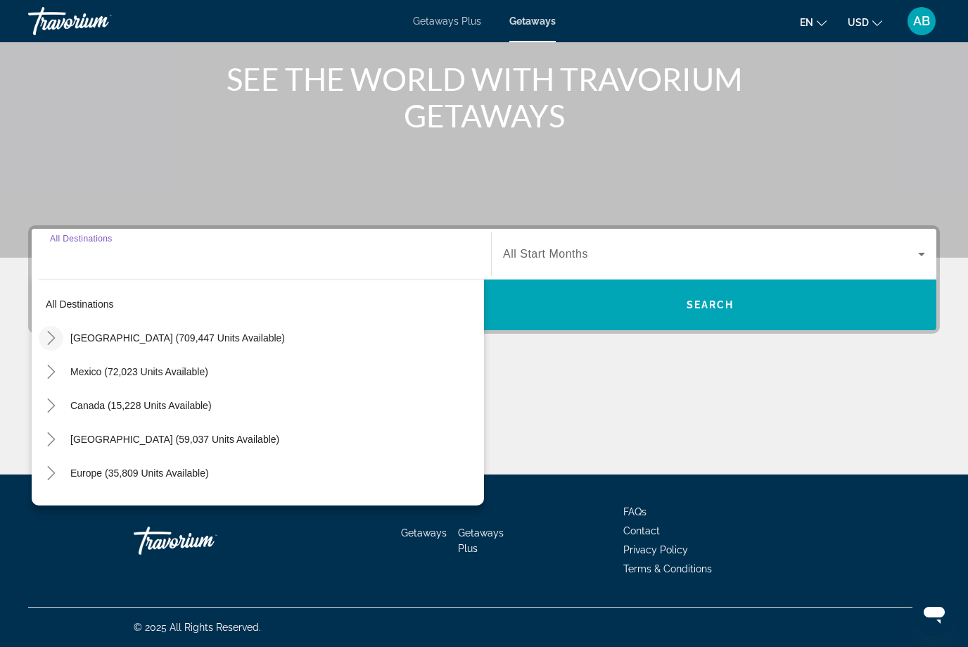
click at [53, 339] on icon "Toggle United States (709,447 units available)" at bounding box center [51, 338] width 8 height 14
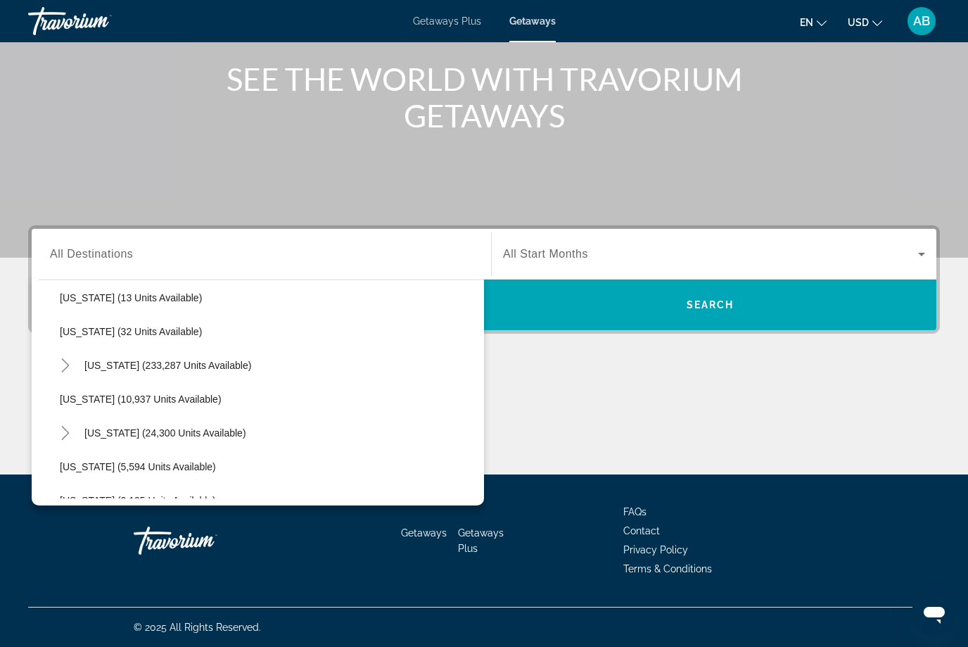
scroll to position [211, 0]
click at [68, 367] on icon "Toggle Florida (233,287 units available)" at bounding box center [65, 363] width 14 height 14
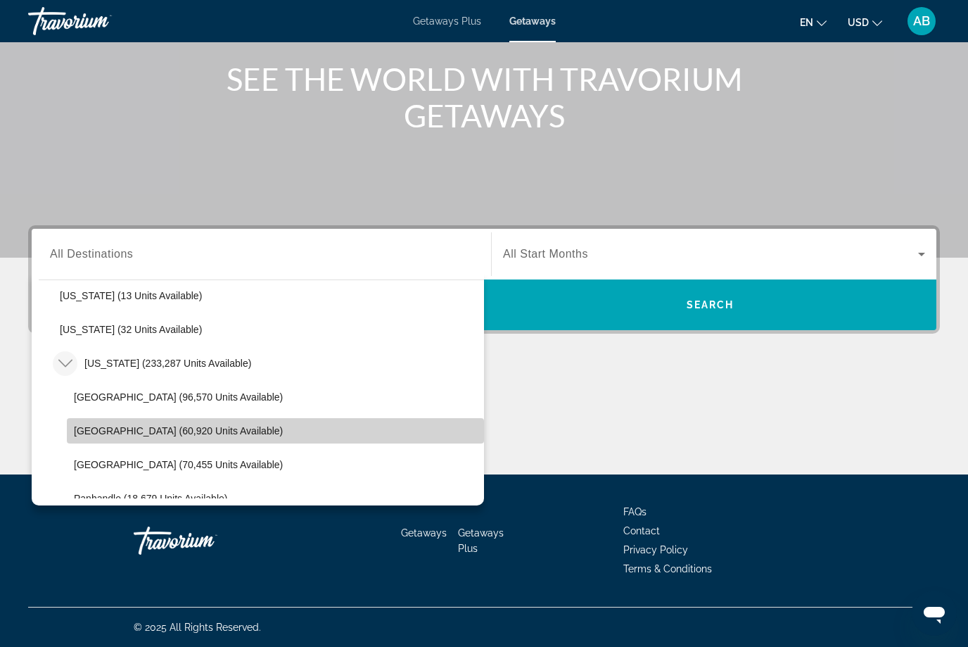
click at [104, 437] on span "Search widget" at bounding box center [275, 431] width 417 height 34
type input "**********"
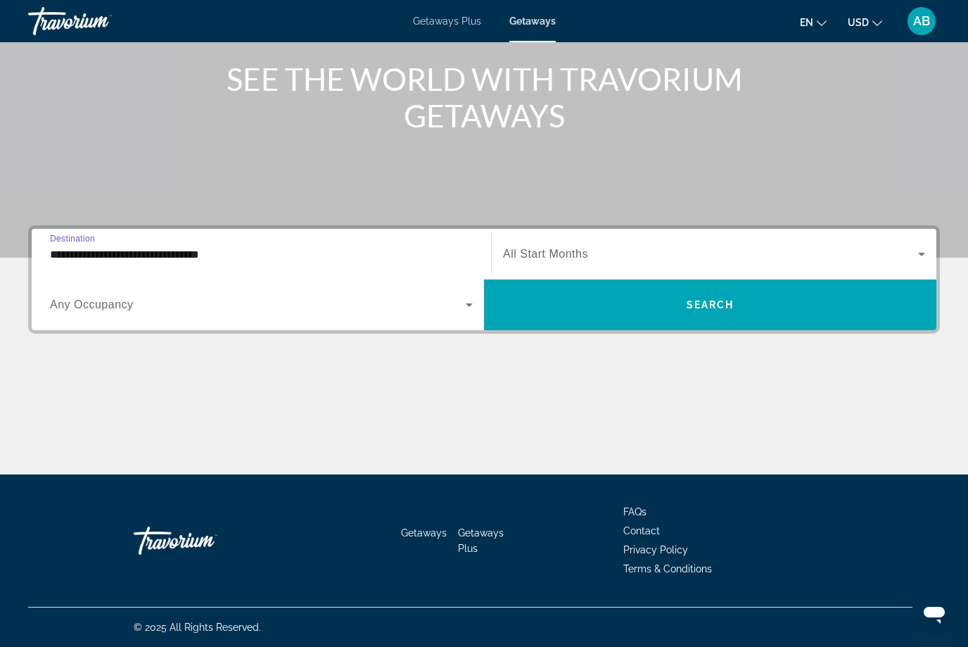
click at [922, 252] on icon "Search widget" at bounding box center [921, 254] width 17 height 17
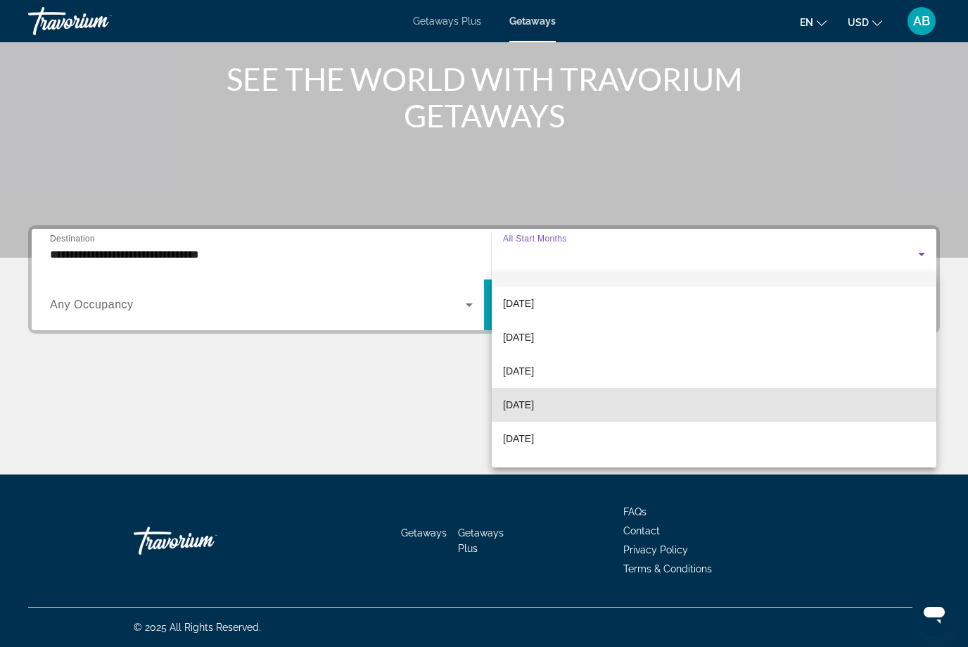
scroll to position [44, 0]
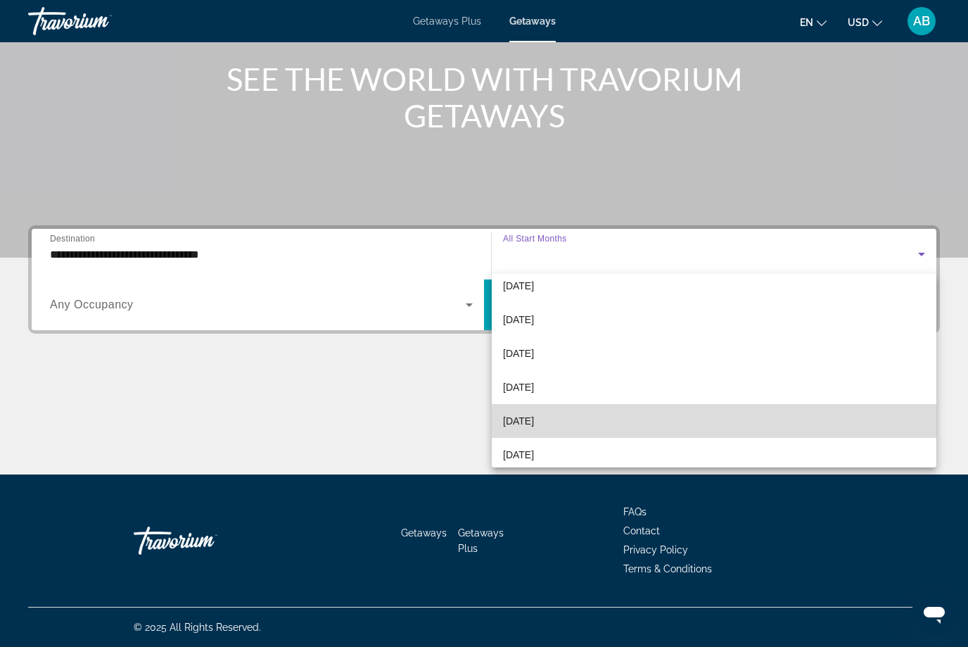
click at [534, 428] on span "[DATE]" at bounding box center [518, 420] width 31 height 17
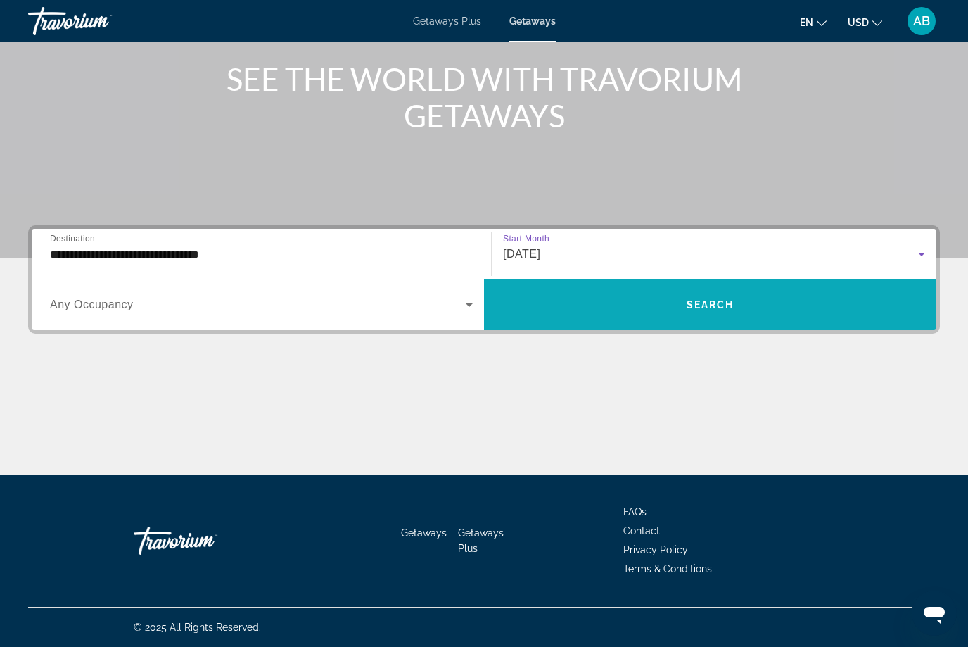
click at [728, 311] on span "Search widget" at bounding box center [710, 305] width 452 height 34
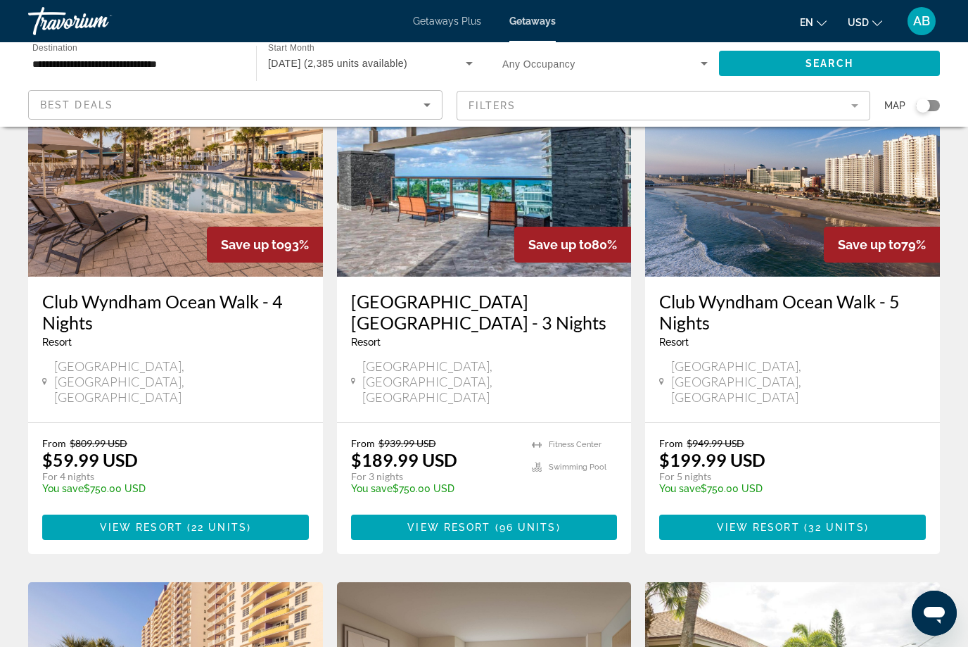
scroll to position [653, 0]
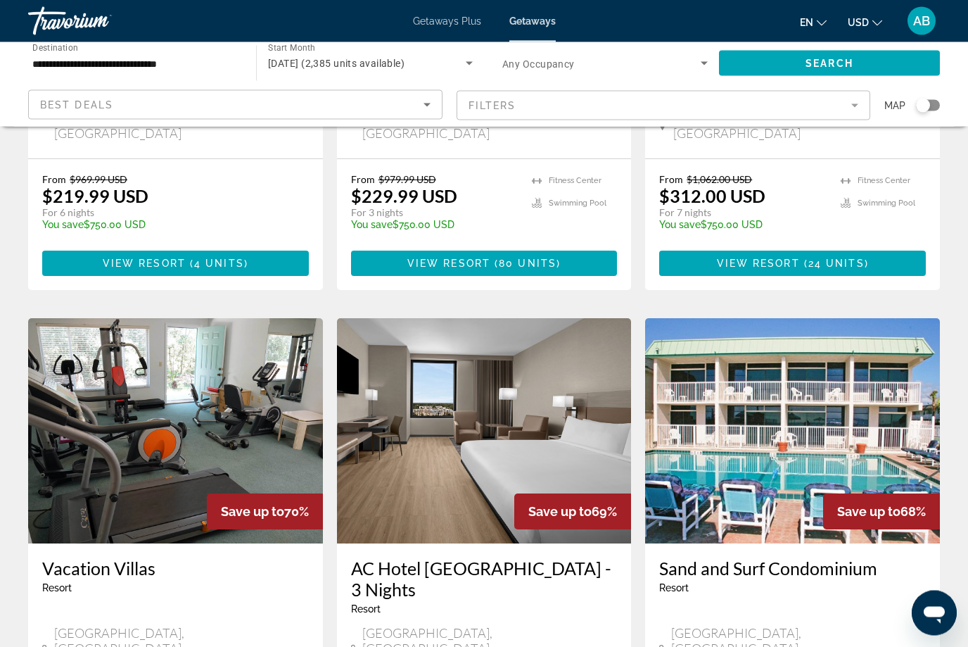
scroll to position [1450, 0]
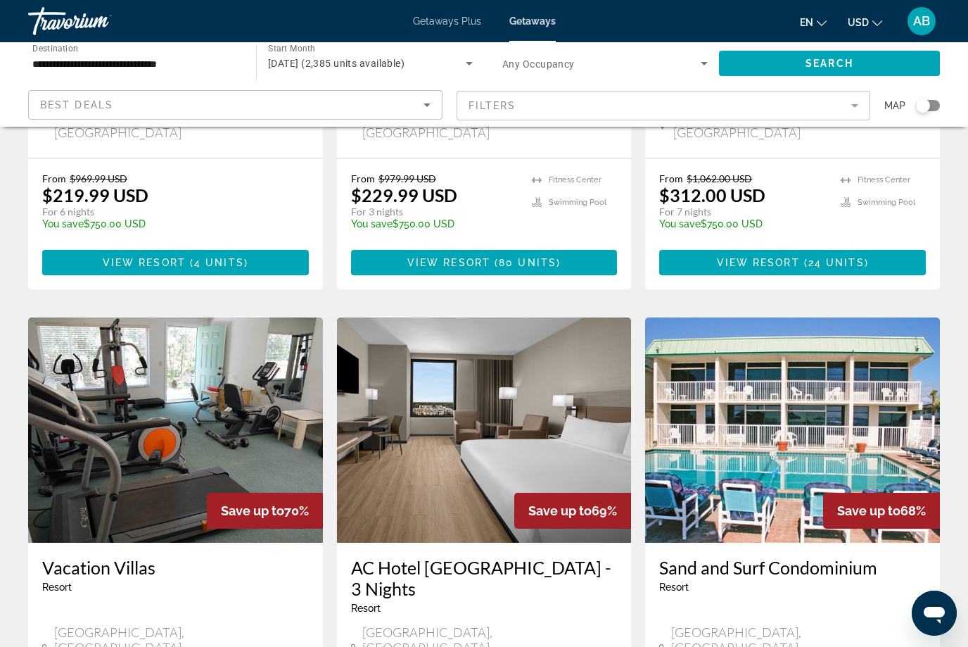
click at [461, 556] on h3 "AC Hotel [GEOGRAPHIC_DATA] - 3 Nights" at bounding box center [484, 577] width 267 height 42
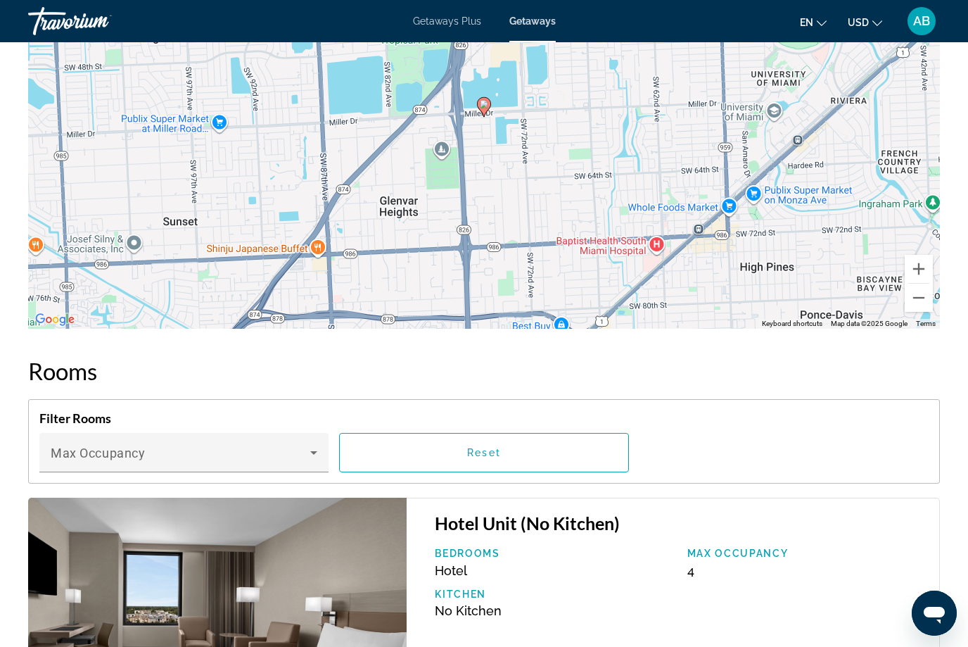
scroll to position [1866, 0]
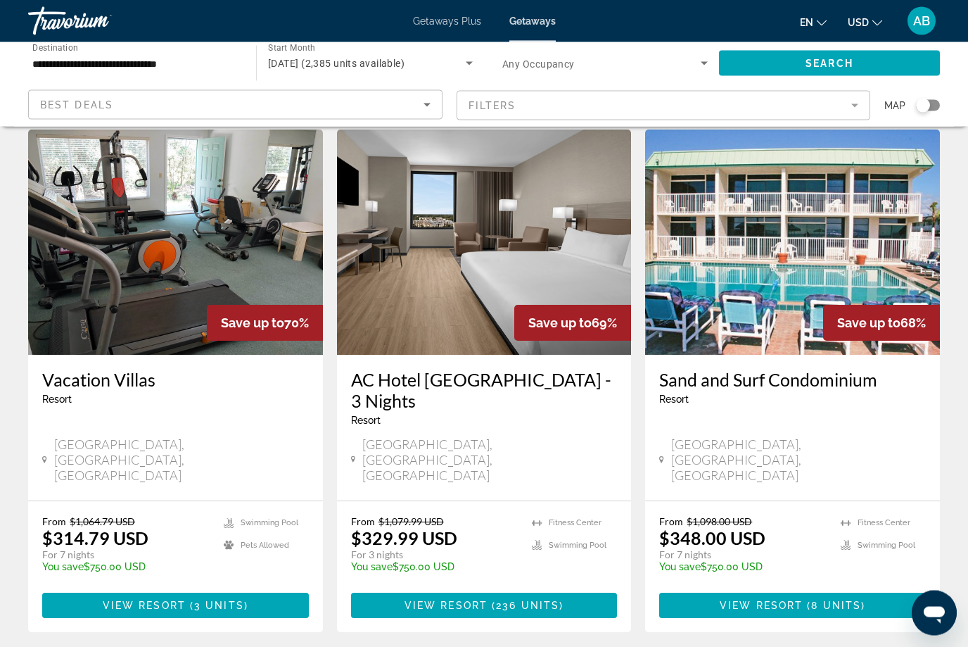
scroll to position [1710, 0]
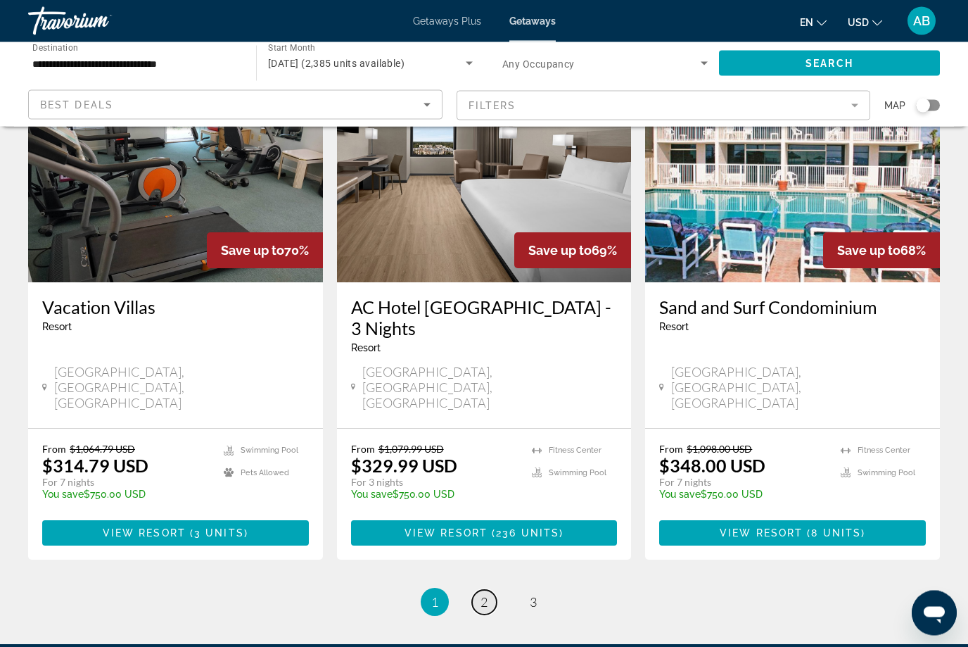
click at [492, 590] on link "page 2" at bounding box center [484, 602] width 25 height 25
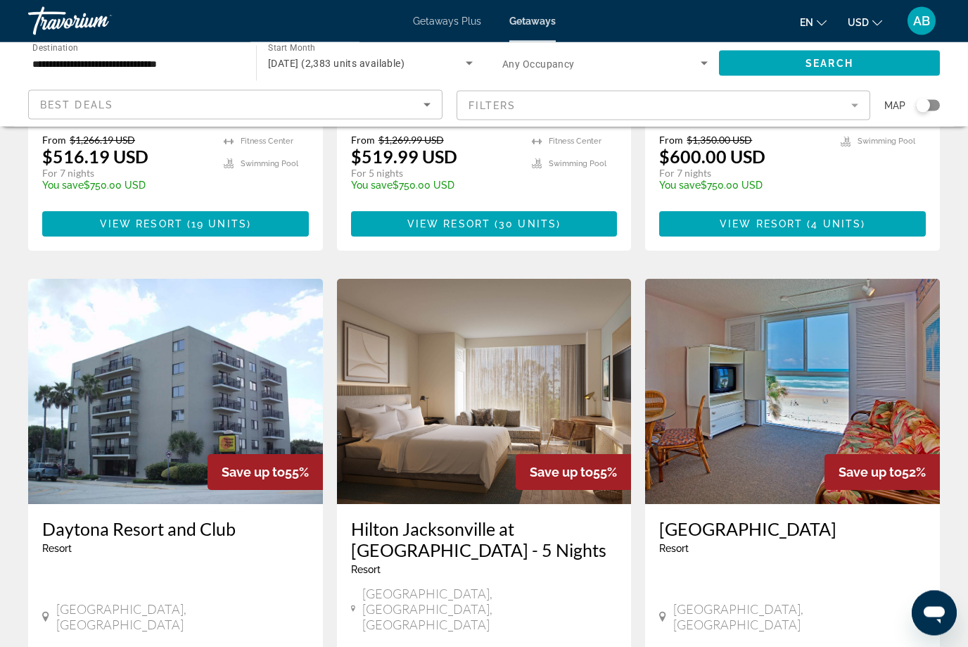
scroll to position [1468, 0]
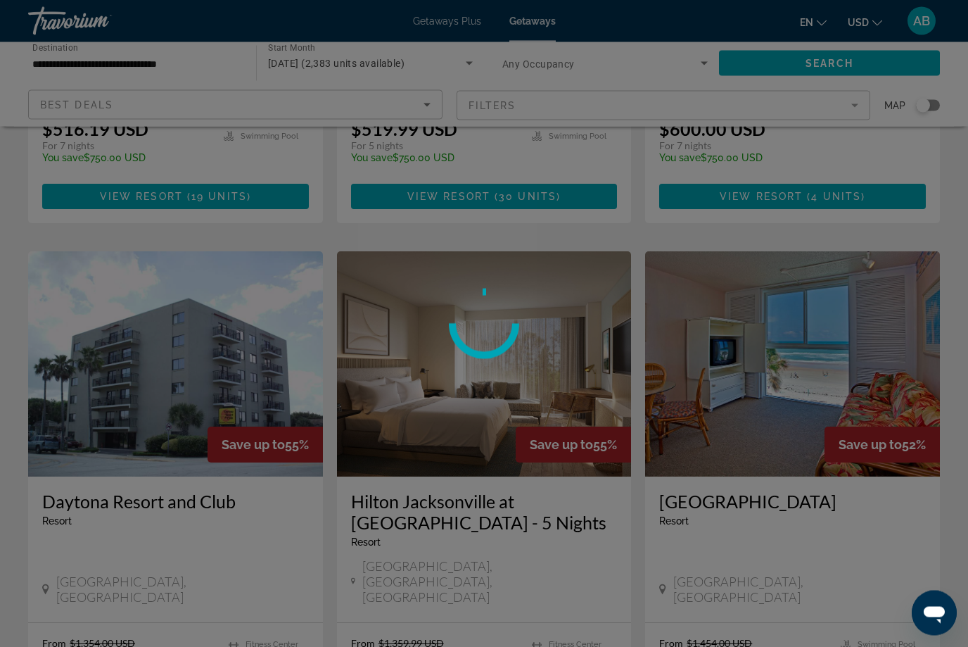
scroll to position [1566, 0]
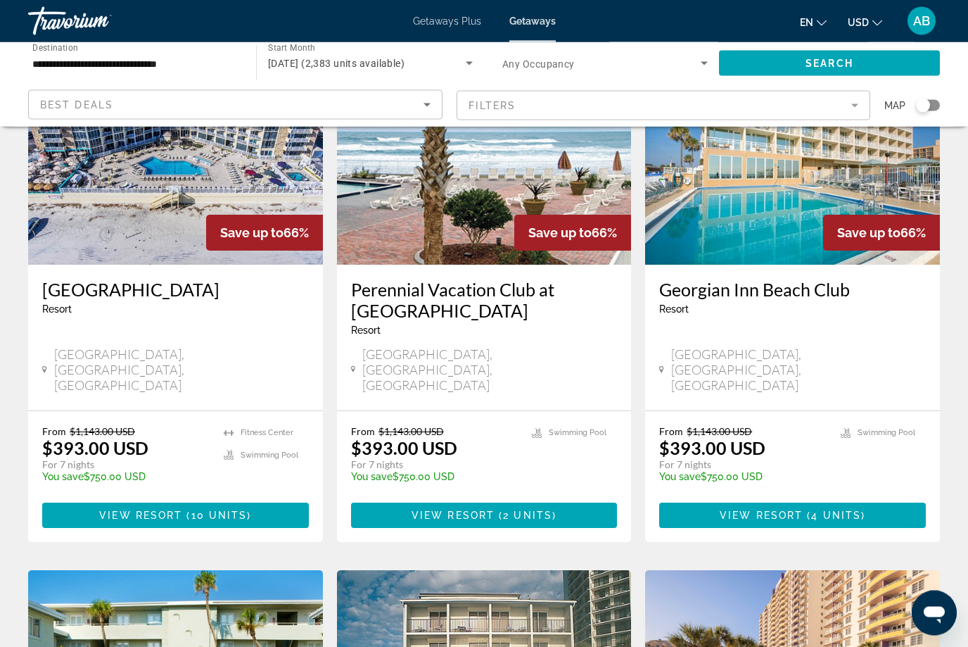
scroll to position [141, 0]
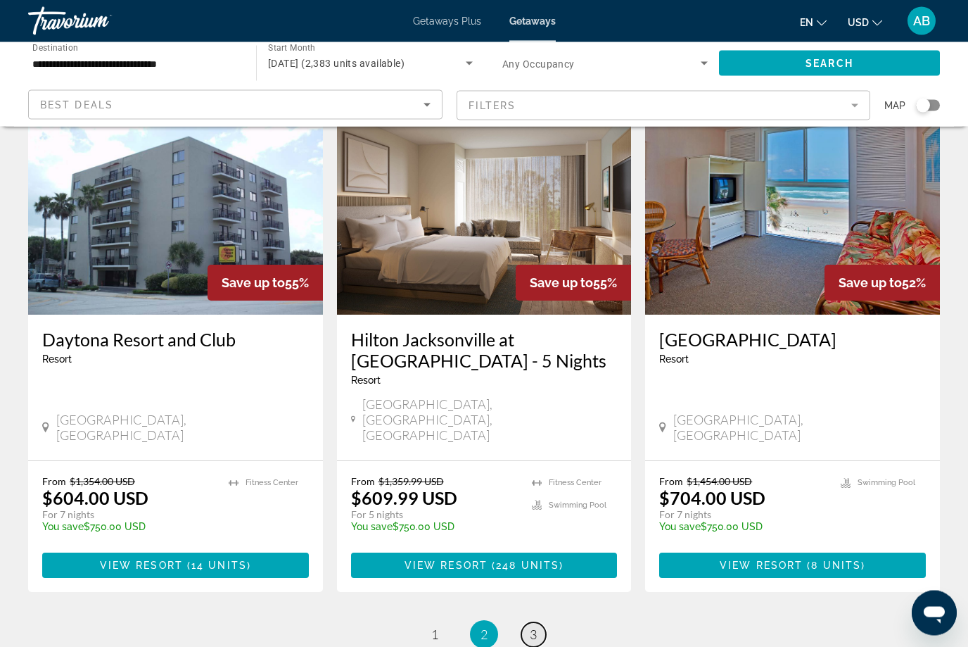
click at [540, 623] on link "page 3" at bounding box center [533, 635] width 25 height 25
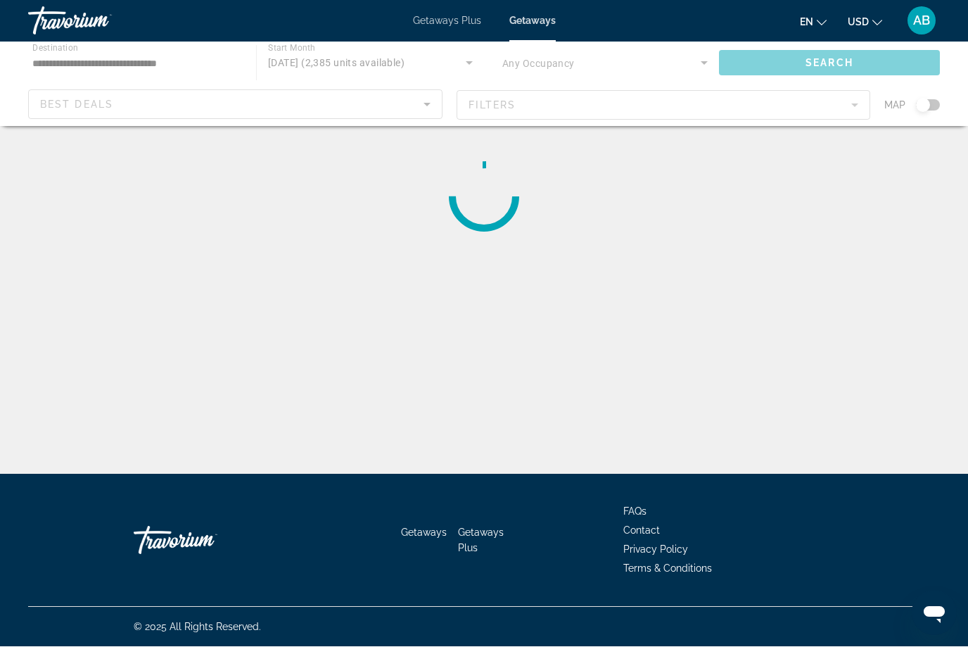
scroll to position [47, 0]
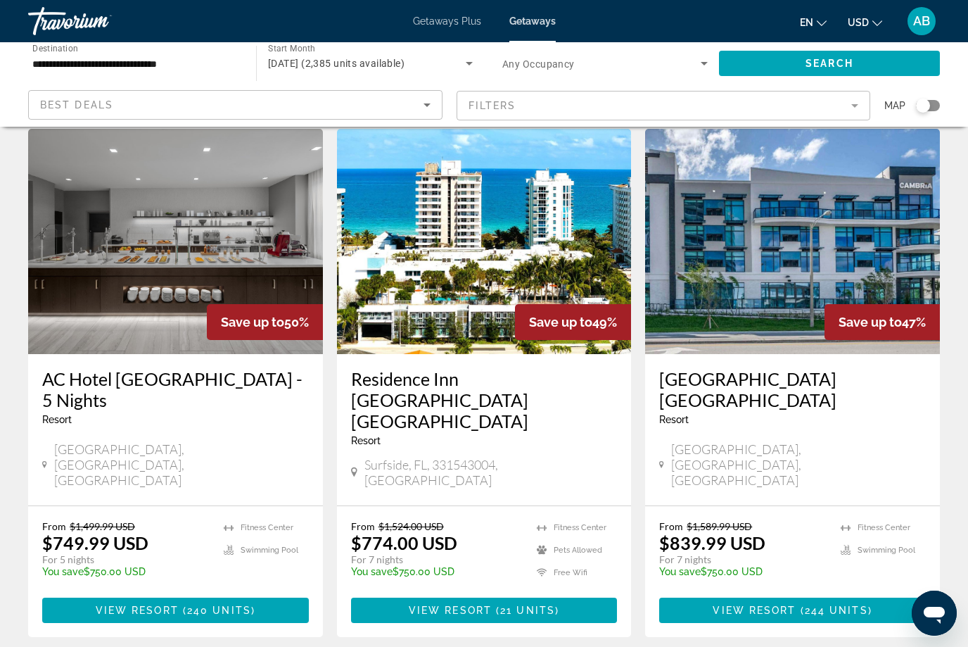
click at [504, 369] on h3 "Residence Inn [GEOGRAPHIC_DATA] [GEOGRAPHIC_DATA]" at bounding box center [484, 399] width 267 height 63
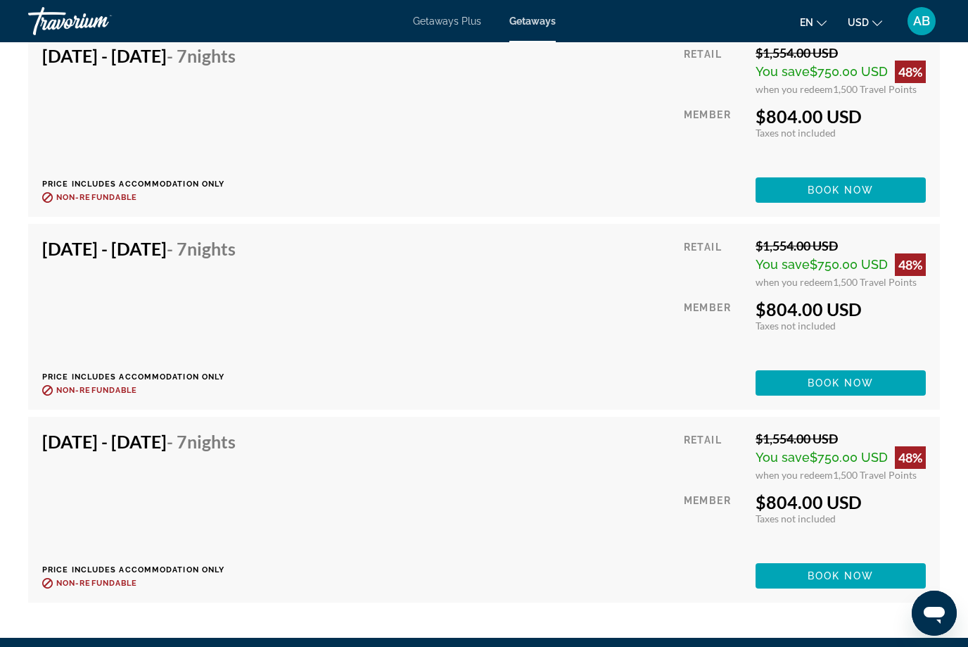
scroll to position [2968, 0]
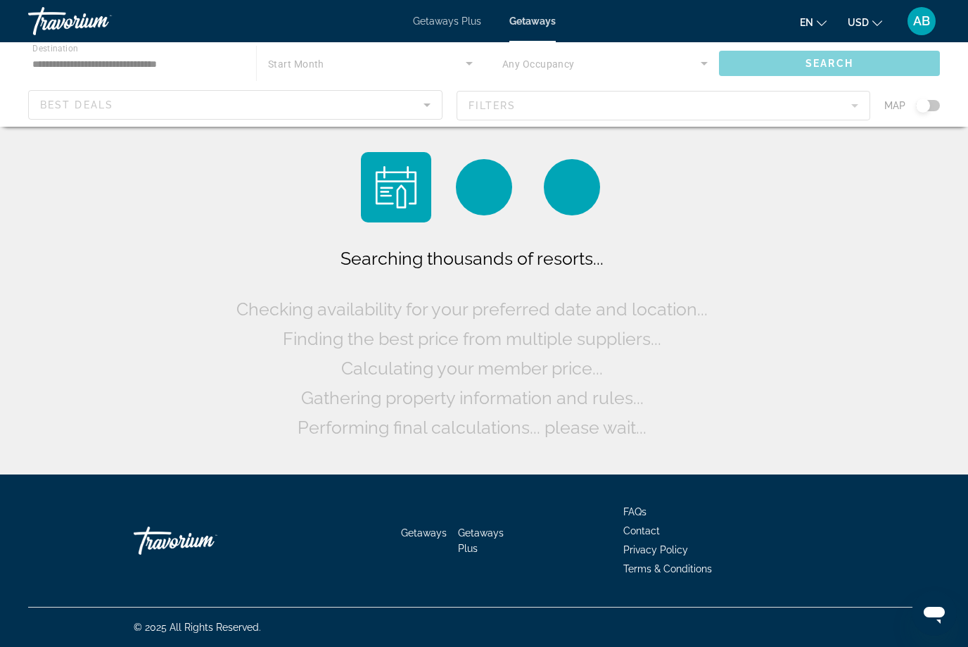
scroll to position [46, 0]
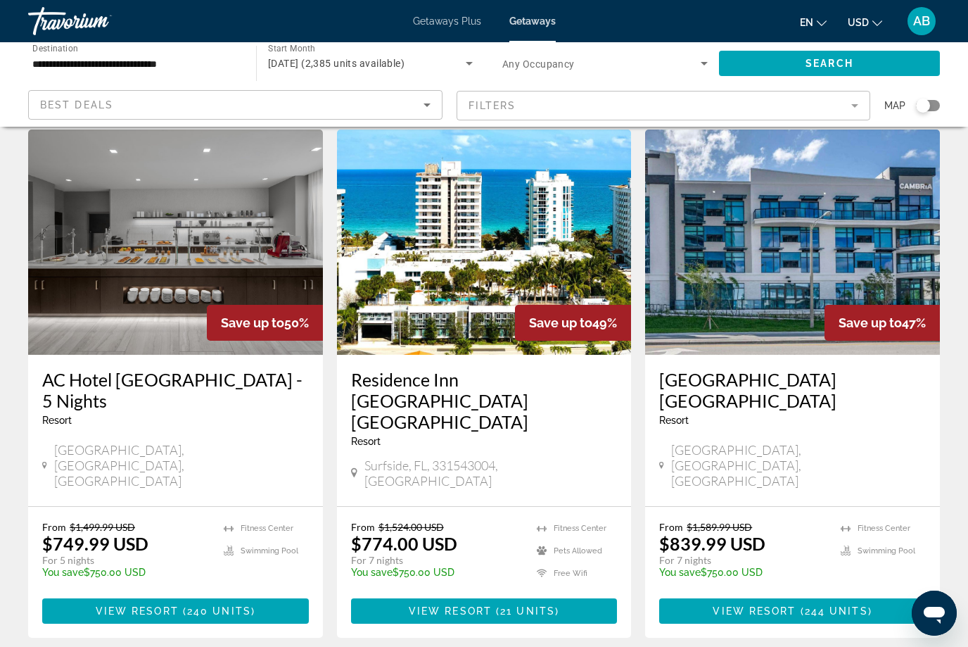
click at [771, 331] on img "Main content" at bounding box center [792, 241] width 295 height 225
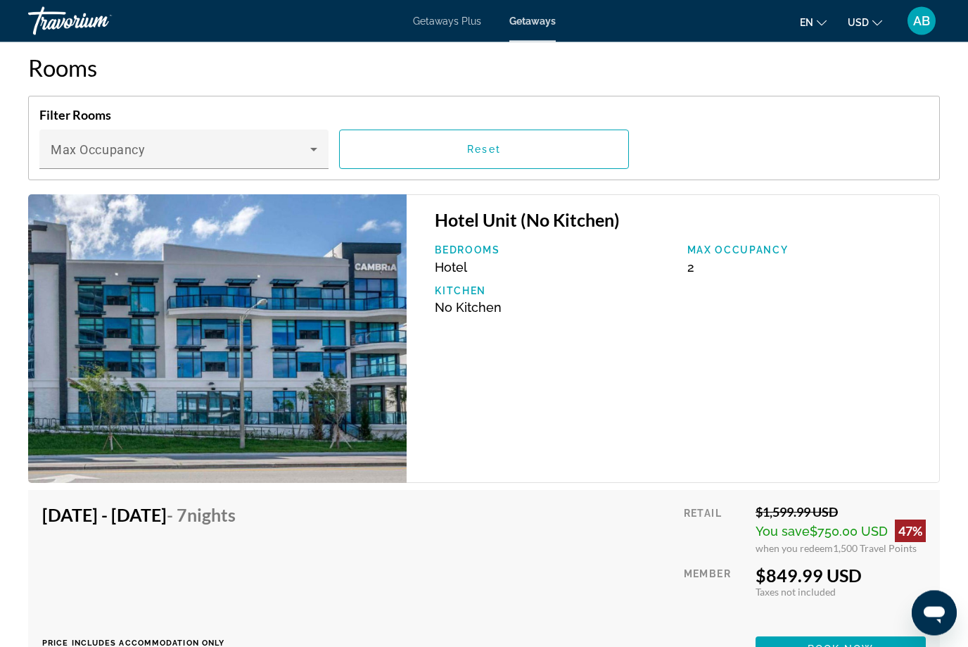
scroll to position [2239, 0]
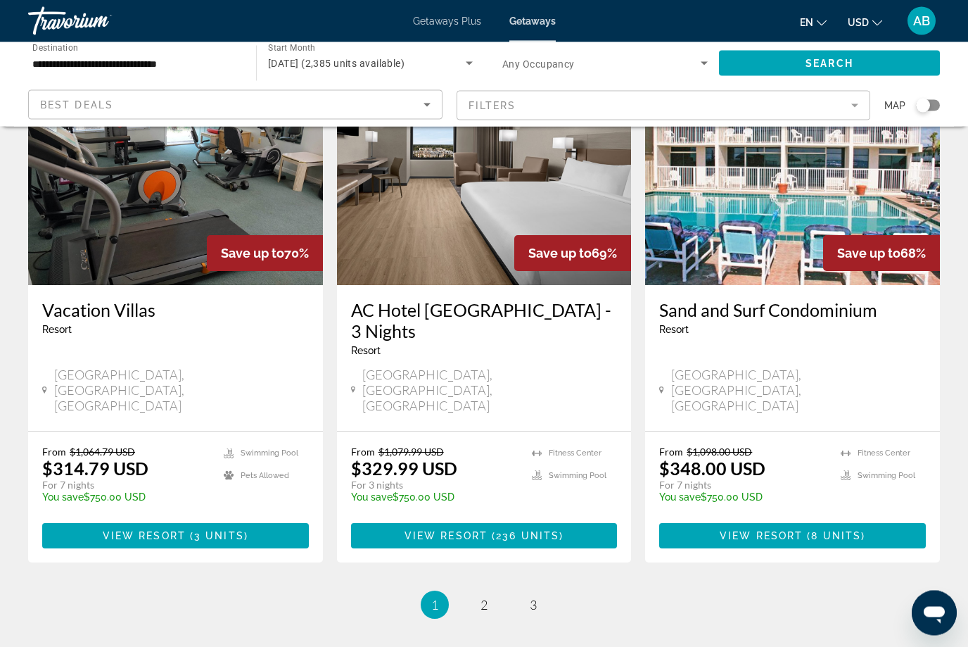
scroll to position [1710, 0]
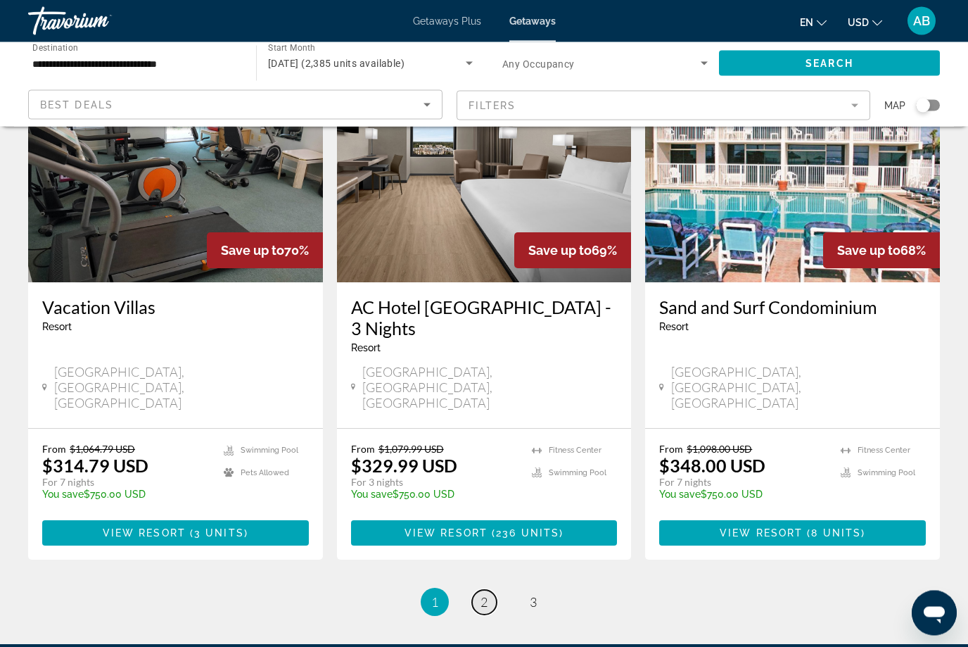
click at [490, 590] on link "page 2" at bounding box center [484, 602] width 25 height 25
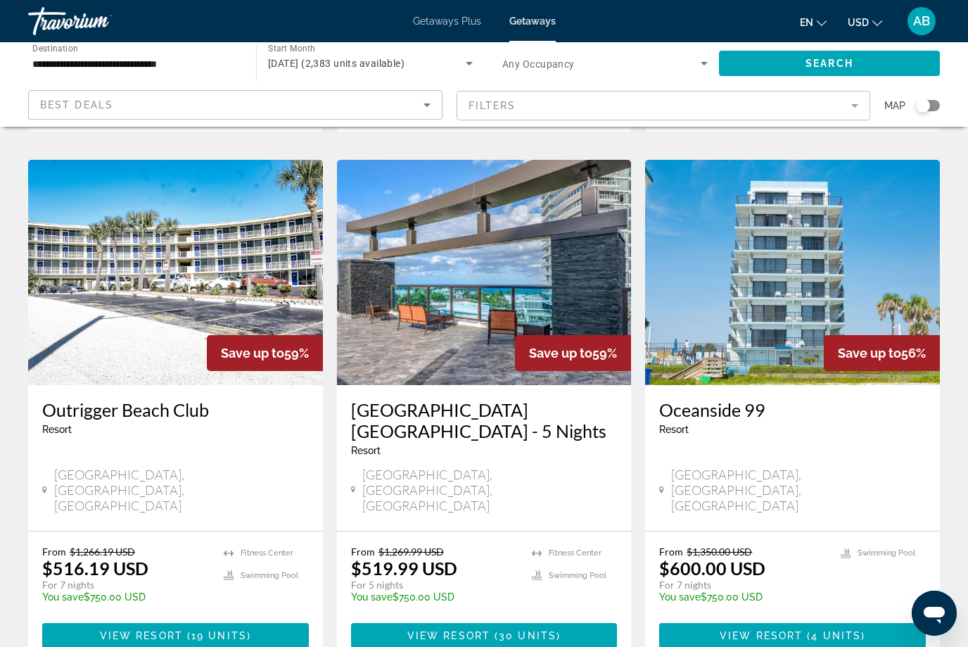
scroll to position [1059, 0]
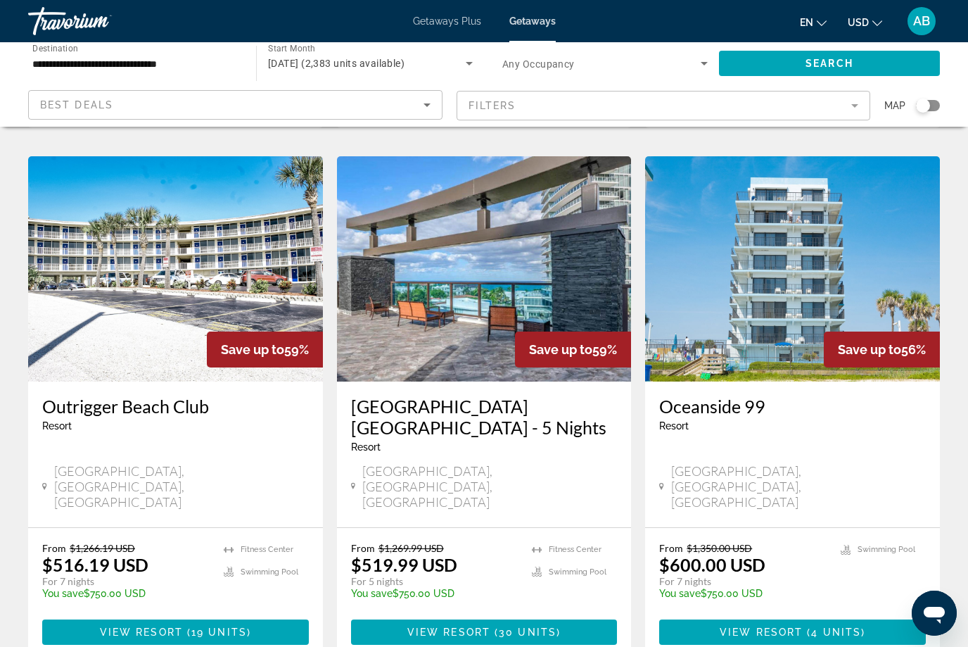
click at [500, 395] on h3 "[GEOGRAPHIC_DATA] [GEOGRAPHIC_DATA] - 5 Nights" at bounding box center [484, 416] width 267 height 42
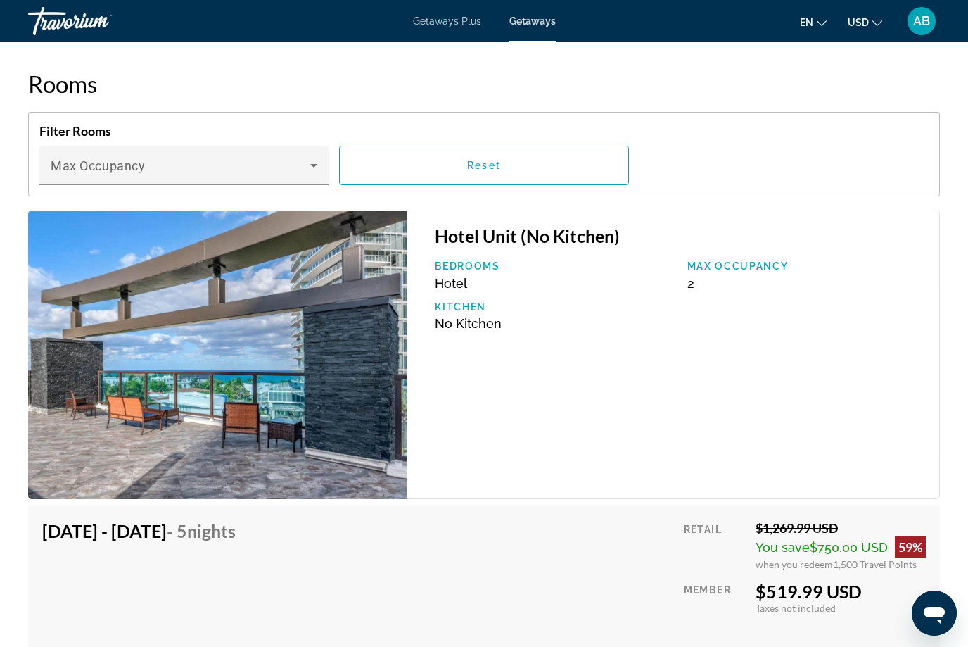
scroll to position [2221, 0]
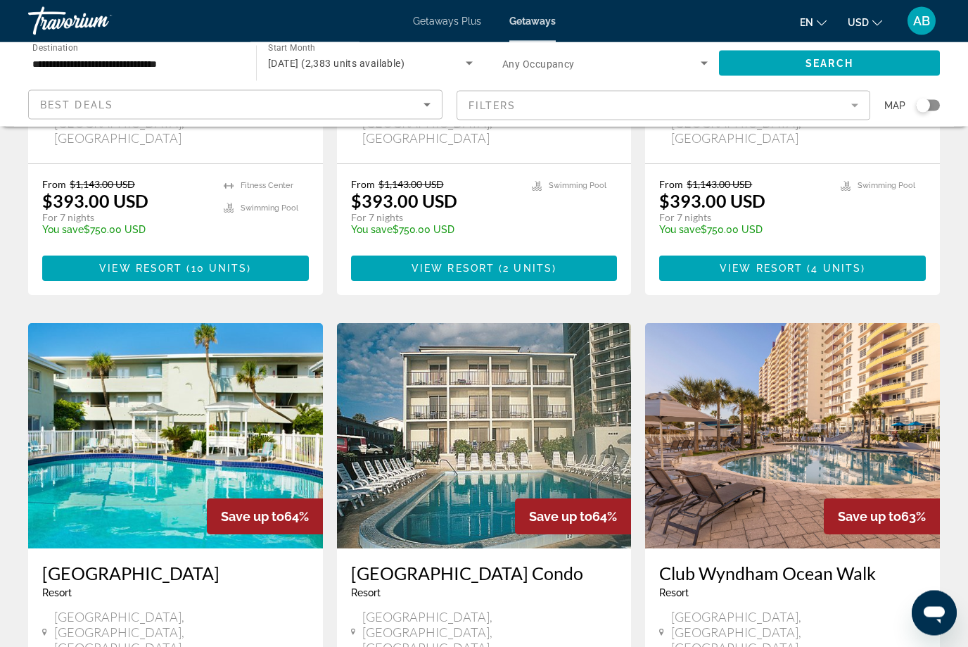
scroll to position [385, 0]
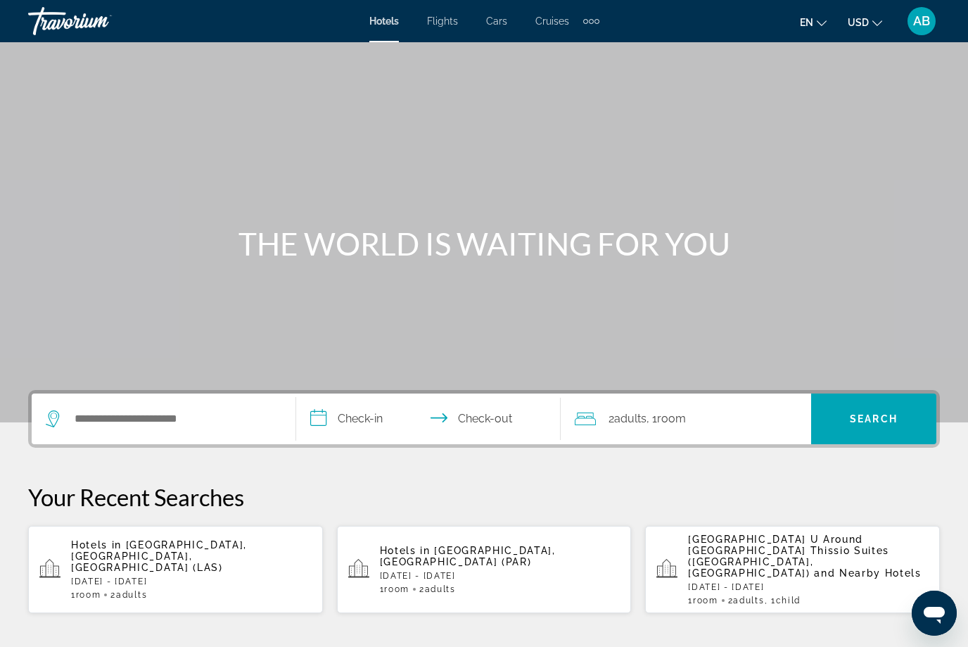
click at [497, 21] on span "Cars" at bounding box center [496, 20] width 21 height 11
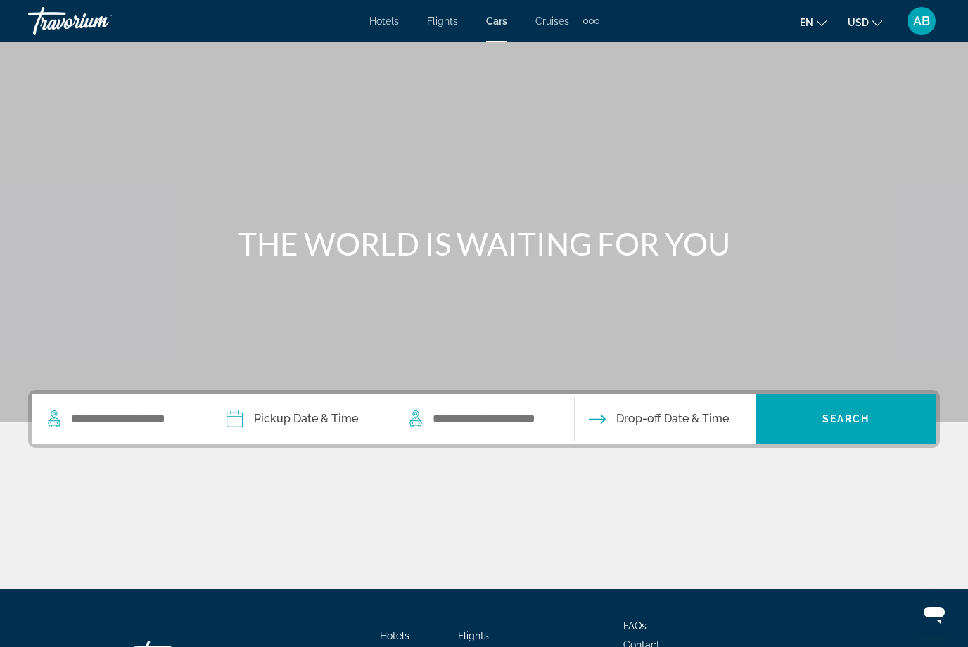
click at [274, 422] on input "Pickup date" at bounding box center [302, 420] width 186 height 55
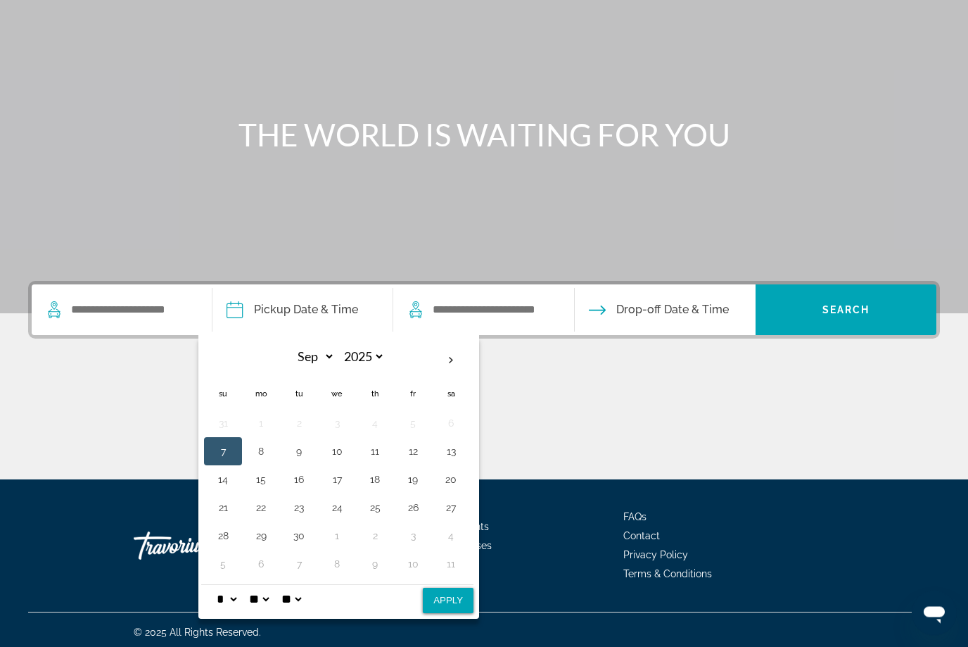
scroll to position [113, 0]
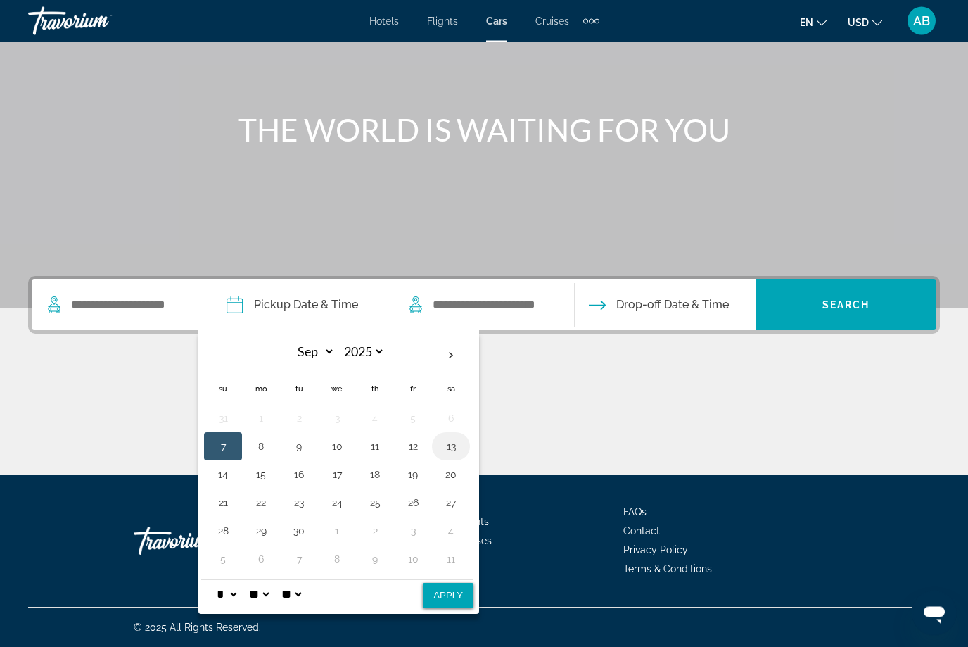
click at [462, 442] on button "13" at bounding box center [451, 447] width 23 height 20
click at [460, 476] on button "20" at bounding box center [451, 475] width 23 height 20
click at [462, 445] on button "13" at bounding box center [451, 447] width 23 height 20
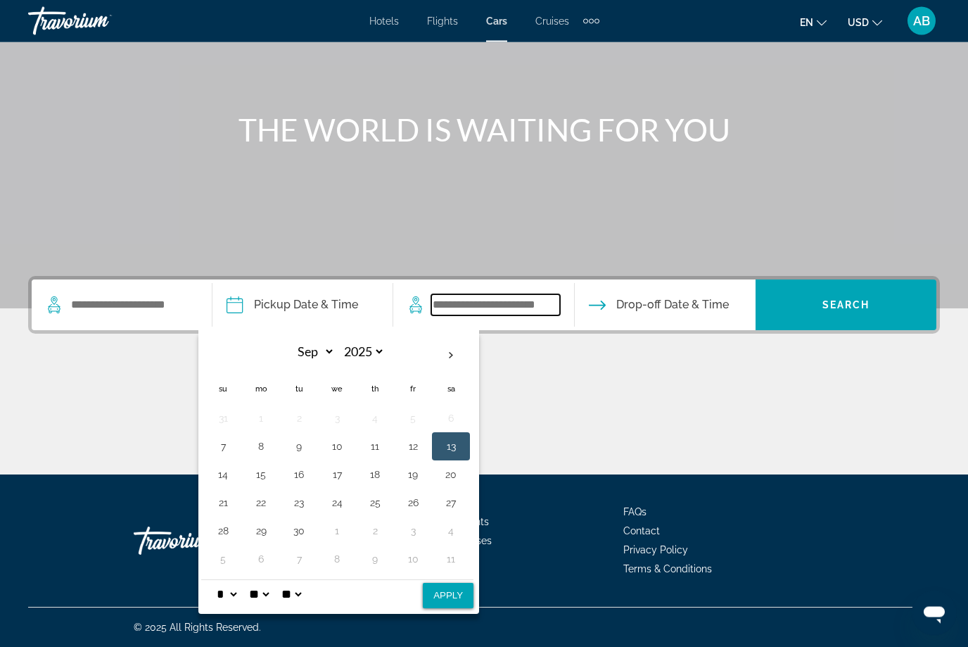
click at [559, 314] on input "Search widget" at bounding box center [495, 305] width 128 height 21
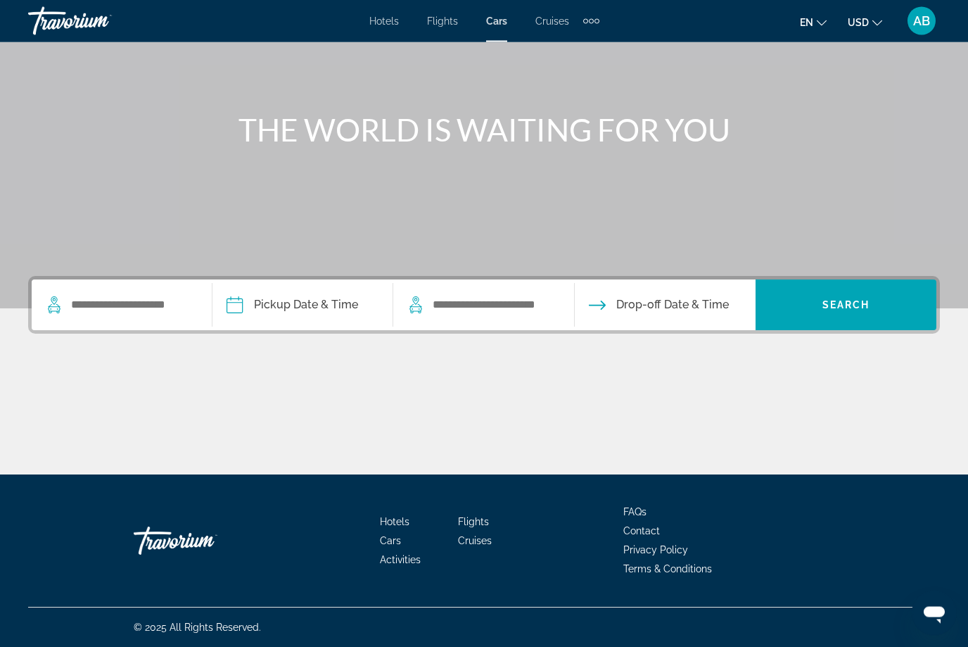
scroll to position [114, 0]
click at [516, 309] on input "Search widget" at bounding box center [495, 304] width 128 height 21
click at [478, 298] on input "Search widget" at bounding box center [495, 305] width 128 height 21
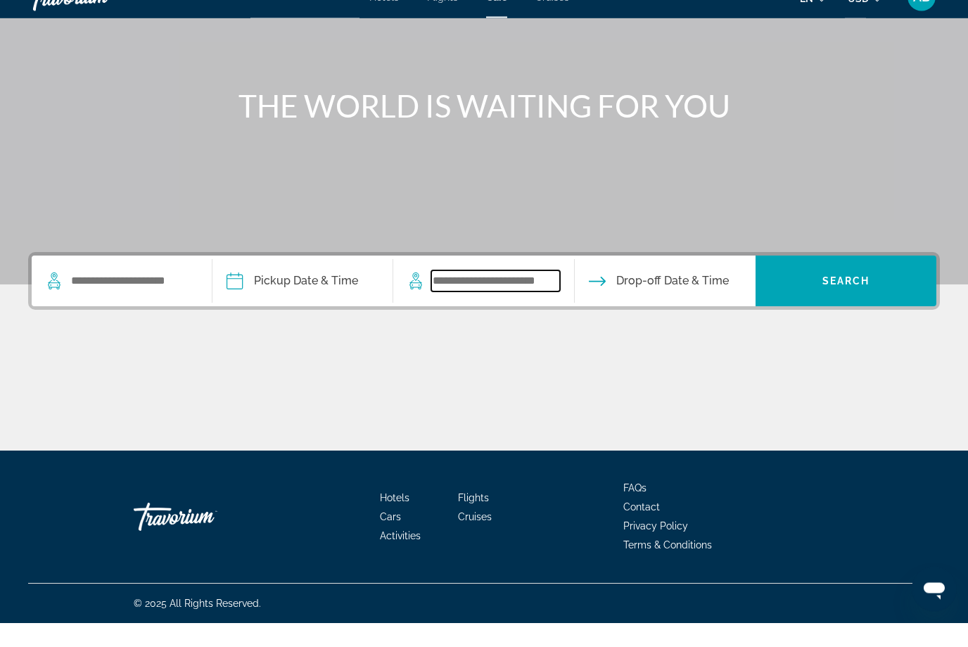
scroll to position [114, 0]
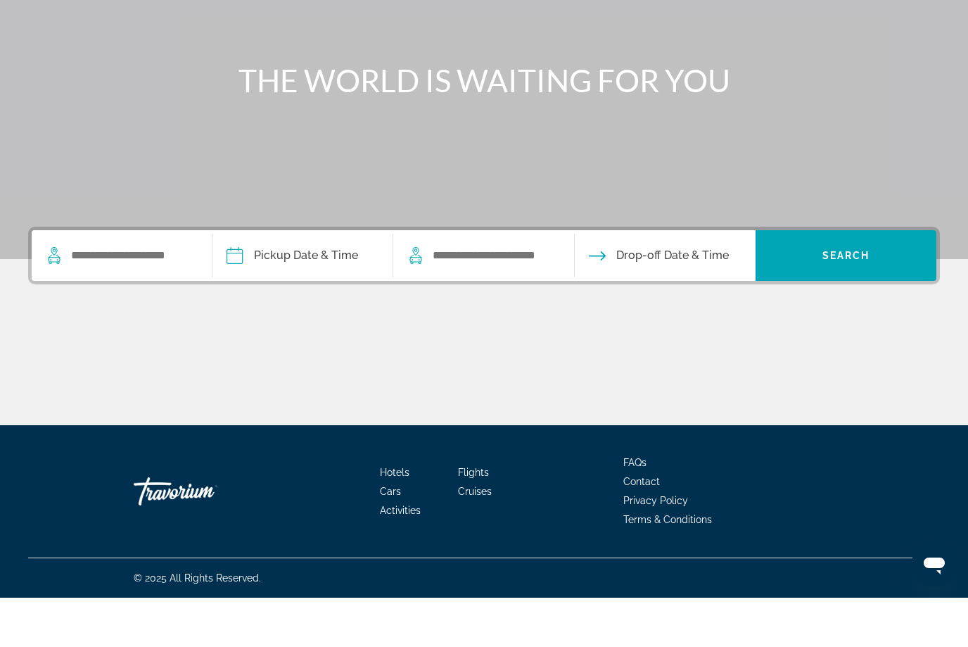
click at [260, 279] on input "Pickup date" at bounding box center [302, 306] width 186 height 55
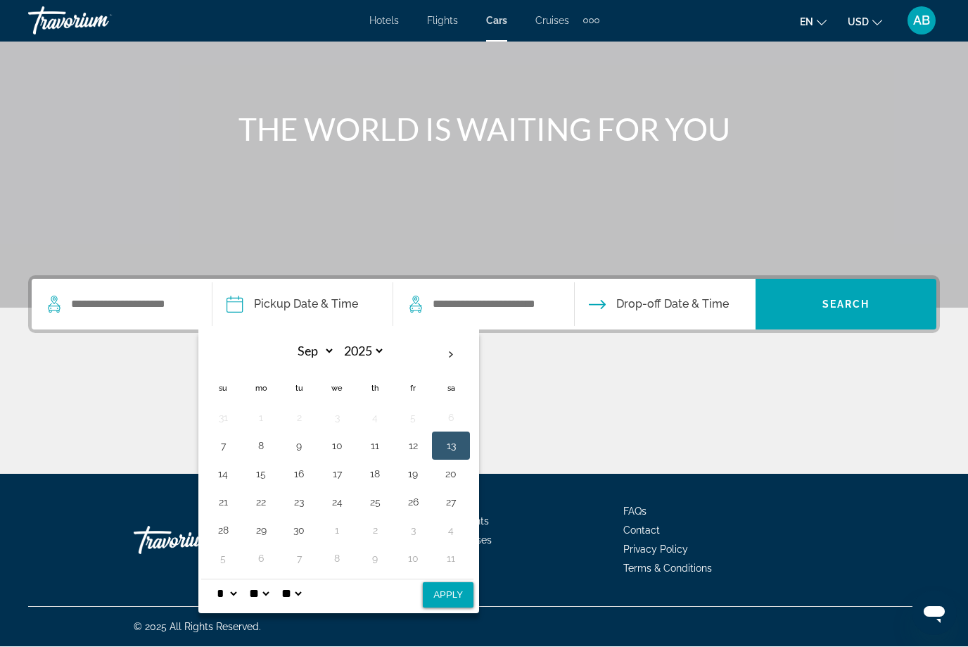
click at [457, 592] on button "Apply" at bounding box center [448, 594] width 51 height 25
type input "**********"
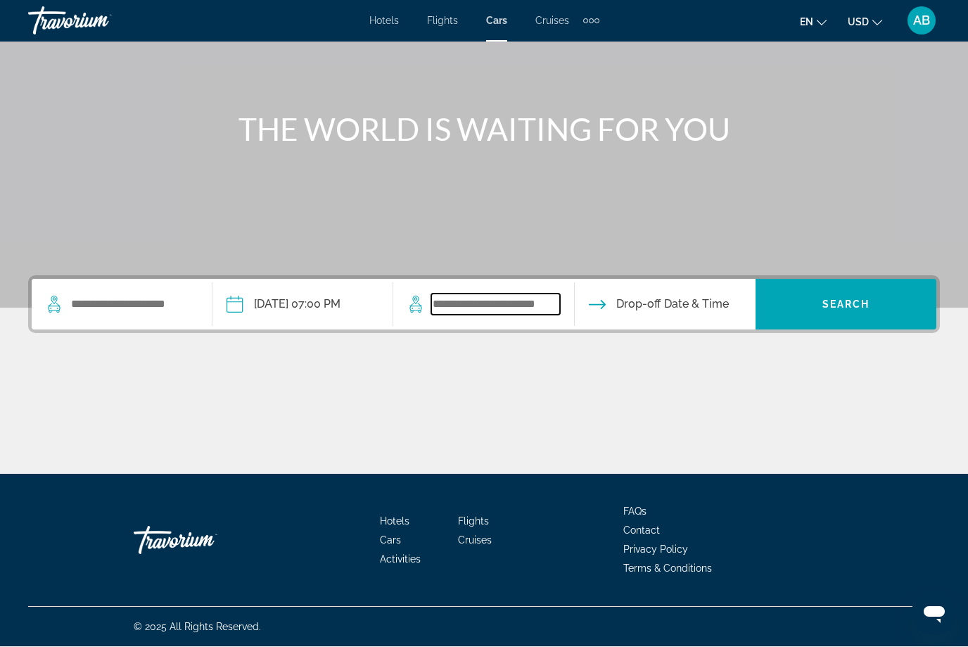
click at [485, 312] on input "Search widget" at bounding box center [495, 304] width 128 height 21
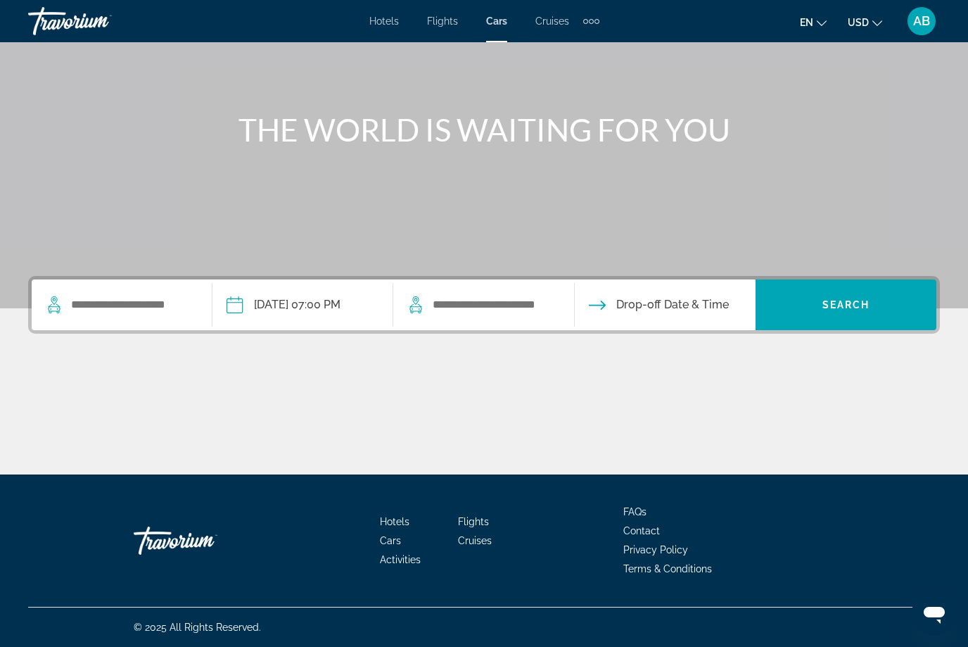
click at [568, 383] on div "Main content" at bounding box center [484, 422] width 912 height 106
click at [359, 309] on input "**********" at bounding box center [302, 306] width 186 height 55
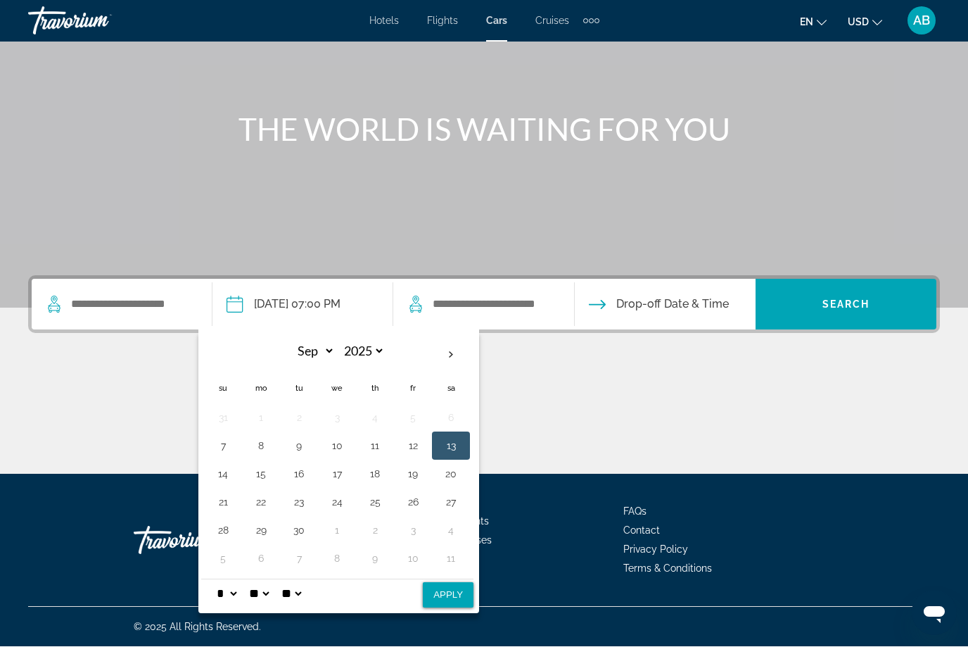
click at [466, 597] on button "Apply" at bounding box center [448, 594] width 51 height 25
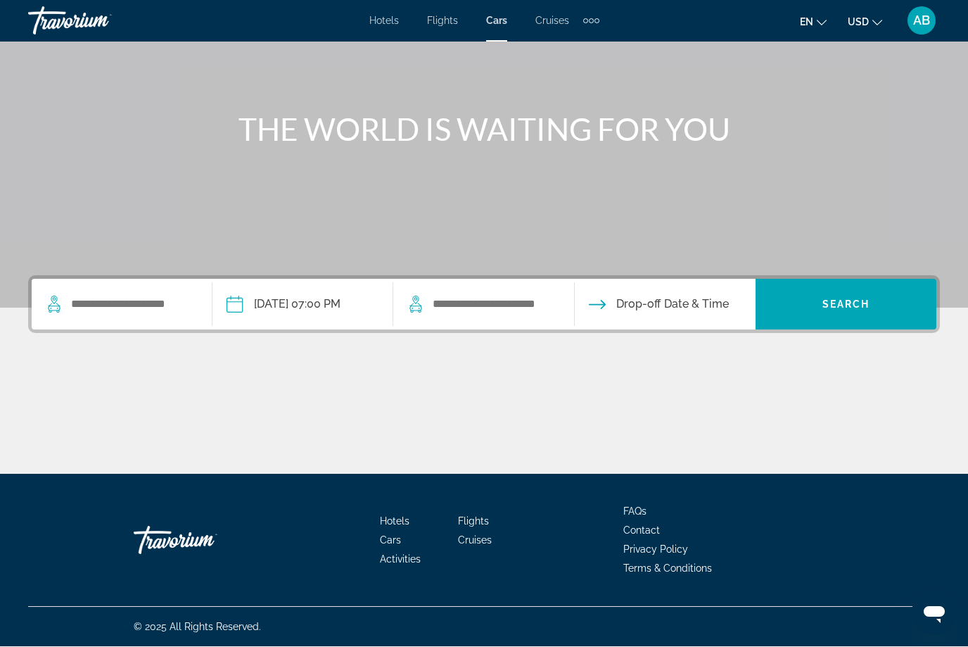
click at [348, 324] on input "**********" at bounding box center [302, 306] width 186 height 55
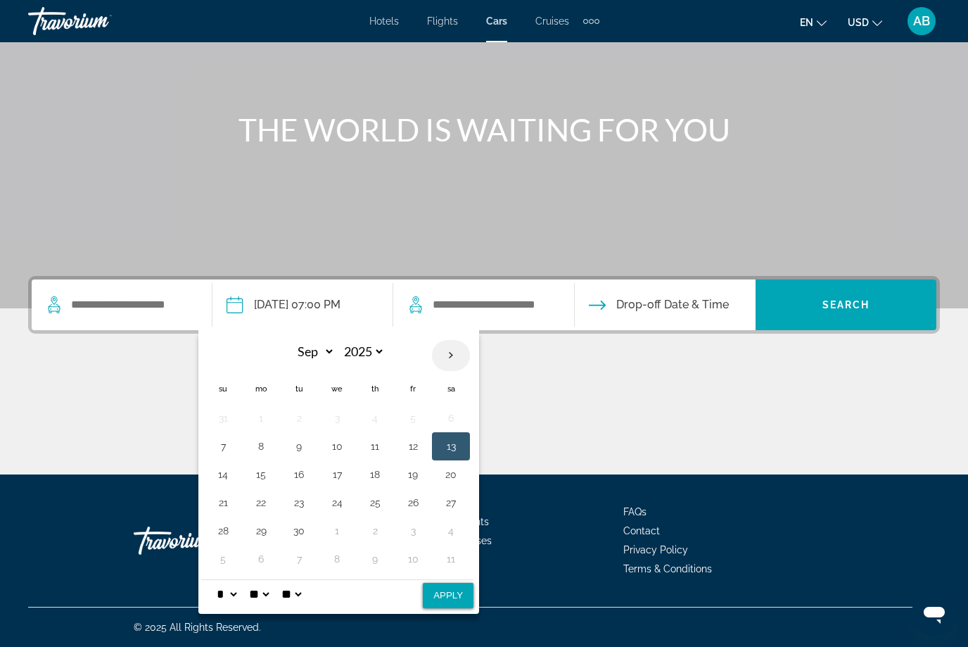
click at [464, 358] on th "Next month" at bounding box center [451, 355] width 38 height 31
click at [242, 354] on th "Previous month" at bounding box center [223, 355] width 38 height 31
select select "*"
click at [462, 483] on button "20" at bounding box center [451, 474] width 23 height 20
click at [462, 452] on button "13" at bounding box center [451, 446] width 23 height 20
